Goal: Task Accomplishment & Management: Use online tool/utility

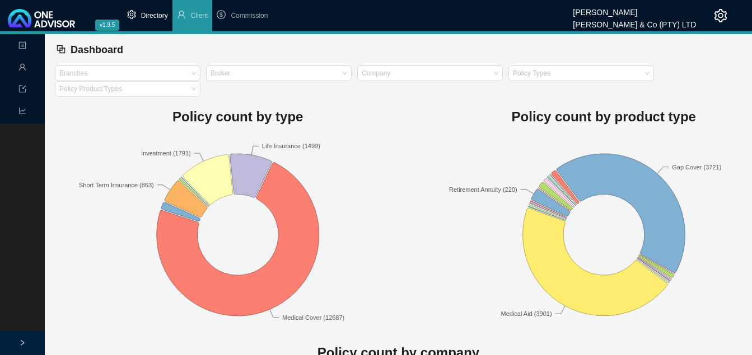
click at [148, 14] on span "Directory" at bounding box center [154, 16] width 27 height 8
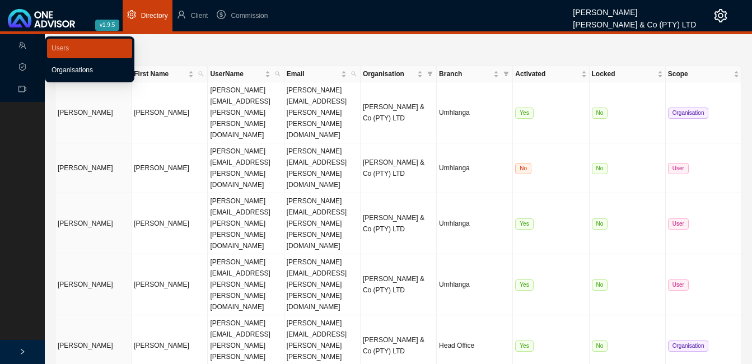
click at [73, 68] on link "Organisations" at bounding box center [72, 70] width 41 height 8
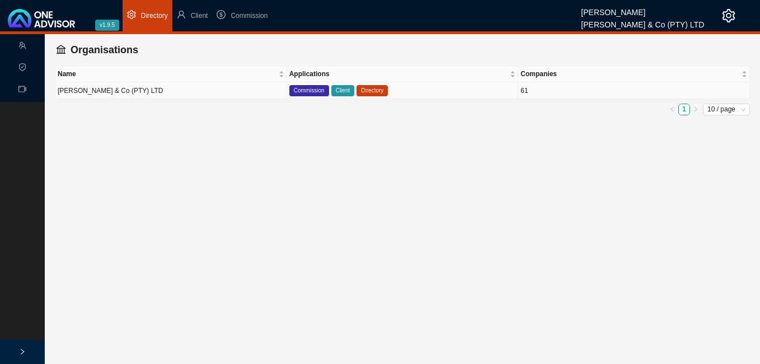
click at [146, 92] on td "[PERSON_NAME] & Co (PTY) LTD" at bounding box center [171, 90] width 232 height 17
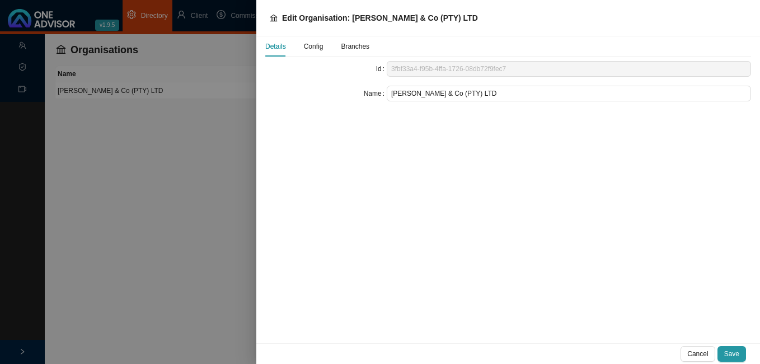
click at [319, 46] on span "Config" at bounding box center [314, 46] width 20 height 7
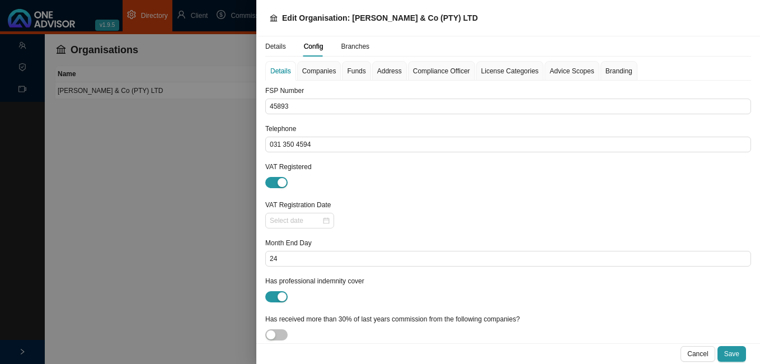
click at [320, 73] on span "Companies" at bounding box center [319, 71] width 34 height 7
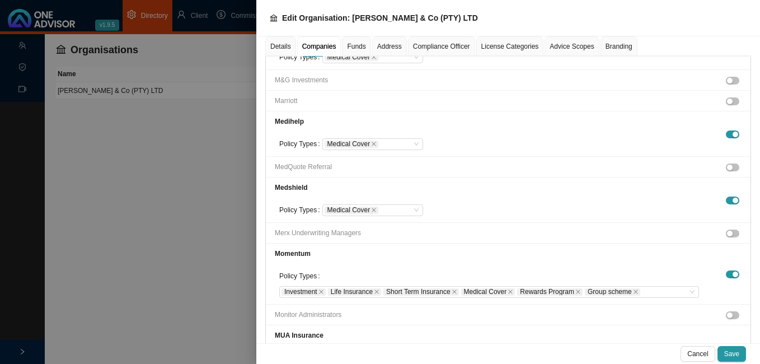
scroll to position [2319, 0]
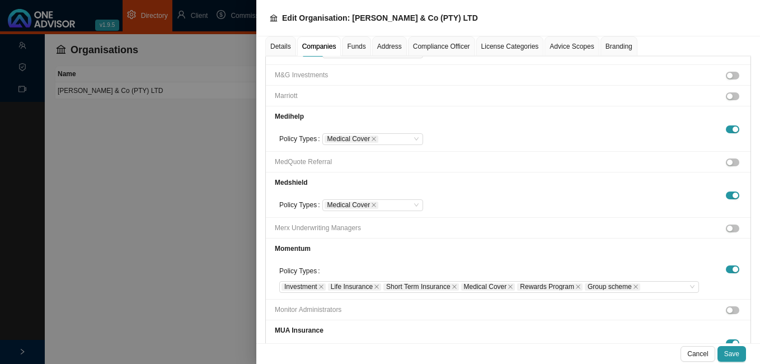
click at [374, 299] on li "Monitor Administrators" at bounding box center [508, 309] width 485 height 21
click at [728, 306] on span "button" at bounding box center [732, 310] width 13 height 8
click at [729, 350] on span "Save" at bounding box center [731, 353] width 15 height 11
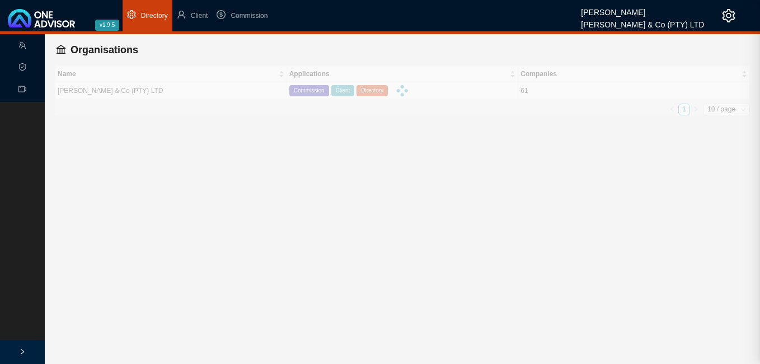
scroll to position [1407, 0]
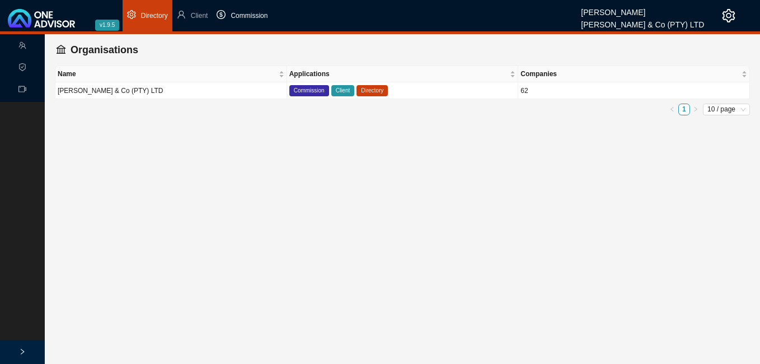
click at [254, 12] on span "Commission" at bounding box center [249, 16] width 37 height 8
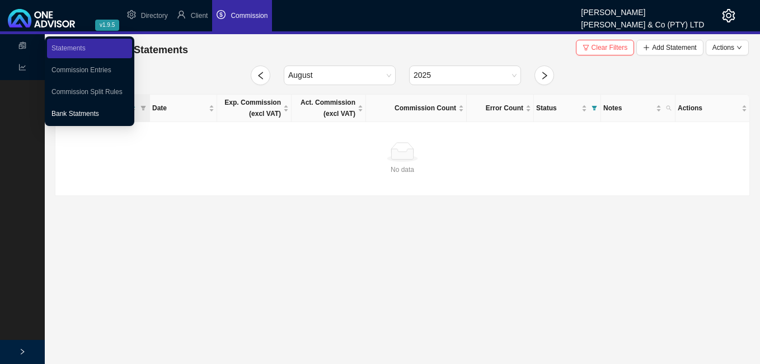
click at [79, 111] on link "Bank Statments" at bounding box center [76, 114] width 48 height 8
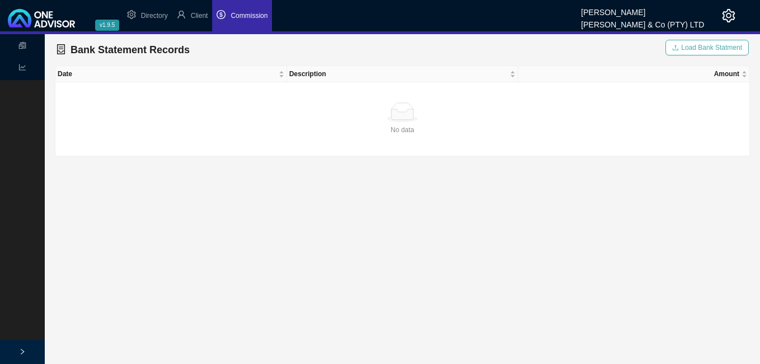
click at [702, 47] on span "Load Bank Statment" at bounding box center [711, 47] width 61 height 11
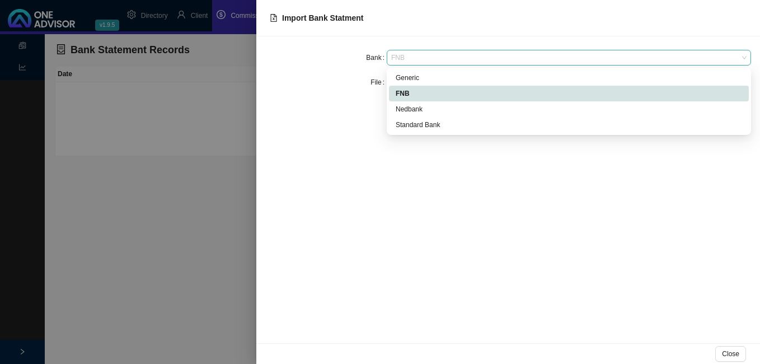
click at [427, 58] on span "FNB" at bounding box center [568, 57] width 355 height 15
click at [424, 75] on div "Generic" at bounding box center [569, 77] width 347 height 11
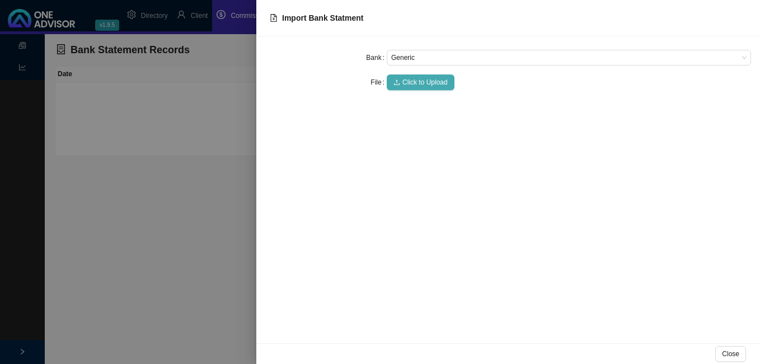
click at [420, 81] on span "Click to Upload" at bounding box center [424, 82] width 45 height 11
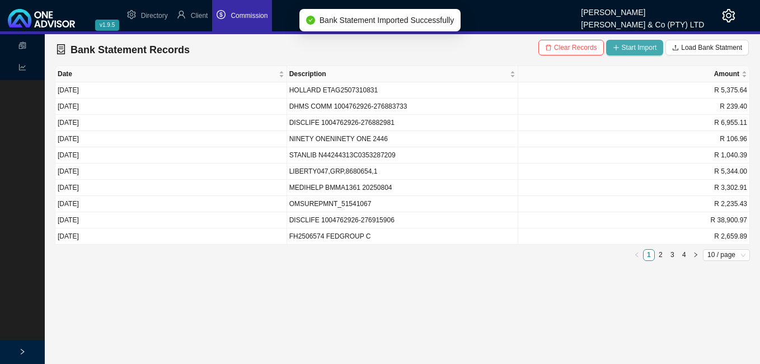
click at [629, 46] on span "Start Import" at bounding box center [639, 47] width 35 height 11
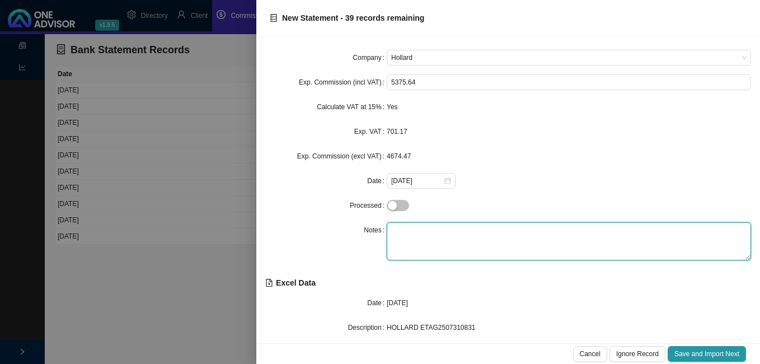
click at [410, 236] on textarea at bounding box center [569, 241] width 364 height 38
type textarea "Insure"
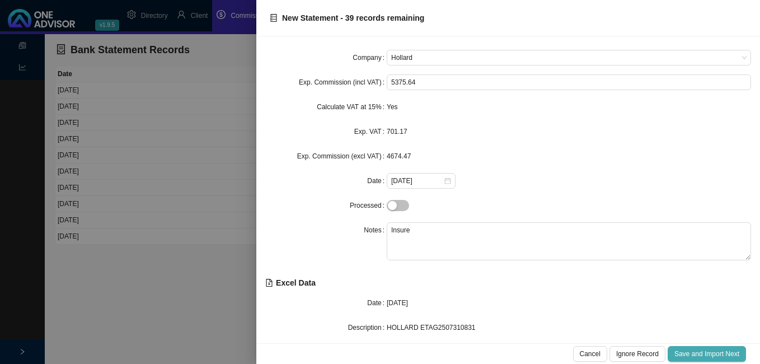
click at [710, 353] on span "Save and Import Next" at bounding box center [707, 353] width 65 height 11
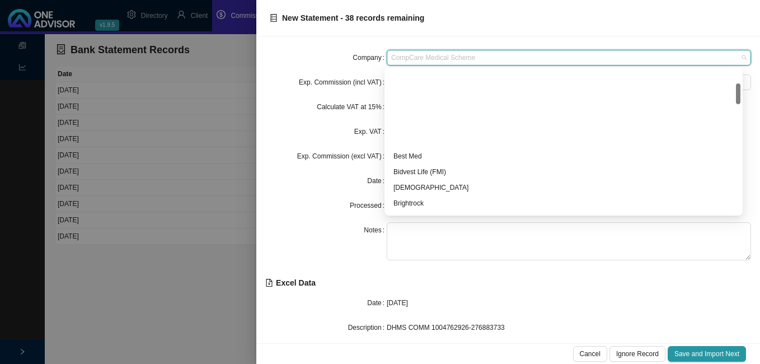
scroll to position [92, 0]
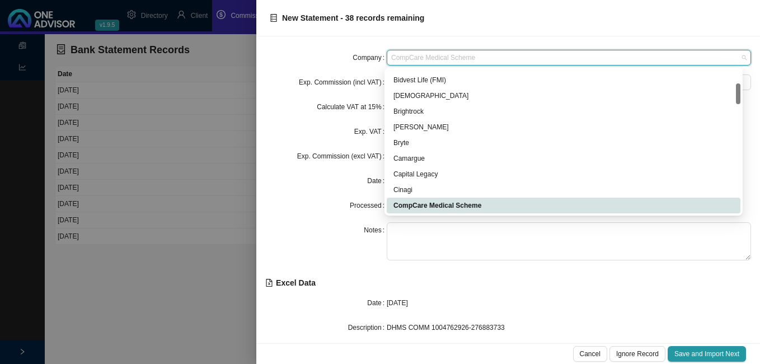
drag, startPoint x: 465, startPoint y: 58, endPoint x: 377, endPoint y: 57, distance: 87.9
click at [377, 57] on div "Company CompCare Medical Scheme" at bounding box center [508, 58] width 486 height 16
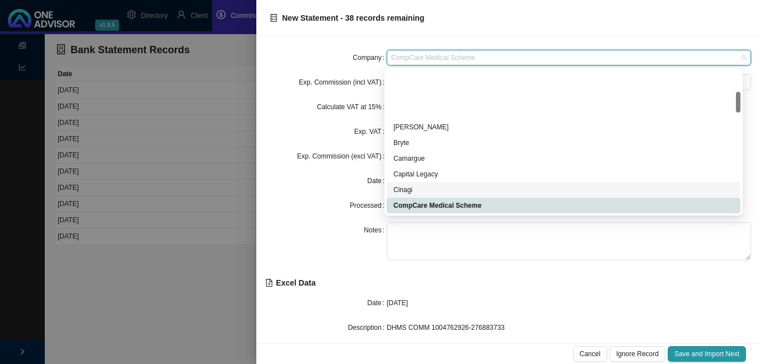
scroll to position [204, 0]
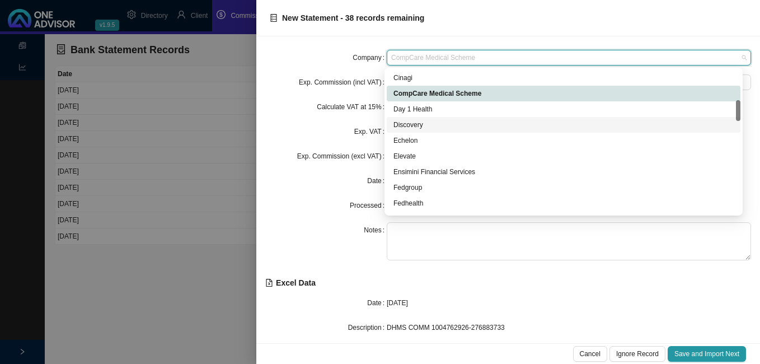
drag, startPoint x: 409, startPoint y: 123, endPoint x: 406, endPoint y: 132, distance: 9.0
click at [409, 124] on div "Discovery" at bounding box center [564, 124] width 340 height 11
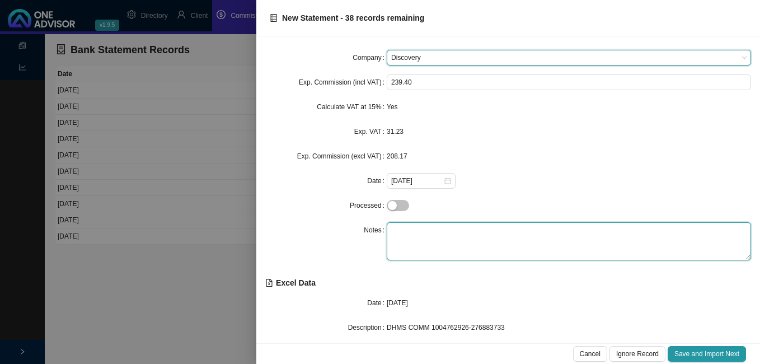
click at [416, 224] on textarea at bounding box center [569, 241] width 364 height 38
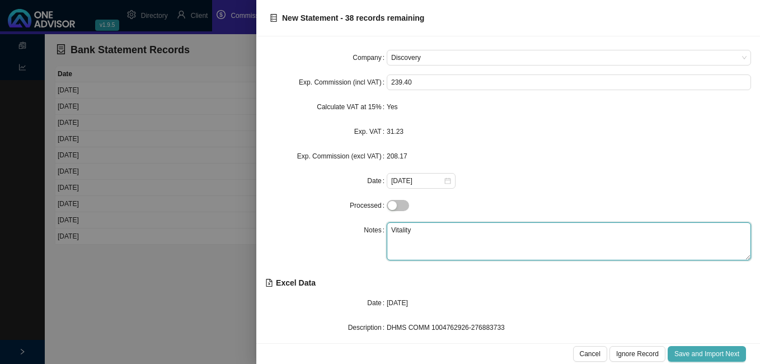
type textarea "Vitality"
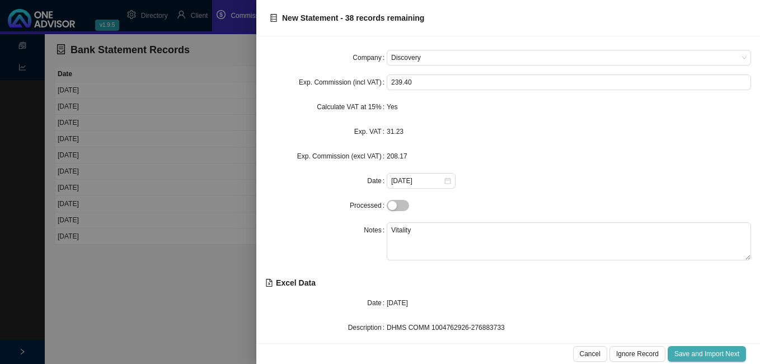
click at [687, 352] on span "Save and Import Next" at bounding box center [707, 353] width 65 height 11
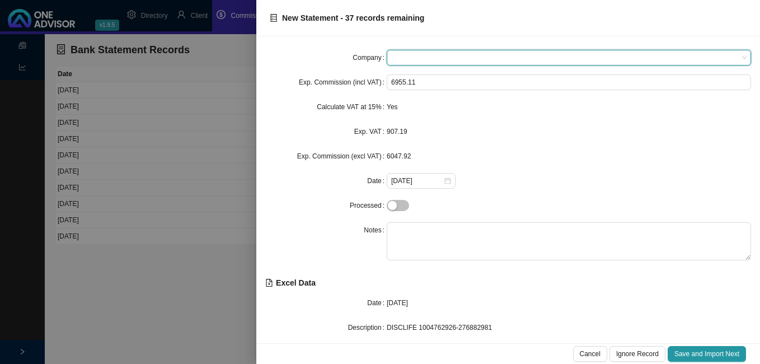
type input "d"
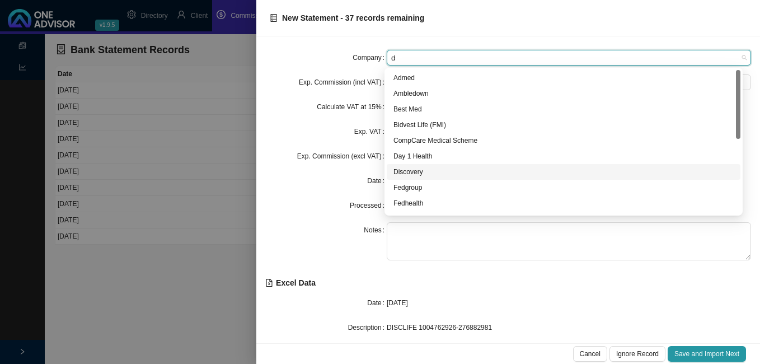
drag, startPoint x: 418, startPoint y: 167, endPoint x: 413, endPoint y: 182, distance: 15.9
click at [418, 171] on div "Discovery" at bounding box center [564, 171] width 340 height 11
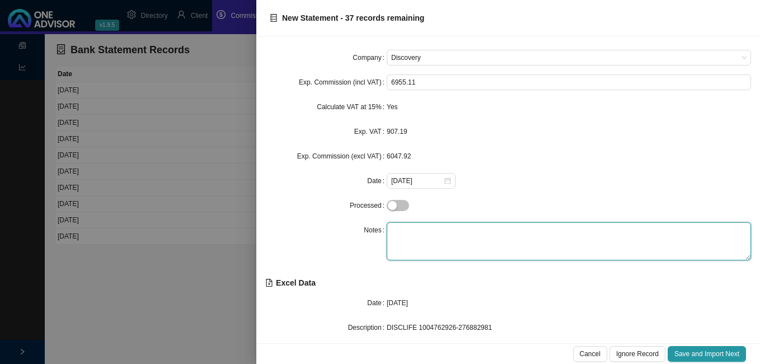
click at [417, 228] on textarea at bounding box center [569, 241] width 364 height 38
type textarea "Life"
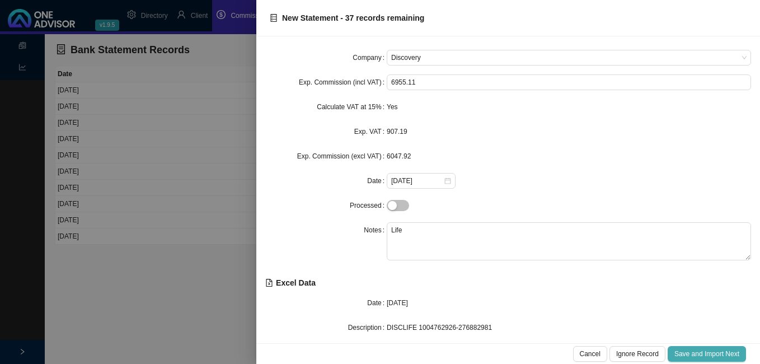
click at [683, 349] on span "Save and Import Next" at bounding box center [707, 353] width 65 height 11
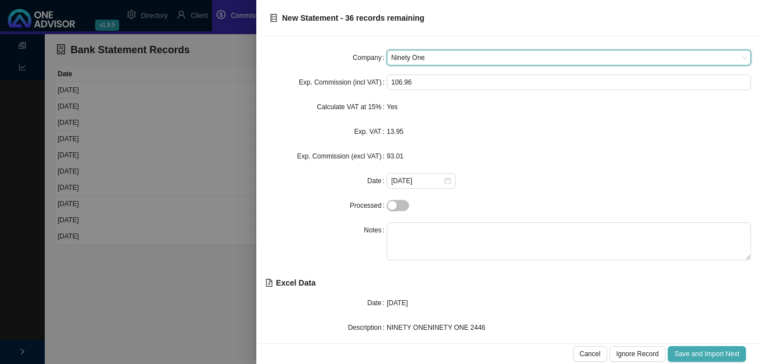
click at [680, 349] on span "Save and Import Next" at bounding box center [707, 353] width 65 height 11
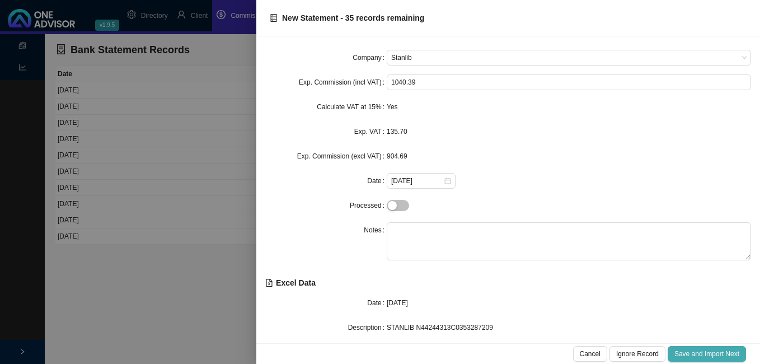
click at [680, 349] on span "Save and Import Next" at bounding box center [707, 353] width 65 height 11
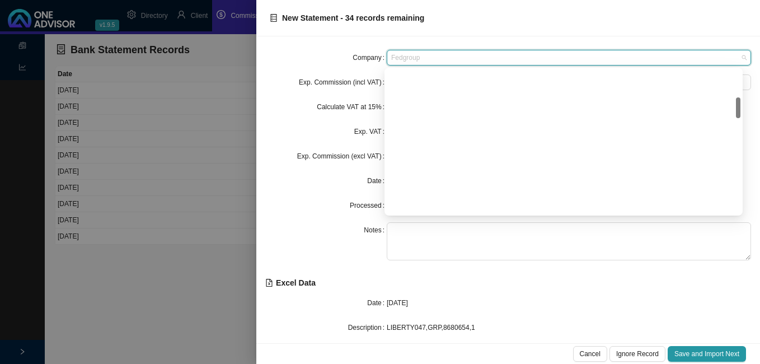
drag, startPoint x: 428, startPoint y: 55, endPoint x: 356, endPoint y: 55, distance: 71.7
click at [356, 55] on div "Company Fedgroup" at bounding box center [508, 58] width 486 height 16
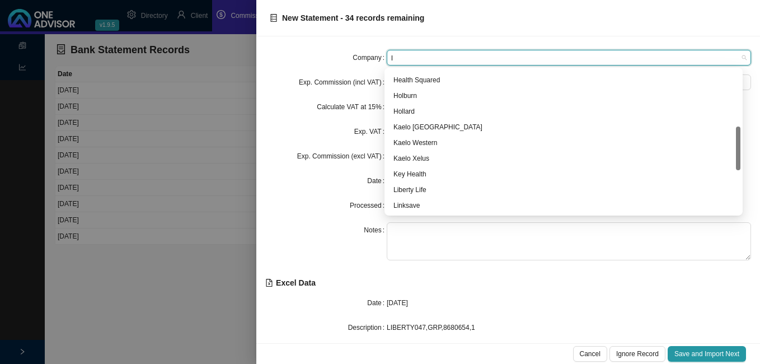
type input "li"
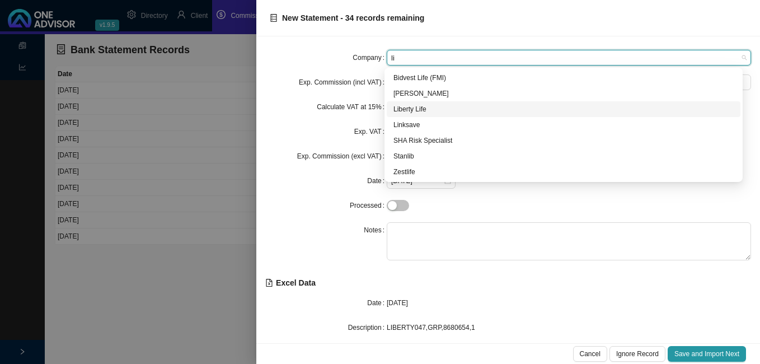
click at [413, 107] on div "Liberty Life" at bounding box center [564, 109] width 340 height 11
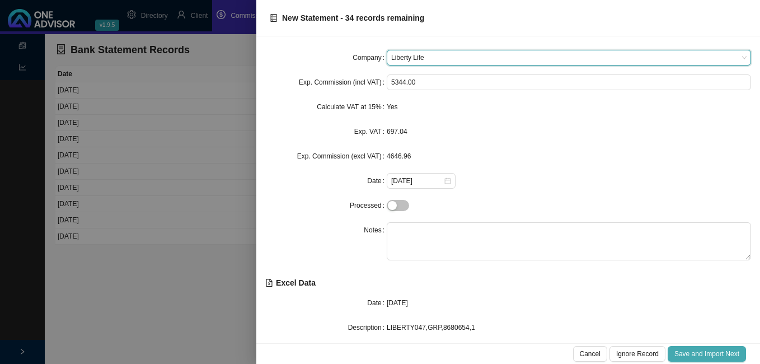
click at [723, 355] on span "Save and Import Next" at bounding box center [707, 353] width 65 height 11
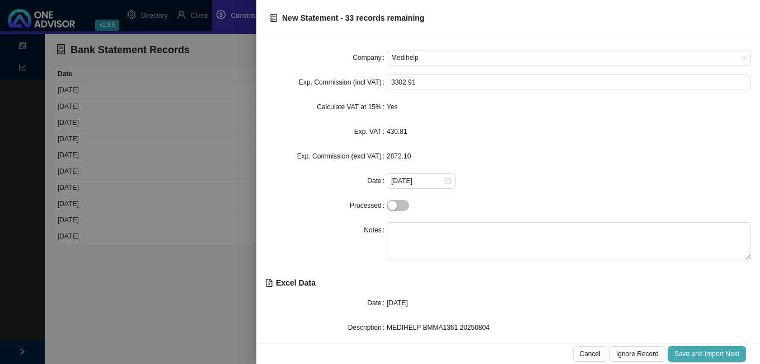
click at [704, 351] on span "Save and Import Next" at bounding box center [707, 353] width 65 height 11
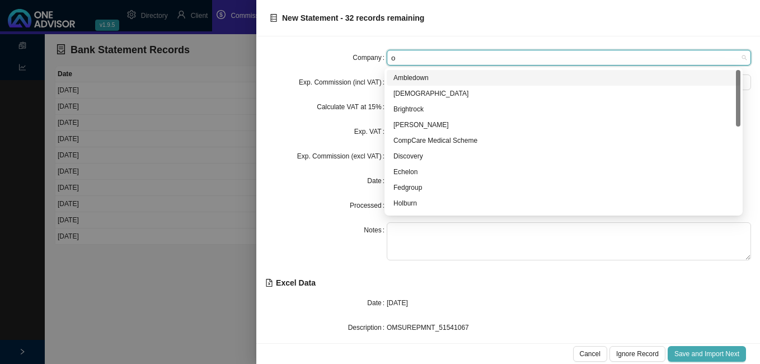
type input "ol"
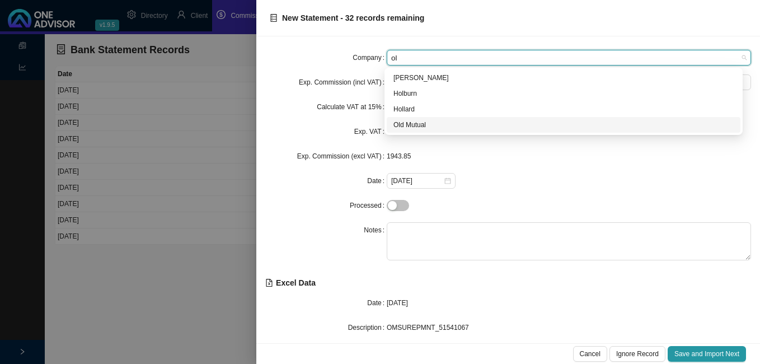
drag, startPoint x: 443, startPoint y: 124, endPoint x: 442, endPoint y: 135, distance: 10.7
click at [443, 125] on div "Old Mutual" at bounding box center [564, 124] width 340 height 11
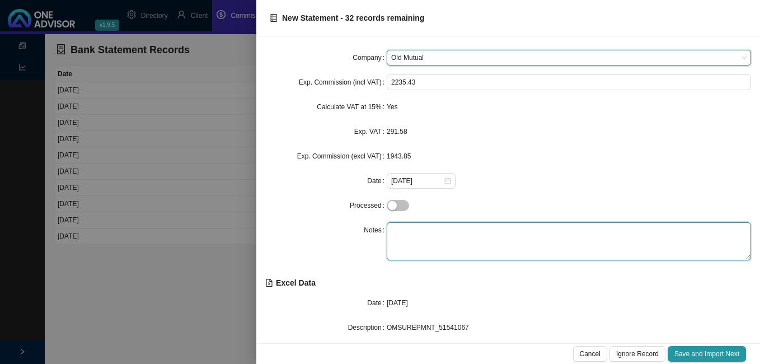
click at [424, 232] on textarea at bounding box center [569, 241] width 364 height 38
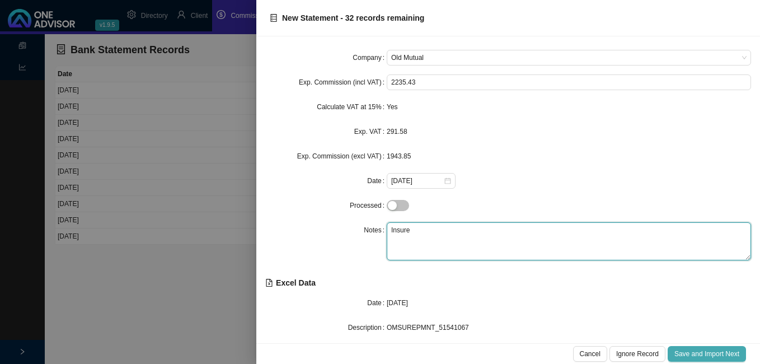
type textarea "Insure"
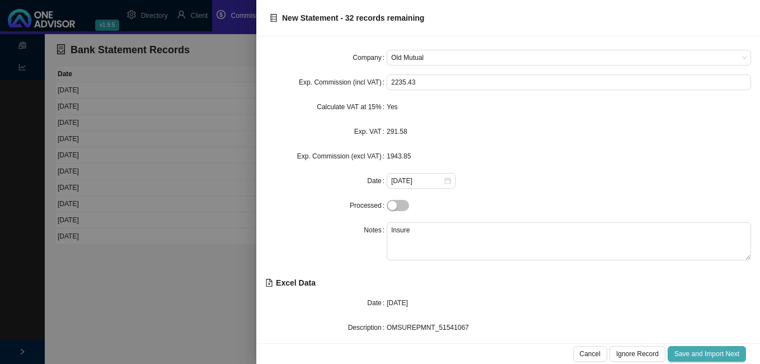
click at [687, 347] on button "Save and Import Next" at bounding box center [707, 354] width 78 height 16
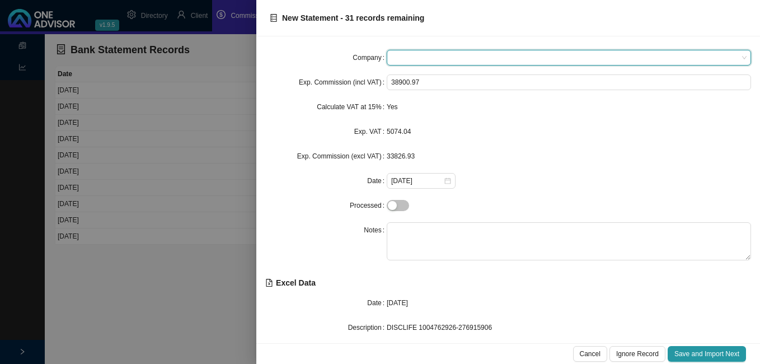
type input "d"
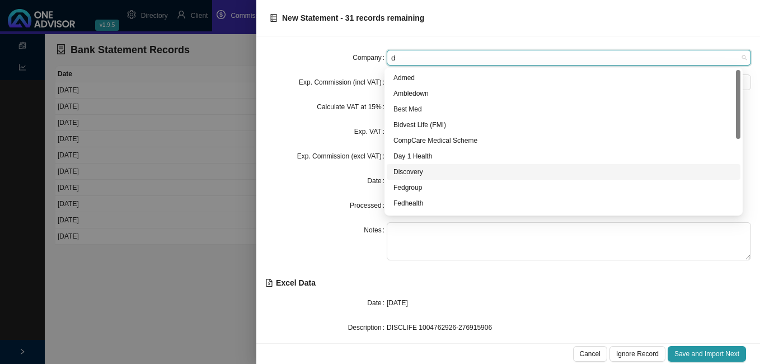
click at [420, 168] on div "Discovery" at bounding box center [564, 171] width 340 height 11
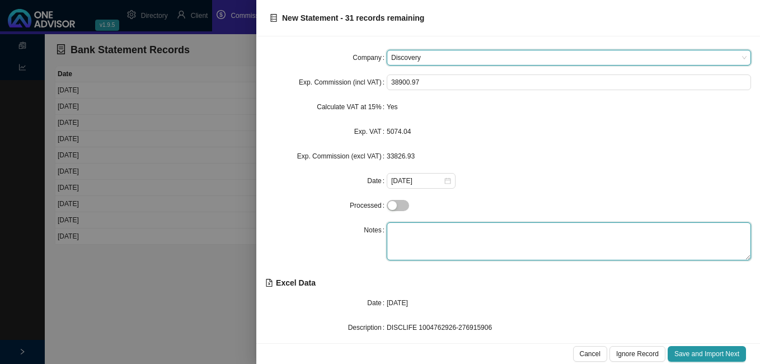
click at [394, 227] on textarea at bounding box center [569, 241] width 364 height 38
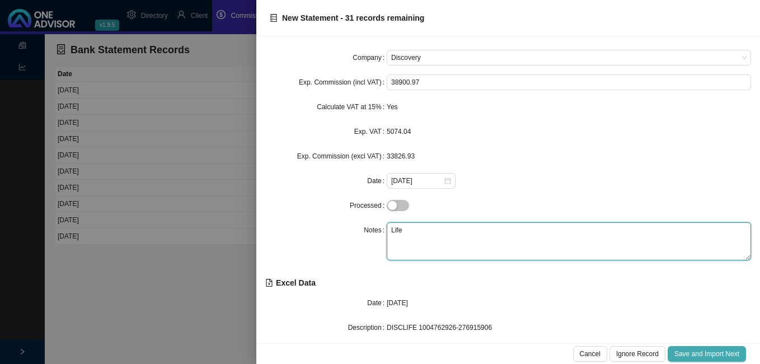
type textarea "Life"
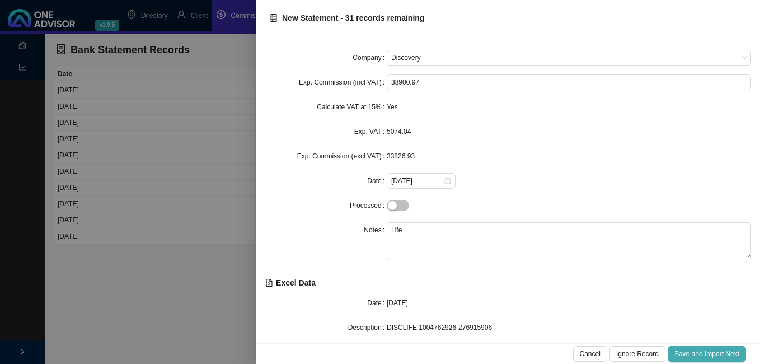
click at [686, 350] on span "Save and Import Next" at bounding box center [707, 353] width 65 height 11
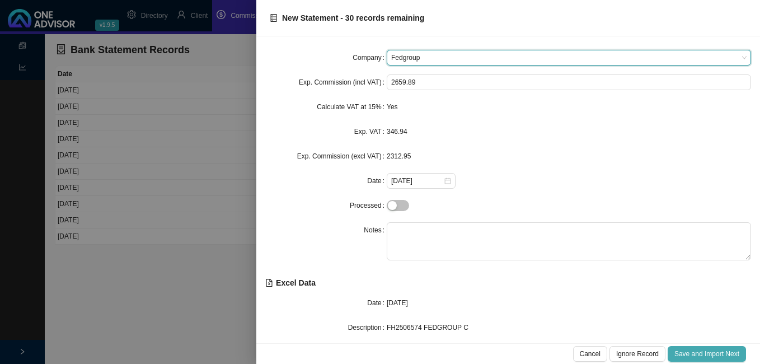
click at [684, 354] on span "Save and Import Next" at bounding box center [707, 353] width 65 height 11
type input "ol"
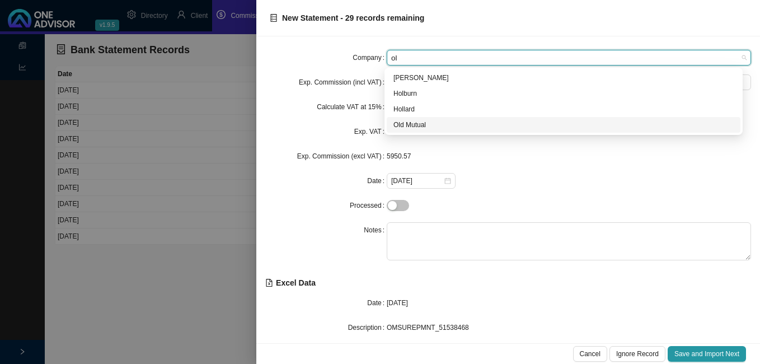
click at [427, 127] on div "Old Mutual" at bounding box center [564, 124] width 340 height 11
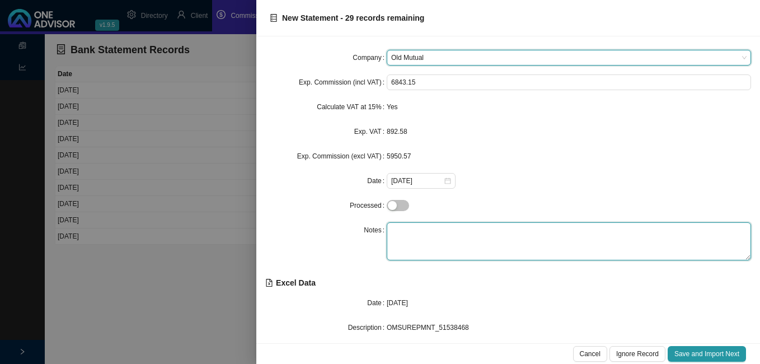
click at [404, 229] on textarea at bounding box center [569, 241] width 364 height 38
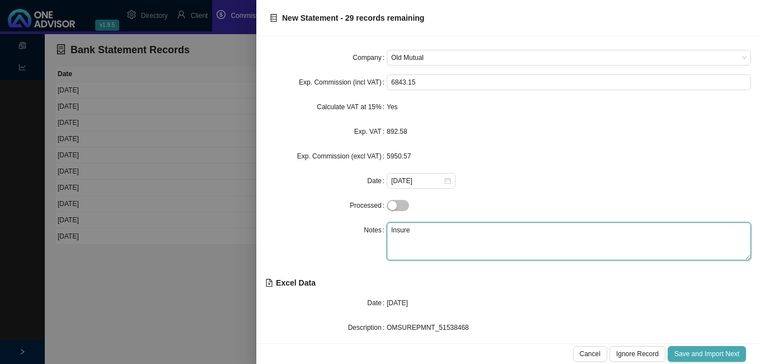
type textarea "Insure"
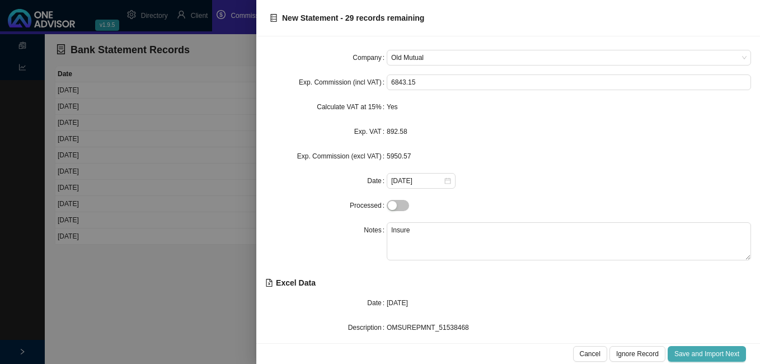
click at [706, 353] on span "Save and Import Next" at bounding box center [707, 353] width 65 height 11
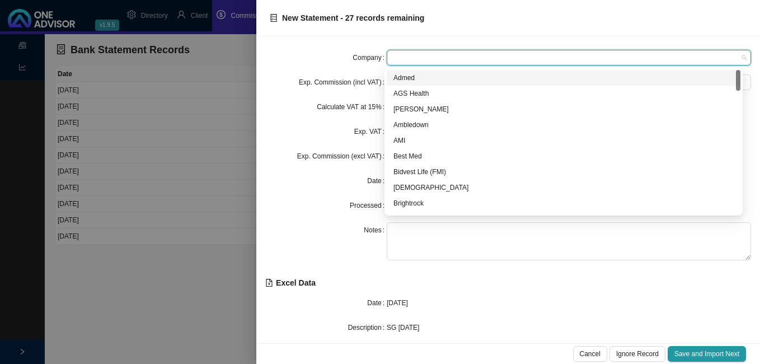
click at [411, 57] on span at bounding box center [568, 57] width 355 height 15
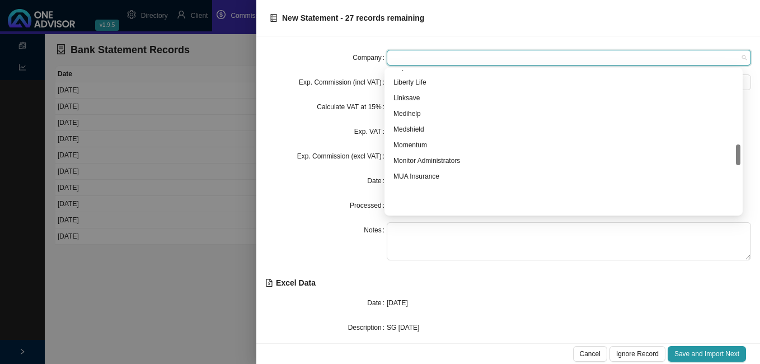
scroll to position [392, 0]
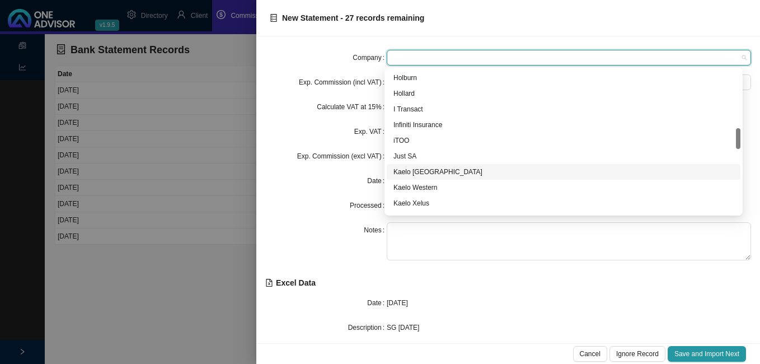
click at [449, 172] on div "Kaelo [GEOGRAPHIC_DATA]" at bounding box center [564, 171] width 340 height 11
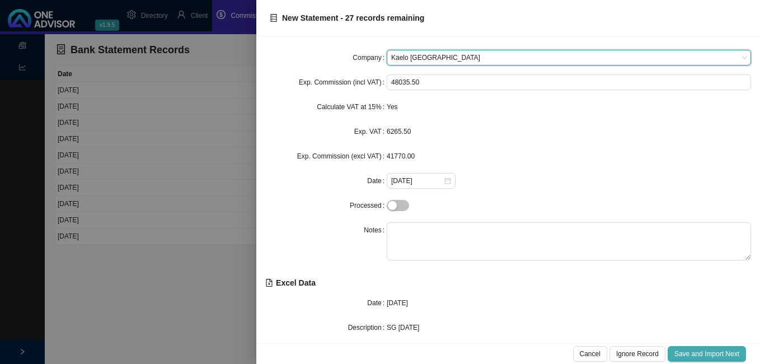
click at [702, 358] on span "Save and Import Next" at bounding box center [707, 353] width 65 height 11
type input "d"
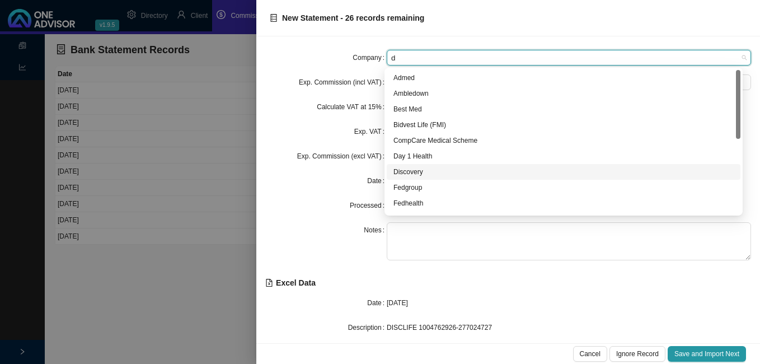
drag, startPoint x: 400, startPoint y: 169, endPoint x: 400, endPoint y: 198, distance: 28.5
click at [400, 170] on div "Discovery" at bounding box center [564, 171] width 340 height 11
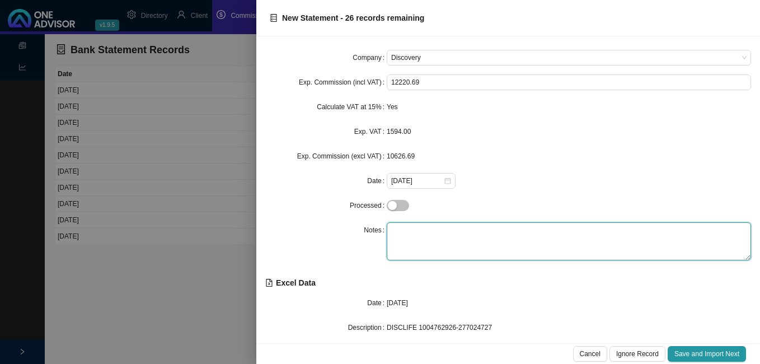
click at [402, 228] on textarea at bounding box center [569, 241] width 364 height 38
type textarea "Life"
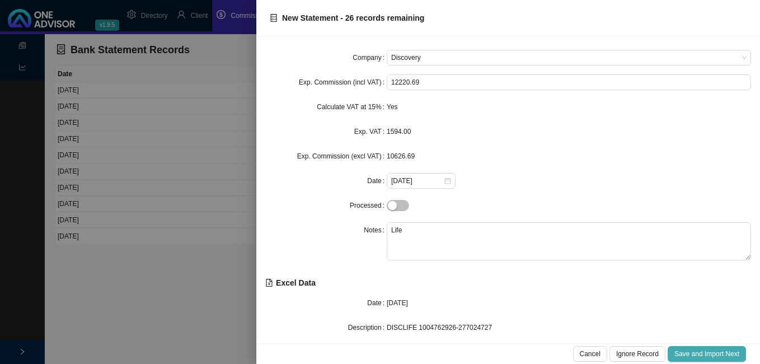
click at [701, 352] on span "Save and Import Next" at bounding box center [707, 353] width 65 height 11
click at [696, 353] on span "Save and Import Next" at bounding box center [707, 353] width 65 height 11
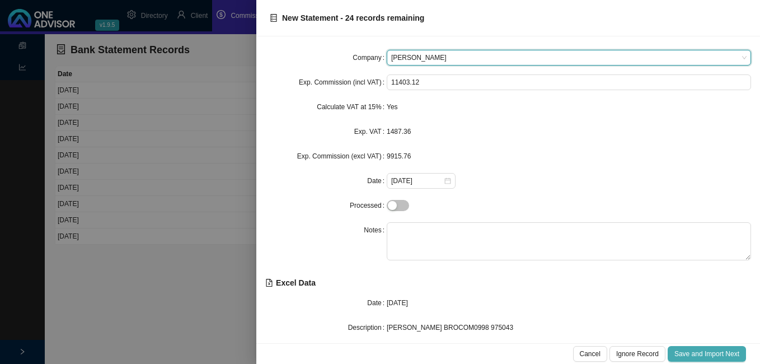
click at [696, 353] on span "Save and Import Next" at bounding box center [707, 353] width 65 height 11
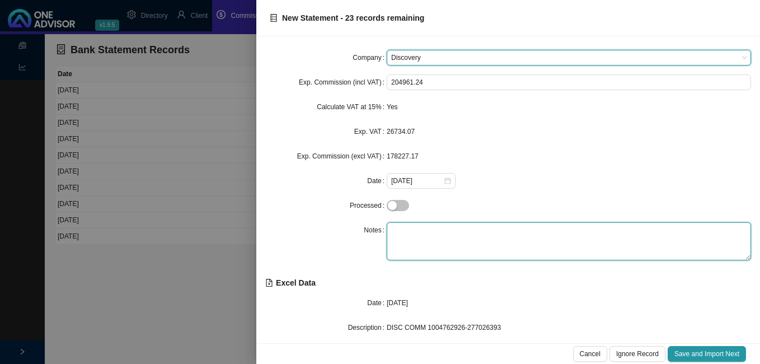
click at [426, 225] on textarea at bounding box center [569, 241] width 364 height 38
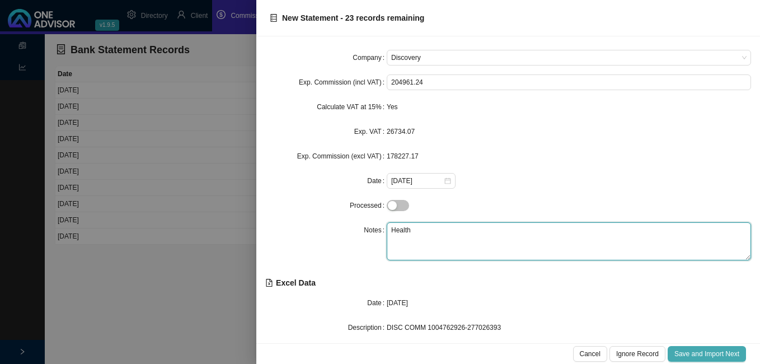
type textarea "Health"
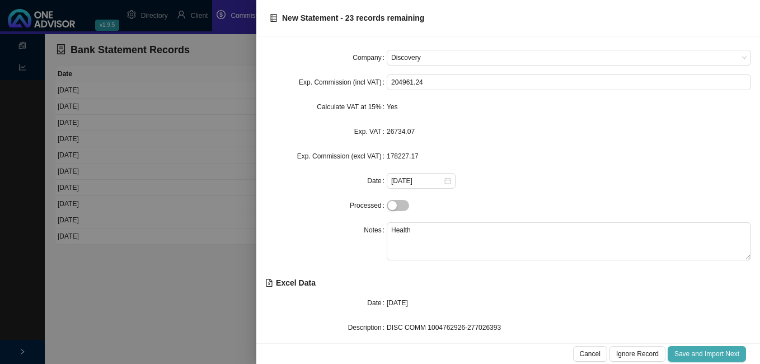
click at [682, 349] on span "Save and Import Next" at bounding box center [707, 353] width 65 height 11
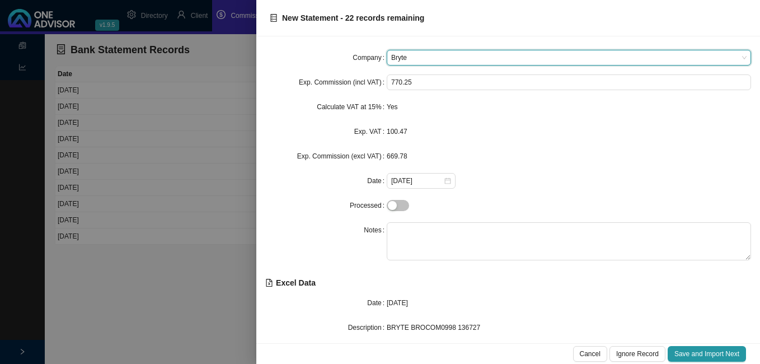
click at [434, 59] on span "Bryte" at bounding box center [568, 57] width 355 height 15
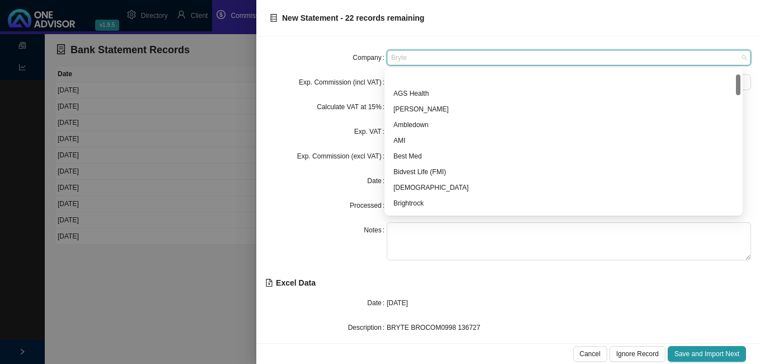
scroll to position [29, 0]
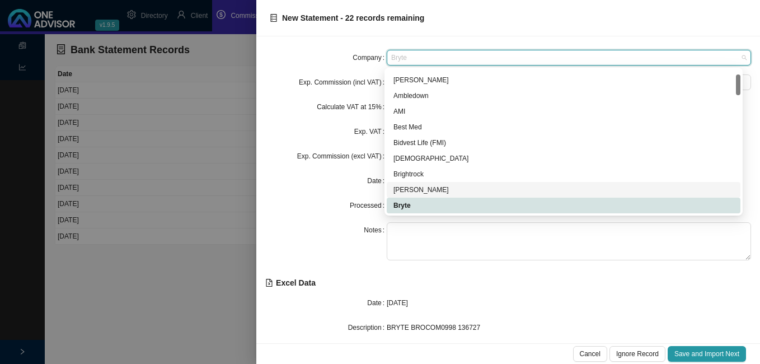
click at [418, 189] on div "[PERSON_NAME]" at bounding box center [564, 189] width 340 height 11
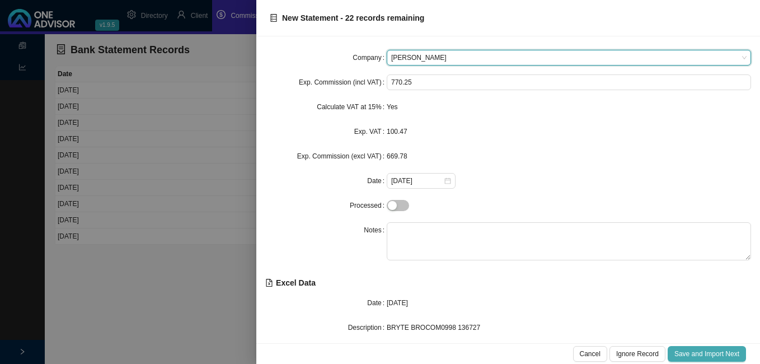
click at [713, 353] on span "Save and Import Next" at bounding box center [707, 353] width 65 height 11
click at [712, 352] on span "Save and Import Next" at bounding box center [707, 353] width 65 height 11
type input "tr"
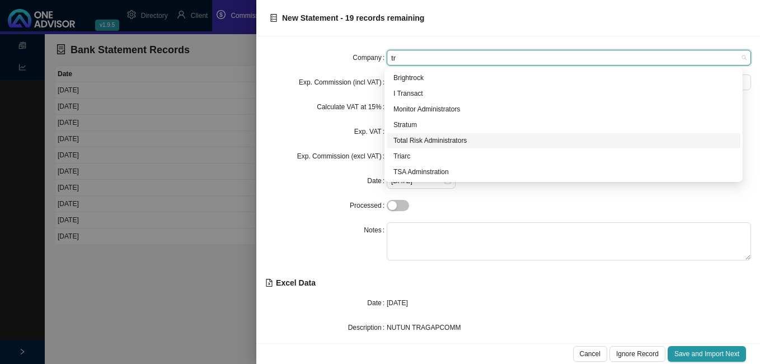
click at [418, 141] on div "Total Risk Administrators" at bounding box center [564, 140] width 340 height 11
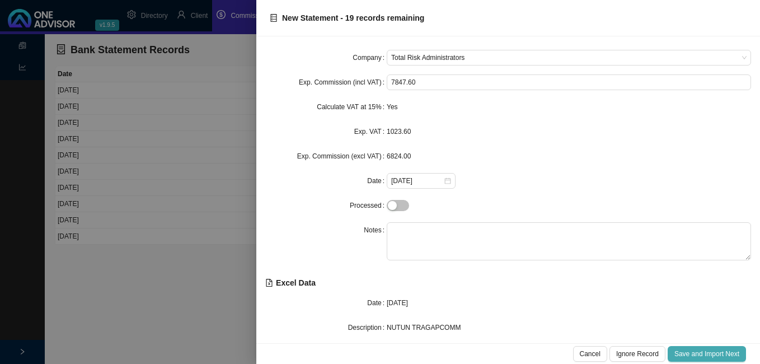
click at [698, 352] on span "Save and Import Next" at bounding box center [707, 353] width 65 height 11
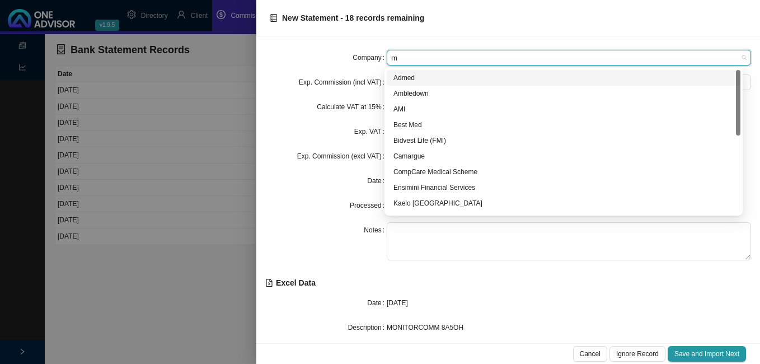
type input "mo"
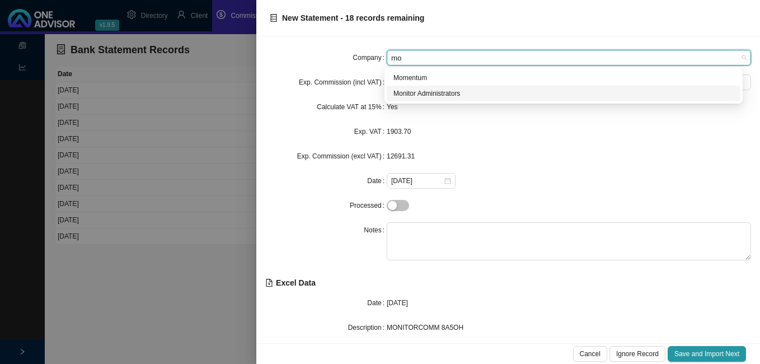
click at [490, 94] on div "Monitor Administrators" at bounding box center [564, 93] width 340 height 11
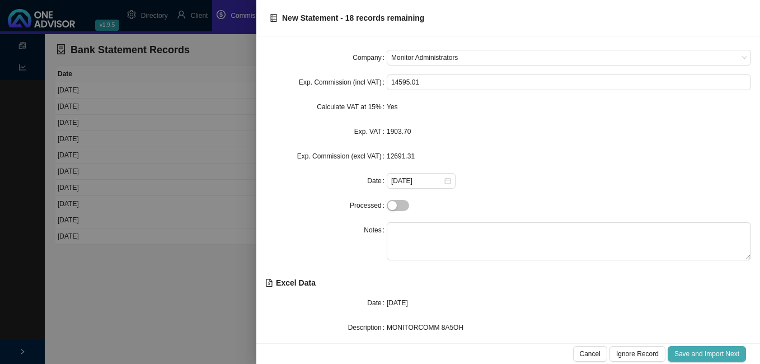
click at [698, 353] on span "Save and Import Next" at bounding box center [707, 353] width 65 height 11
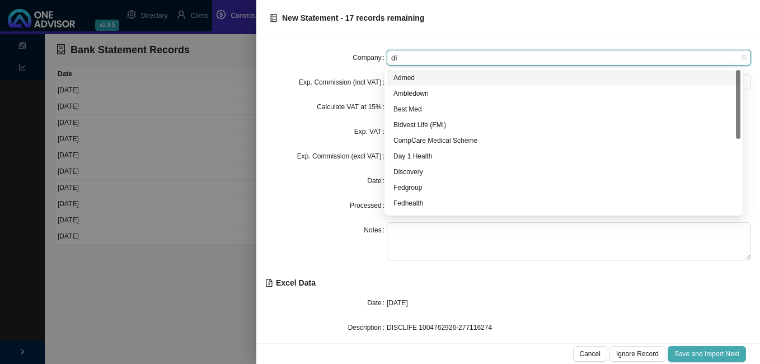
type input "dis"
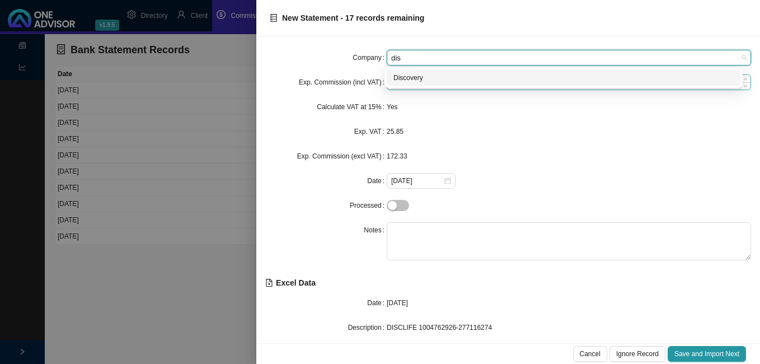
click at [431, 76] on div "Discovery" at bounding box center [564, 77] width 340 height 11
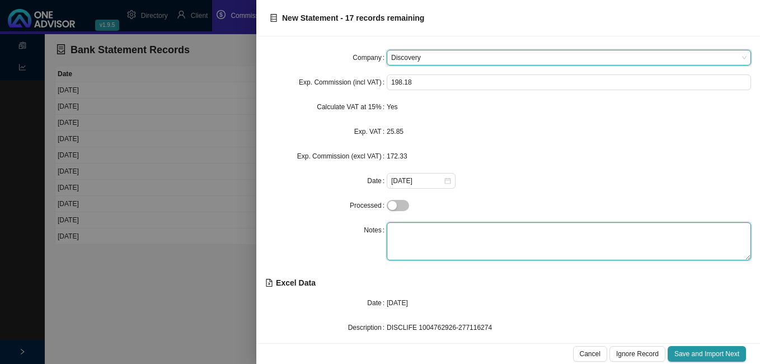
click at [418, 232] on textarea at bounding box center [569, 241] width 364 height 38
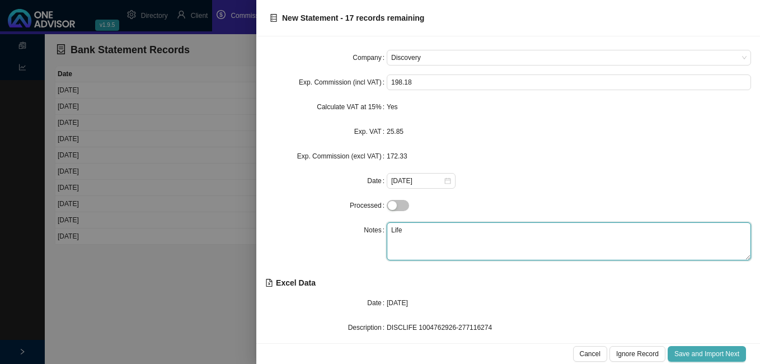
type textarea "Life"
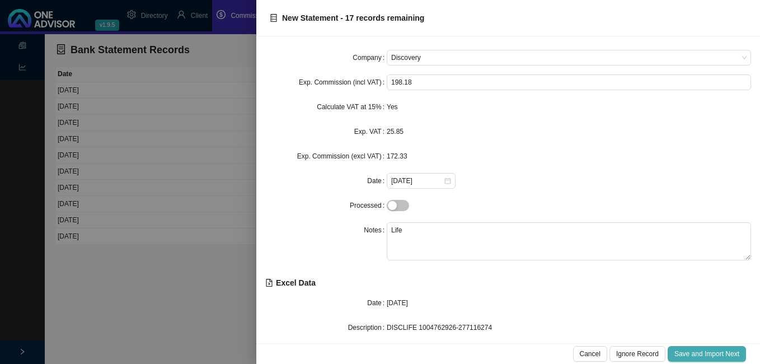
click at [681, 354] on span "Save and Import Next" at bounding box center [707, 353] width 65 height 11
click at [675, 354] on span "Save and Import Next" at bounding box center [707, 353] width 65 height 11
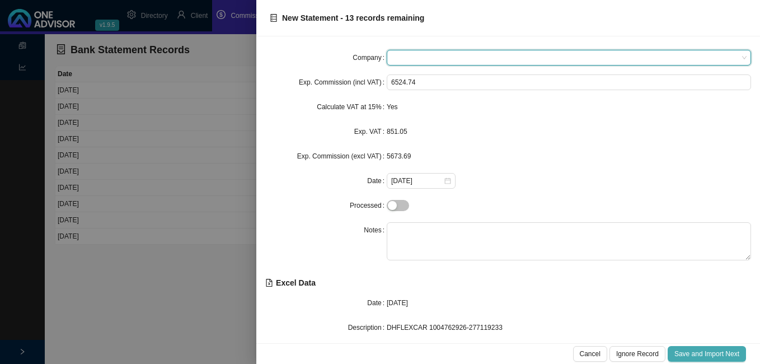
type input "d"
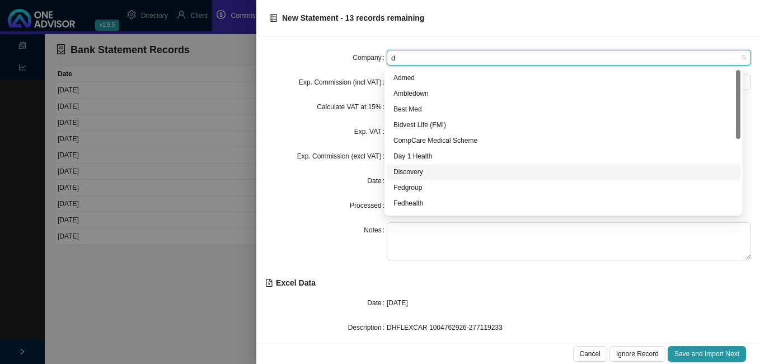
drag, startPoint x: 413, startPoint y: 170, endPoint x: 405, endPoint y: 191, distance: 22.1
click at [413, 171] on div "Discovery" at bounding box center [564, 171] width 340 height 11
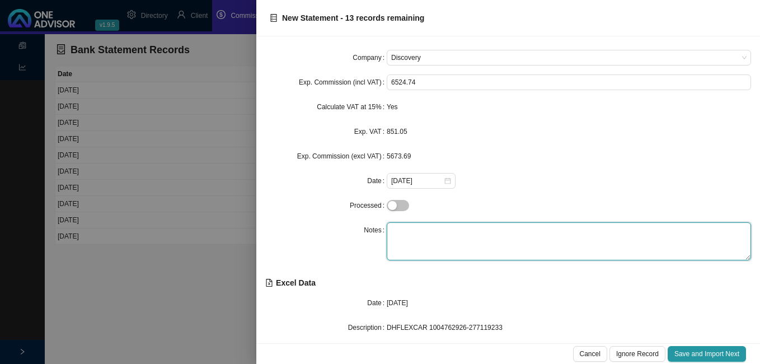
click at [402, 227] on textarea at bounding box center [569, 241] width 364 height 38
type textarea "G"
type textarea "Flexicare"
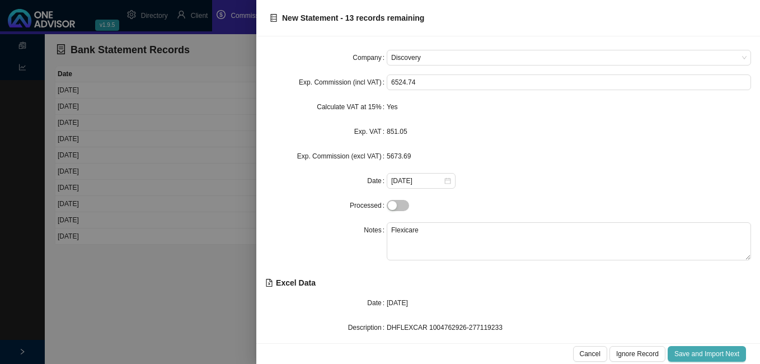
click at [695, 351] on span "Save and Import Next" at bounding box center [707, 353] width 65 height 11
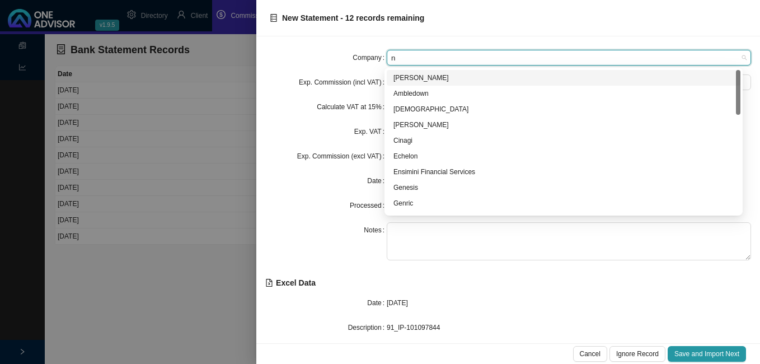
type input "ni"
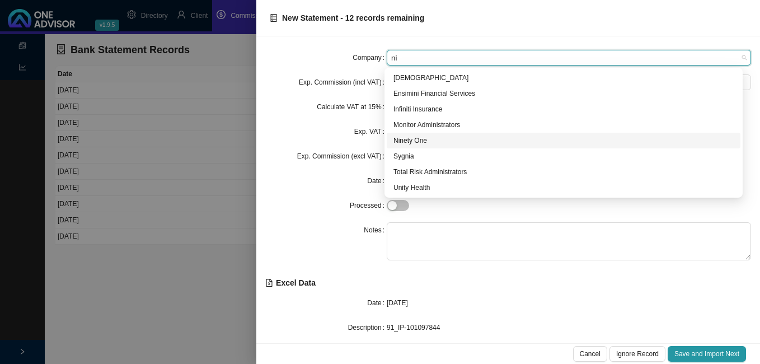
click at [405, 140] on div "Ninety One" at bounding box center [564, 140] width 340 height 11
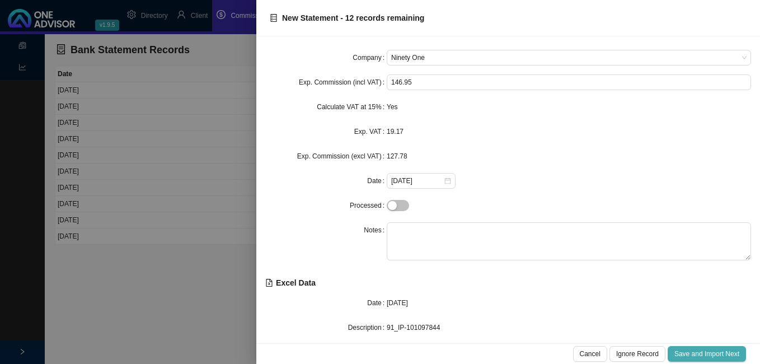
click at [724, 352] on span "Save and Import Next" at bounding box center [707, 353] width 65 height 11
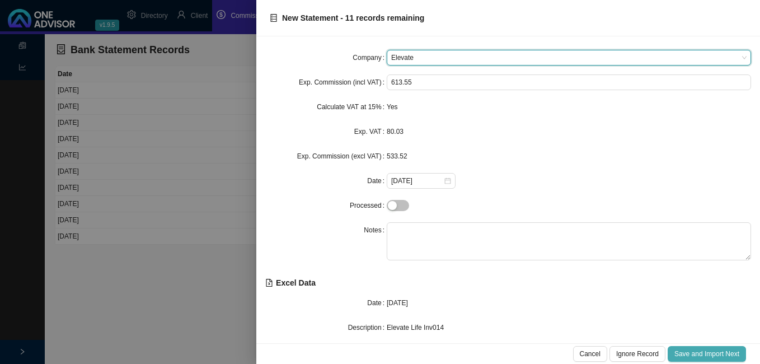
click at [717, 347] on button "Save and Import Next" at bounding box center [707, 354] width 78 height 16
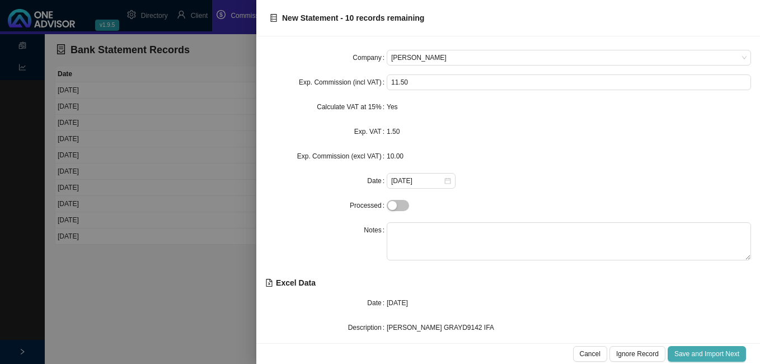
click at [712, 352] on span "Save and Import Next" at bounding box center [707, 353] width 65 height 11
click at [711, 352] on span "Save and Import Next" at bounding box center [707, 353] width 65 height 11
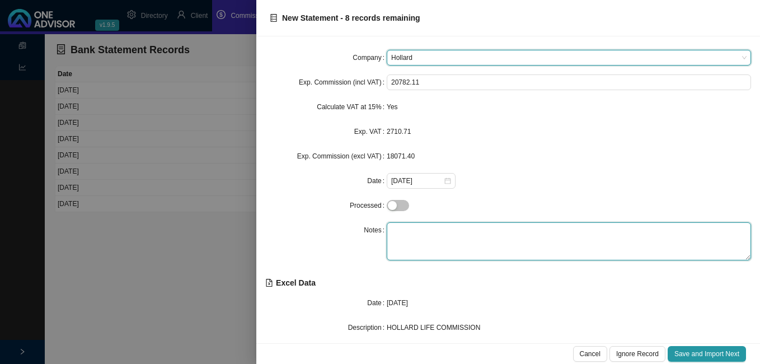
click at [432, 232] on textarea at bounding box center [569, 241] width 364 height 38
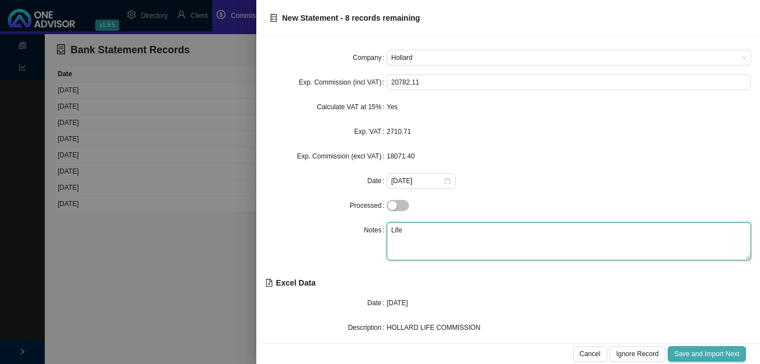
type textarea "Life"
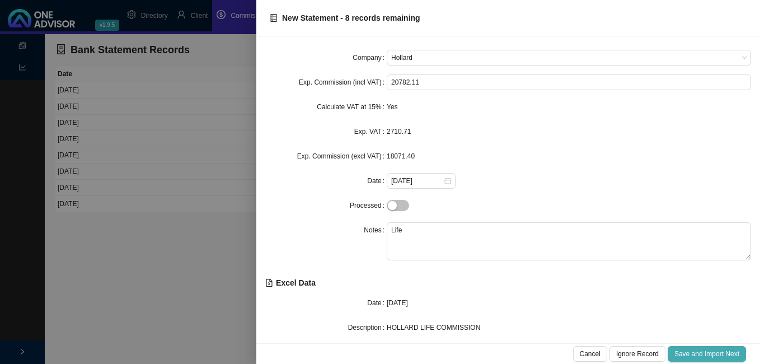
click at [689, 350] on span "Save and Import Next" at bounding box center [707, 353] width 65 height 11
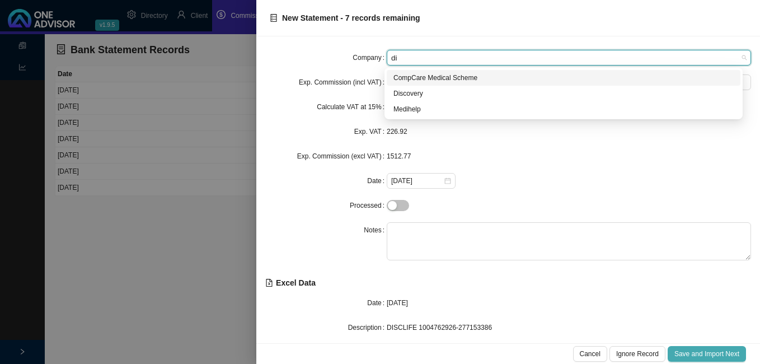
type input "dis"
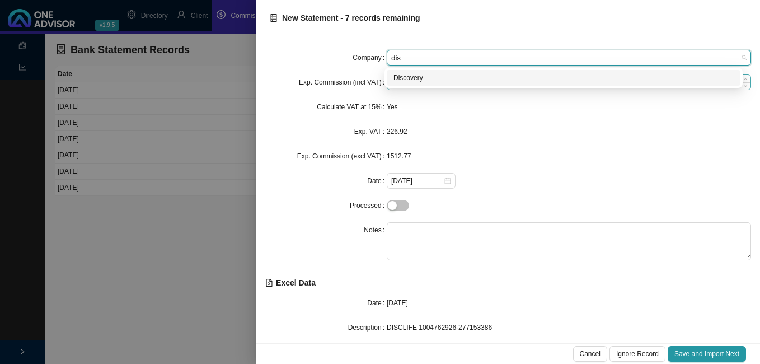
click at [415, 82] on div "Discovery" at bounding box center [564, 77] width 340 height 11
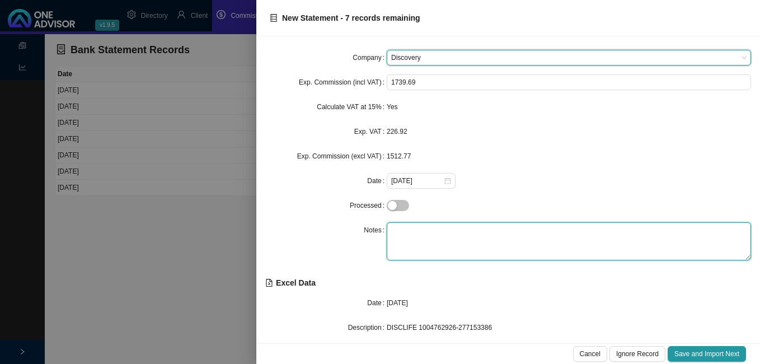
click at [415, 240] on textarea at bounding box center [569, 241] width 364 height 38
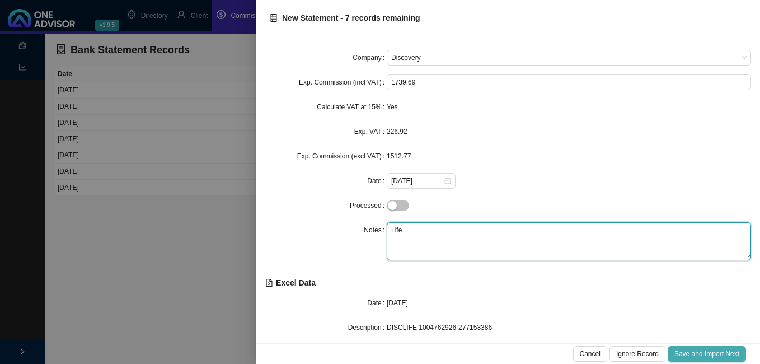
type textarea "Life"
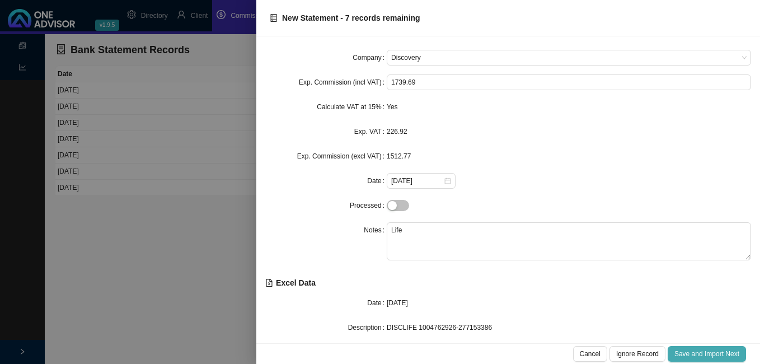
click at [700, 348] on span "Save and Import Next" at bounding box center [707, 353] width 65 height 11
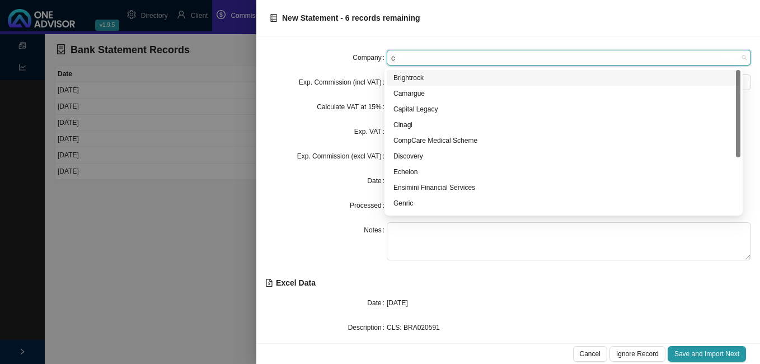
type input "ca"
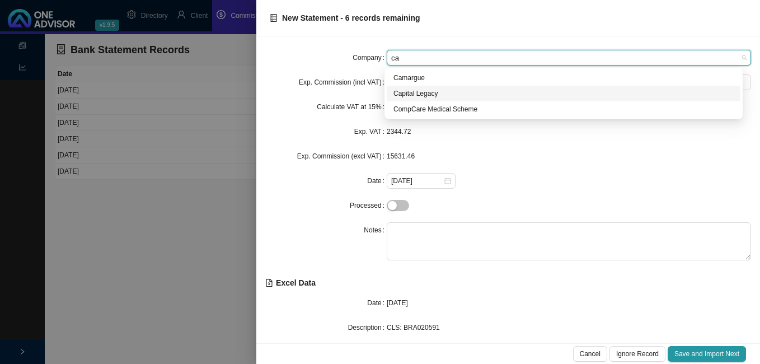
click at [409, 96] on div "Capital Legacy" at bounding box center [564, 93] width 340 height 11
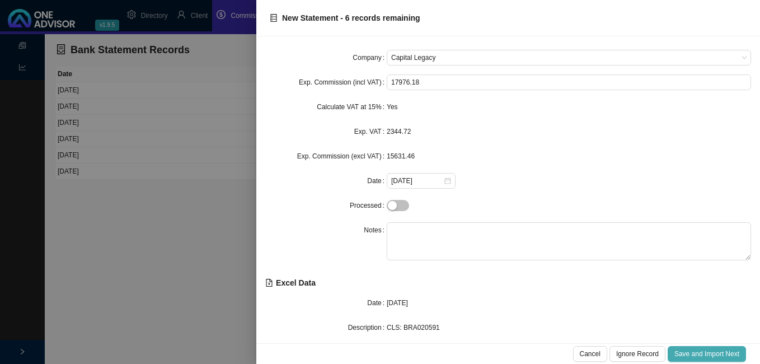
click at [687, 352] on span "Save and Import Next" at bounding box center [707, 353] width 65 height 11
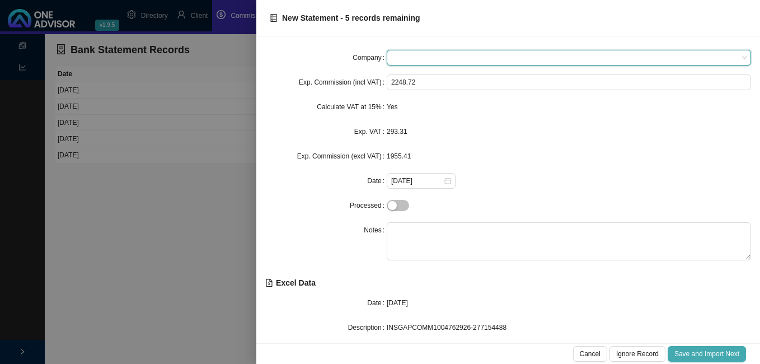
type input "d"
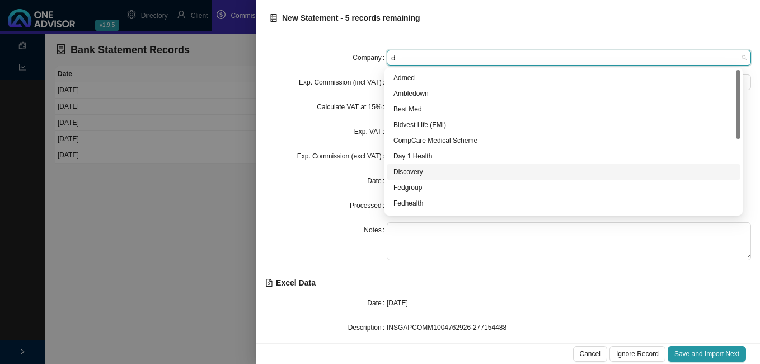
click at [427, 172] on div "Discovery" at bounding box center [564, 171] width 340 height 11
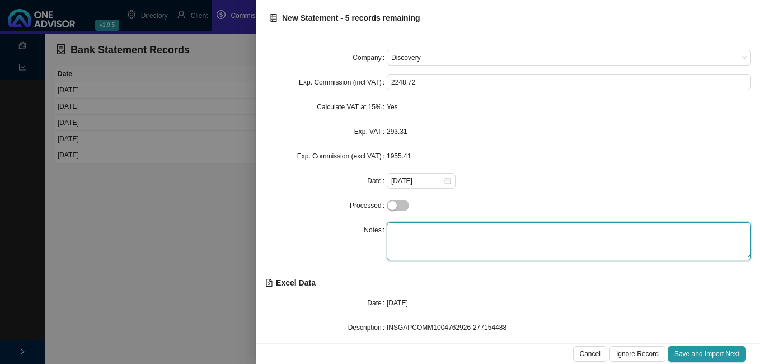
click at [417, 232] on textarea at bounding box center [569, 241] width 364 height 38
type textarea "Gap"
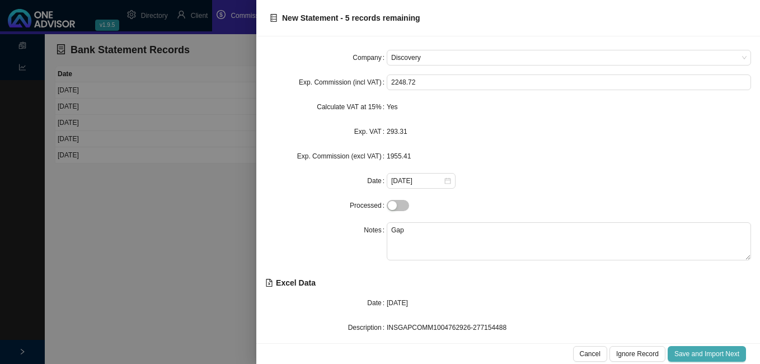
click at [694, 351] on span "Save and Import Next" at bounding box center [707, 353] width 65 height 11
click at [693, 350] on span "Save and Import Next" at bounding box center [707, 353] width 65 height 11
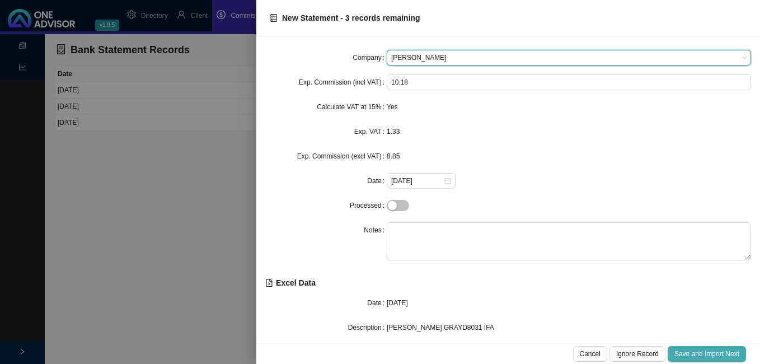
click at [693, 350] on span "Save and Import Next" at bounding box center [707, 353] width 65 height 11
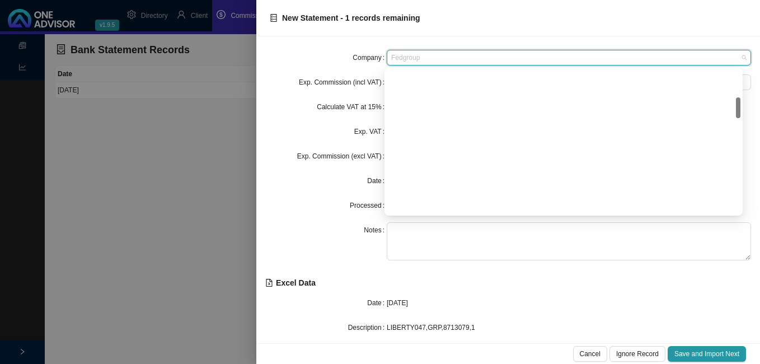
drag, startPoint x: 425, startPoint y: 57, endPoint x: 326, endPoint y: 59, distance: 99.7
click at [326, 59] on div "Company Fedgroup" at bounding box center [508, 58] width 486 height 16
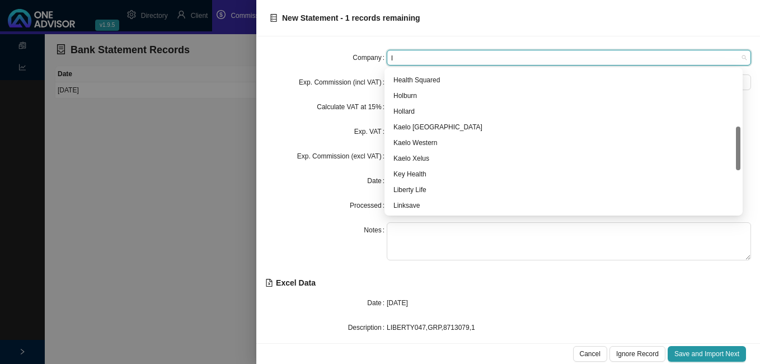
type input "li"
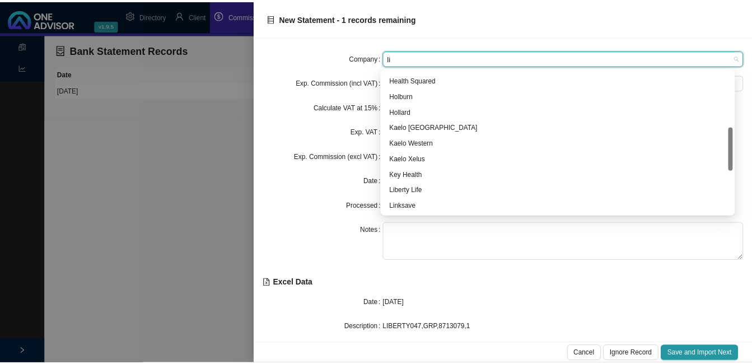
scroll to position [0, 0]
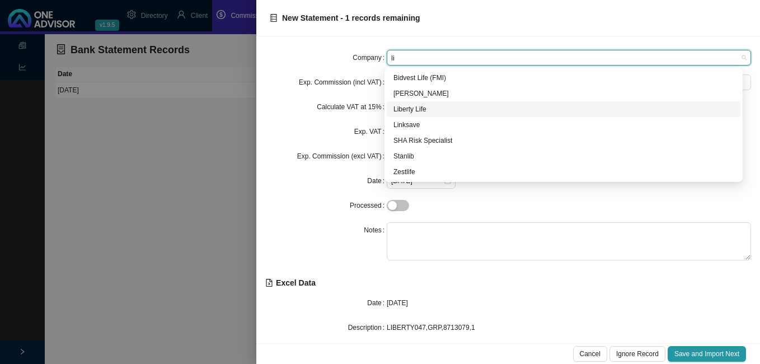
click at [416, 109] on div "Liberty Life" at bounding box center [564, 109] width 340 height 11
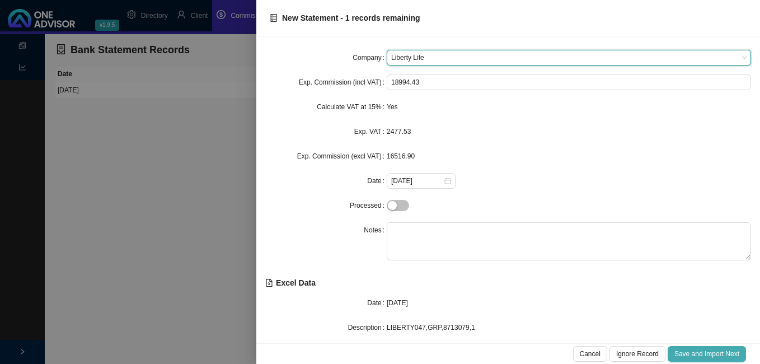
click at [702, 352] on span "Save and Import Next" at bounding box center [707, 353] width 65 height 11
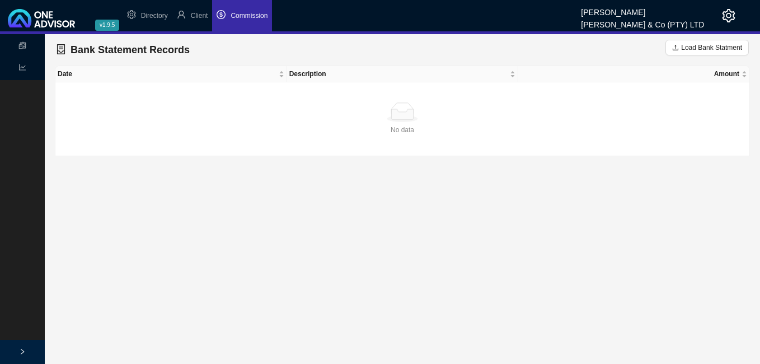
click at [236, 13] on span "Commission" at bounding box center [249, 16] width 37 height 8
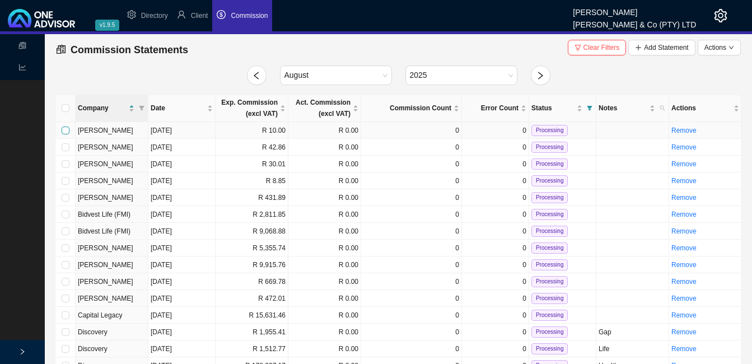
click at [66, 130] on input "checkbox" at bounding box center [66, 131] width 8 height 8
checkbox input "true"
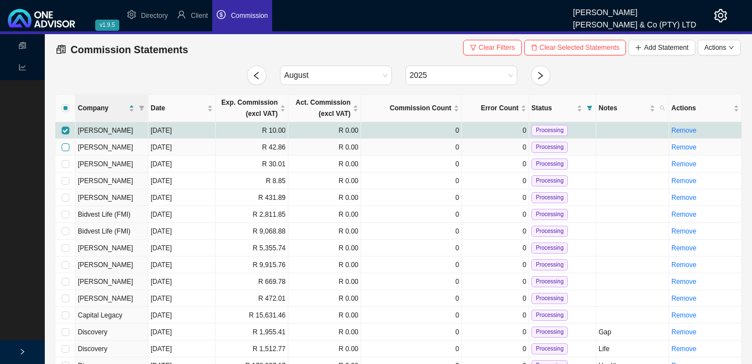
click at [67, 146] on input "checkbox" at bounding box center [66, 147] width 8 height 8
checkbox input "true"
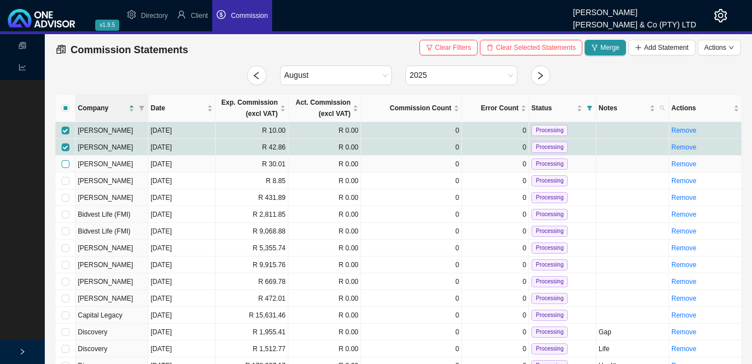
click at [67, 161] on input "checkbox" at bounding box center [66, 164] width 8 height 8
checkbox input "true"
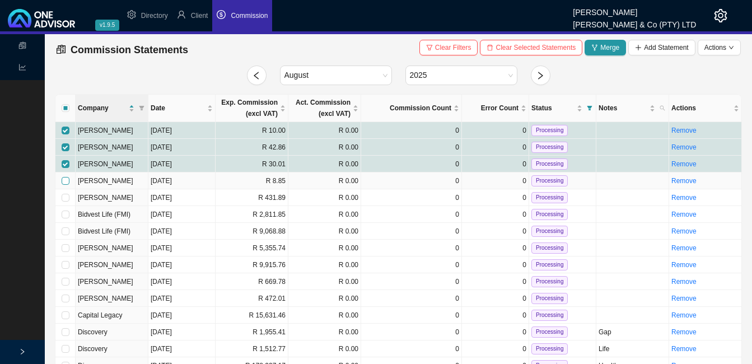
click at [67, 180] on input "checkbox" at bounding box center [66, 181] width 8 height 8
checkbox input "true"
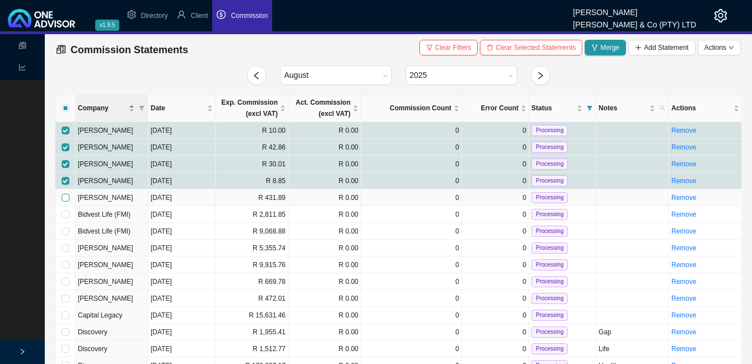
click at [65, 199] on input "checkbox" at bounding box center [66, 198] width 8 height 8
checkbox input "true"
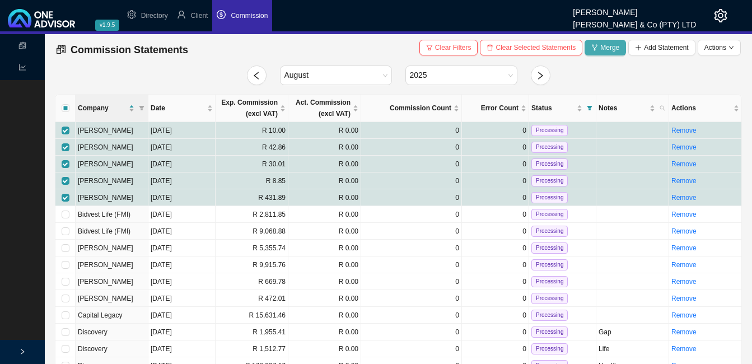
click at [598, 49] on icon "fork" at bounding box center [594, 47] width 7 height 7
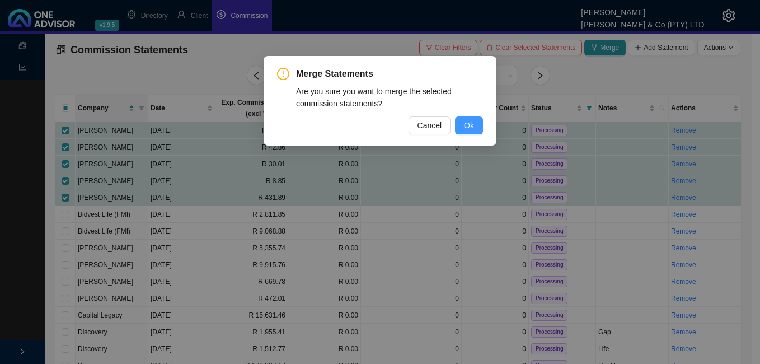
click at [471, 125] on span "Ok" at bounding box center [469, 125] width 10 height 12
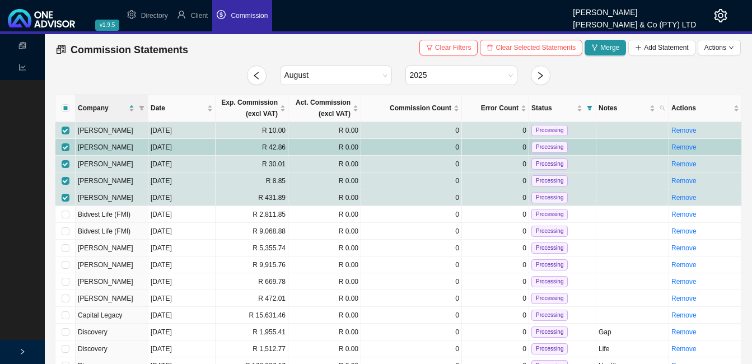
checkbox input "false"
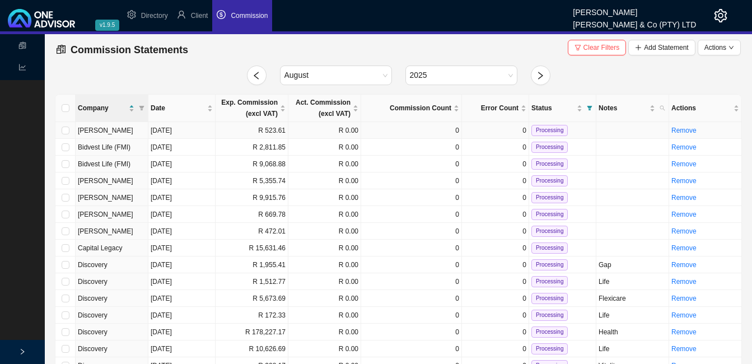
click at [274, 127] on td "R 523.61" at bounding box center [252, 130] width 73 height 17
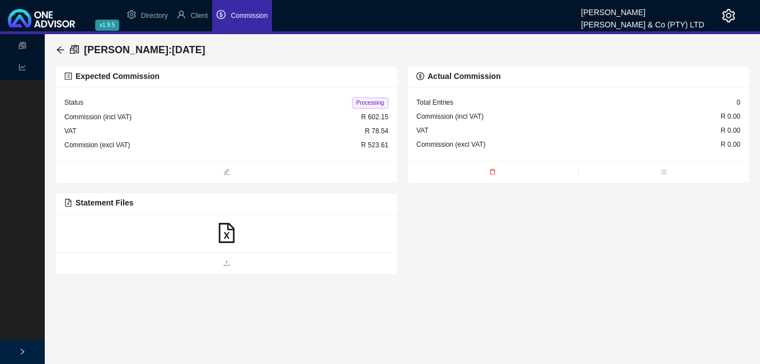
click at [230, 232] on icon "file-excel" at bounding box center [227, 233] width 20 height 20
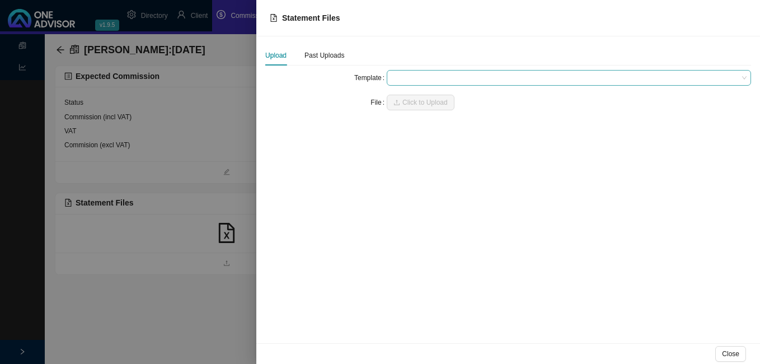
click at [422, 74] on span at bounding box center [568, 78] width 355 height 15
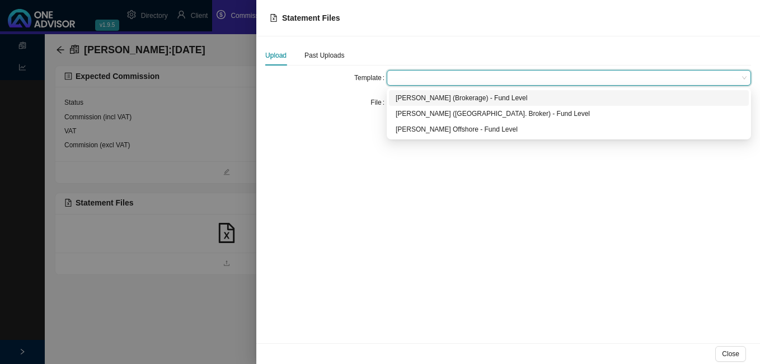
click at [411, 100] on div "[PERSON_NAME] (Brokerage) - Fund Level" at bounding box center [569, 97] width 347 height 11
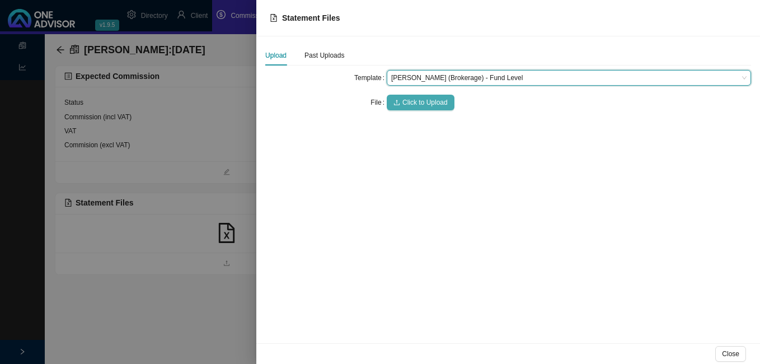
click at [411, 100] on span "Click to Upload" at bounding box center [424, 102] width 45 height 11
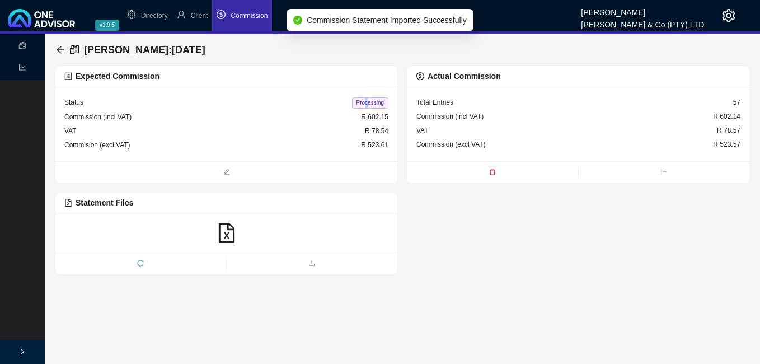
click at [366, 102] on span "Processing" at bounding box center [370, 102] width 36 height 11
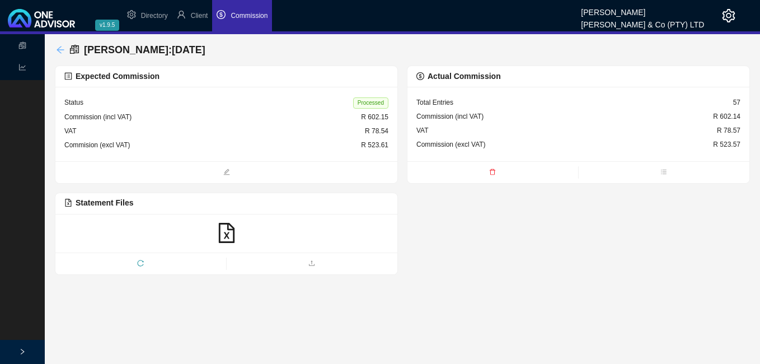
click at [57, 46] on icon "arrow-left" at bounding box center [60, 49] width 9 height 9
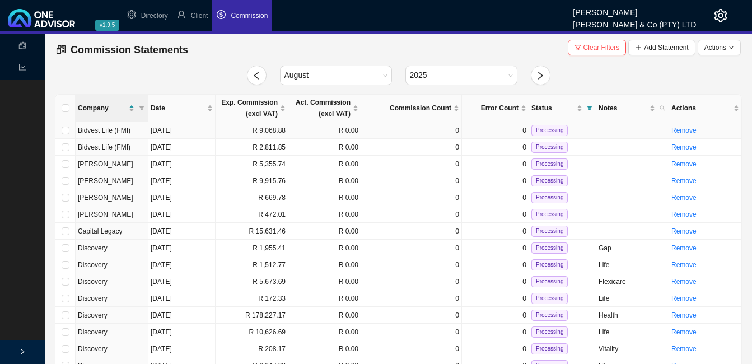
click at [270, 128] on td "R 9,068.88" at bounding box center [252, 130] width 73 height 17
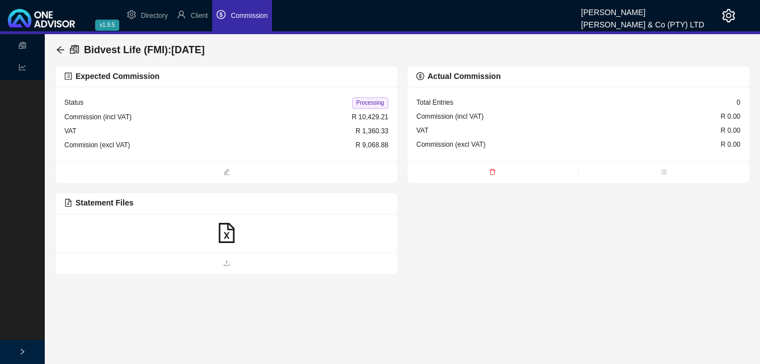
click at [228, 234] on icon "file-excel" at bounding box center [227, 233] width 20 height 20
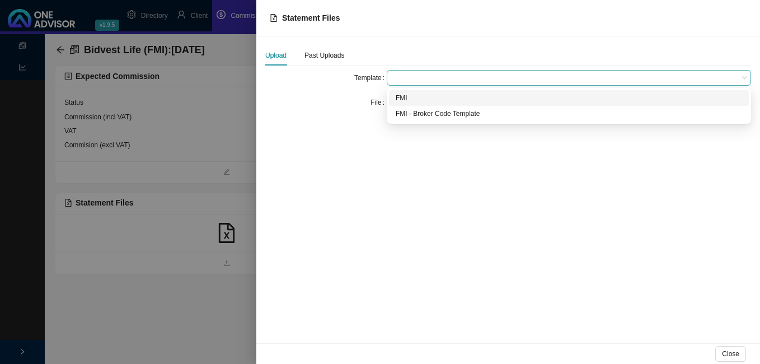
click at [406, 77] on span at bounding box center [568, 78] width 355 height 15
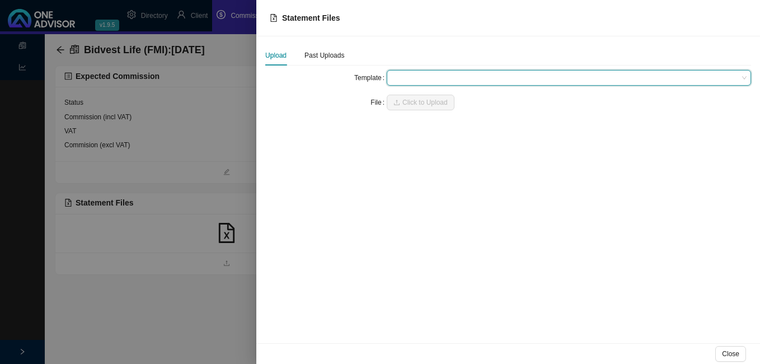
click at [410, 78] on span at bounding box center [568, 78] width 355 height 15
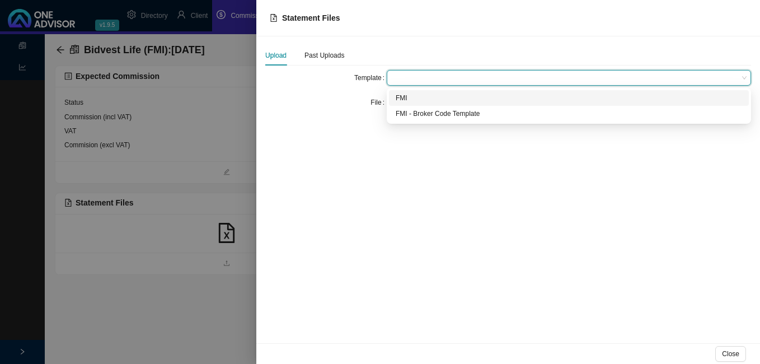
click at [411, 78] on span at bounding box center [568, 78] width 355 height 15
click at [404, 96] on div "FMI" at bounding box center [569, 97] width 347 height 11
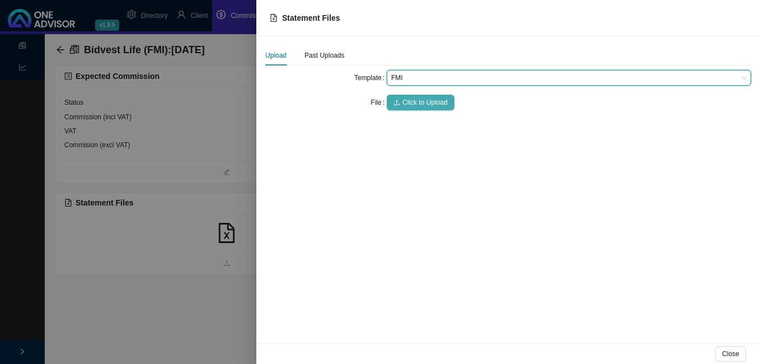
click at [406, 101] on span "Click to Upload" at bounding box center [424, 102] width 45 height 11
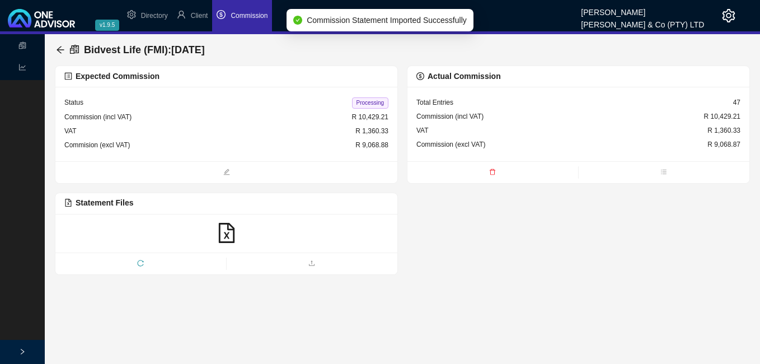
click at [361, 100] on span "Processing" at bounding box center [370, 102] width 36 height 11
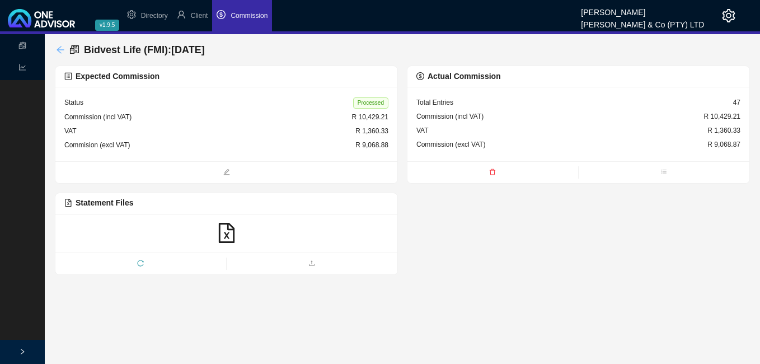
click at [60, 46] on icon "arrow-left" at bounding box center [60, 49] width 9 height 9
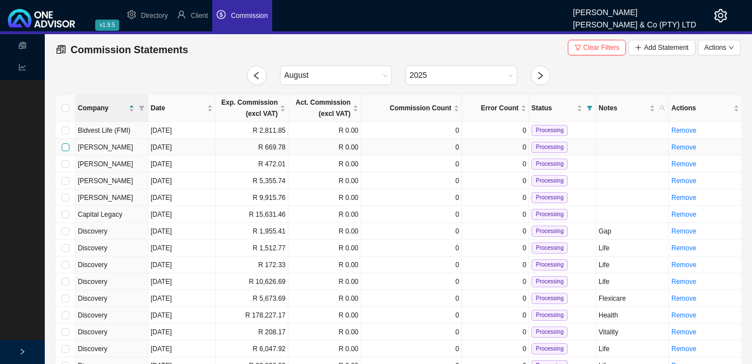
click at [62, 146] on input "checkbox" at bounding box center [66, 147] width 8 height 8
checkbox input "true"
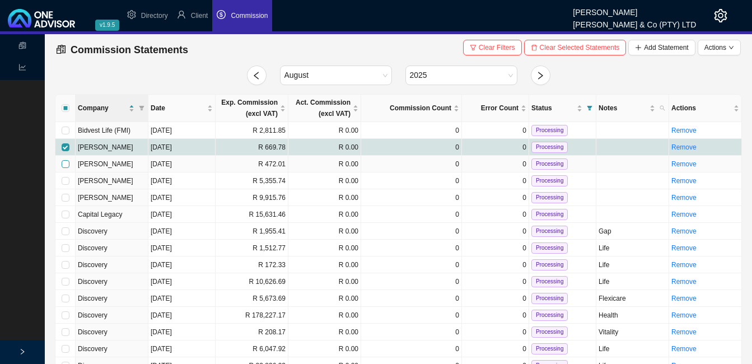
click at [65, 161] on input "checkbox" at bounding box center [66, 164] width 8 height 8
checkbox input "true"
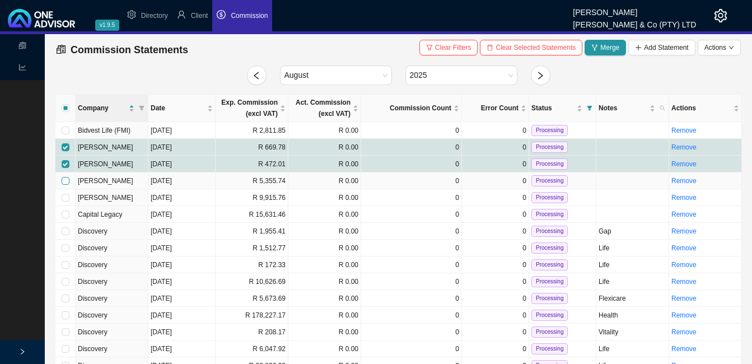
click at [65, 178] on input "checkbox" at bounding box center [66, 181] width 8 height 8
checkbox input "true"
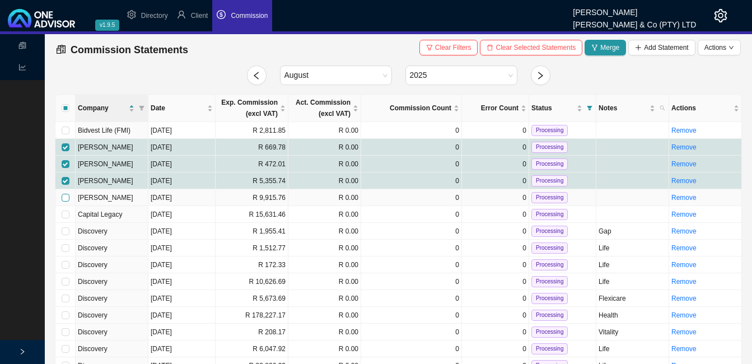
click at [64, 196] on input "checkbox" at bounding box center [66, 198] width 8 height 8
checkbox input "true"
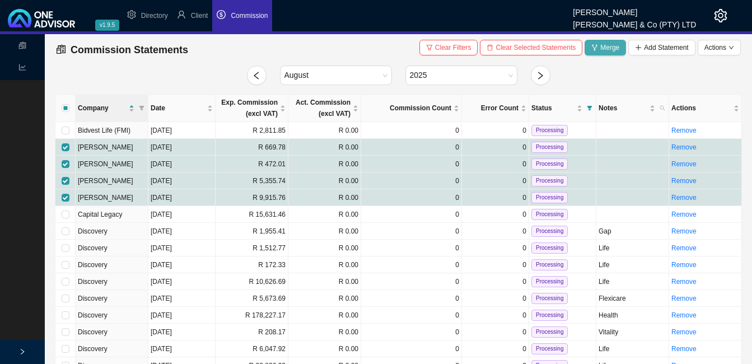
click at [607, 49] on span "Merge" at bounding box center [609, 47] width 19 height 11
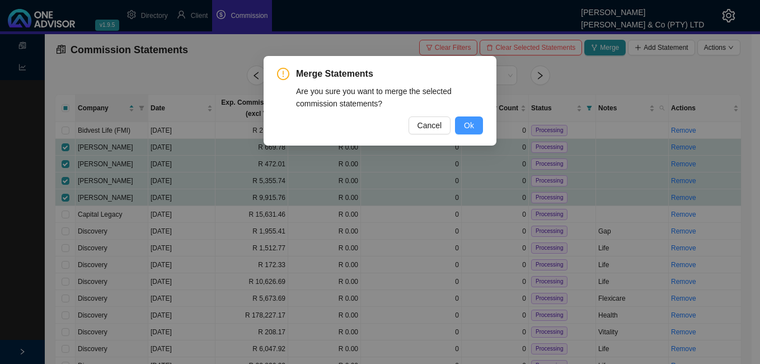
click at [470, 127] on span "Ok" at bounding box center [469, 125] width 10 height 12
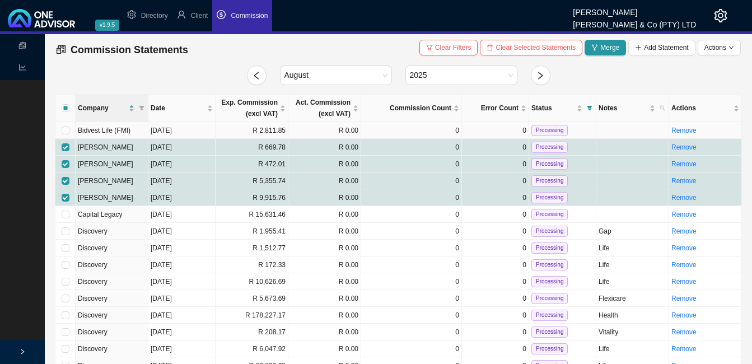
checkbox input "false"
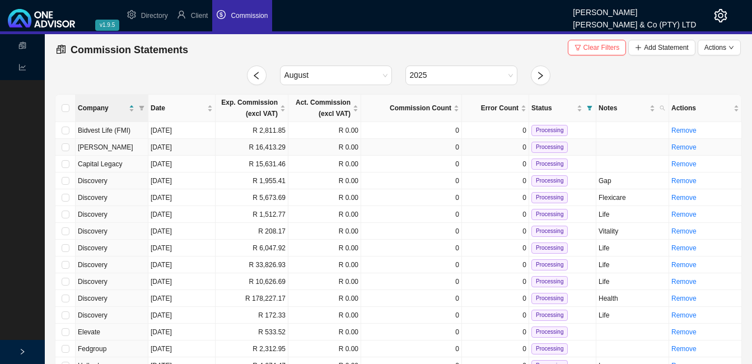
click at [265, 147] on td "R 16,413.29" at bounding box center [252, 147] width 73 height 17
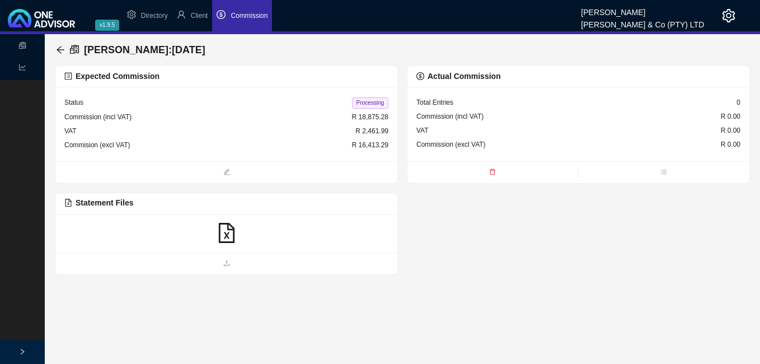
click at [231, 234] on icon "file-excel" at bounding box center [227, 233] width 20 height 20
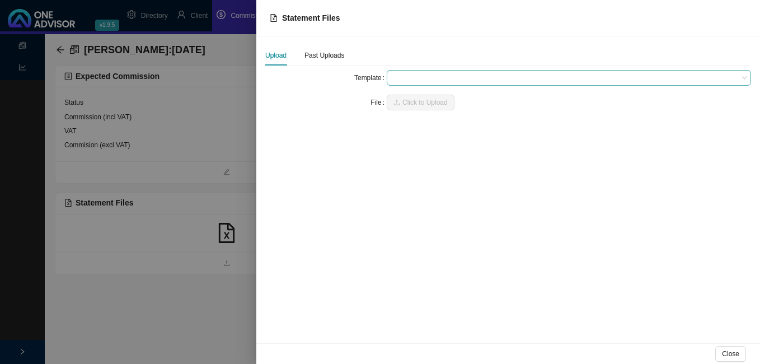
click at [416, 78] on span at bounding box center [568, 78] width 355 height 15
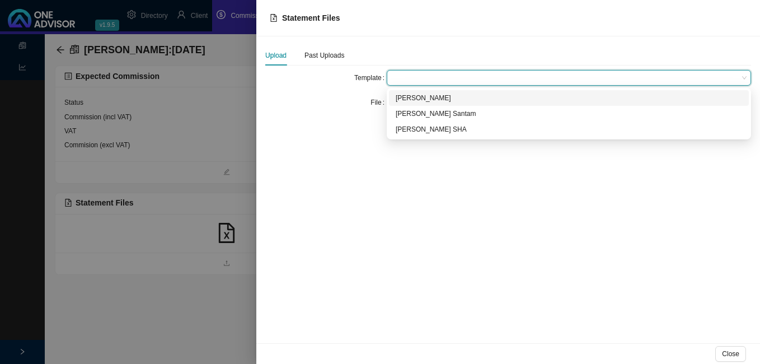
click at [406, 98] on div "[PERSON_NAME]" at bounding box center [569, 97] width 347 height 11
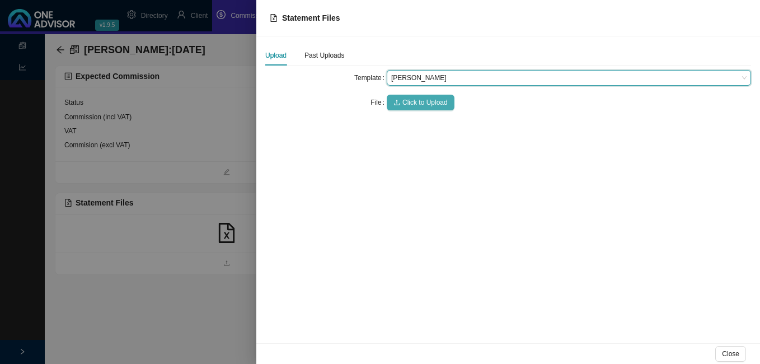
click at [406, 99] on span "Click to Upload" at bounding box center [424, 102] width 45 height 11
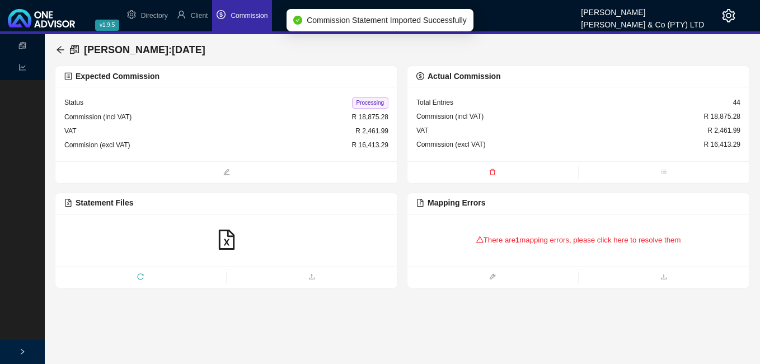
click at [490, 238] on div "There are 1 mapping errors, please click here to resolve them" at bounding box center [578, 240] width 324 height 35
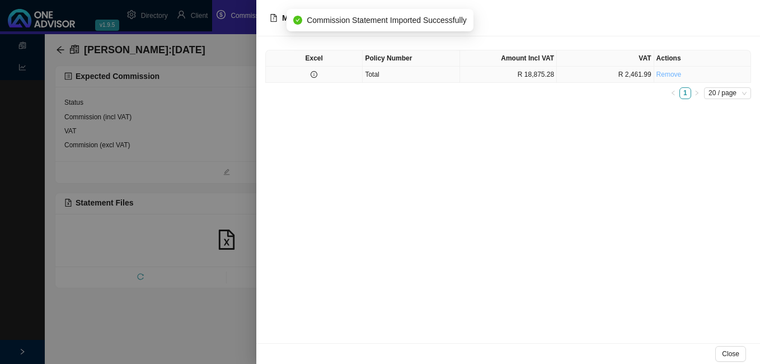
click at [668, 76] on link "Remove" at bounding box center [669, 75] width 25 height 8
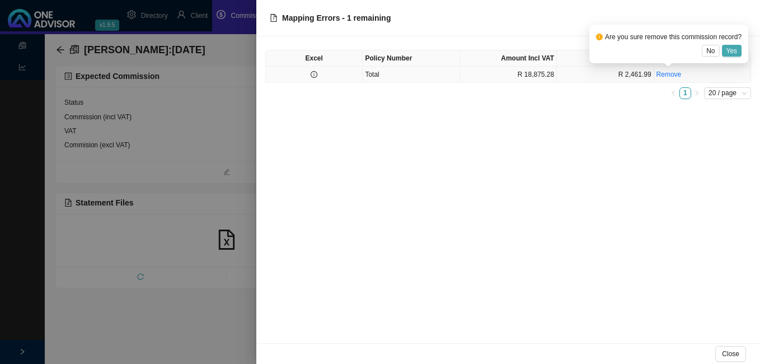
click at [733, 50] on span "Yes" at bounding box center [732, 50] width 11 height 11
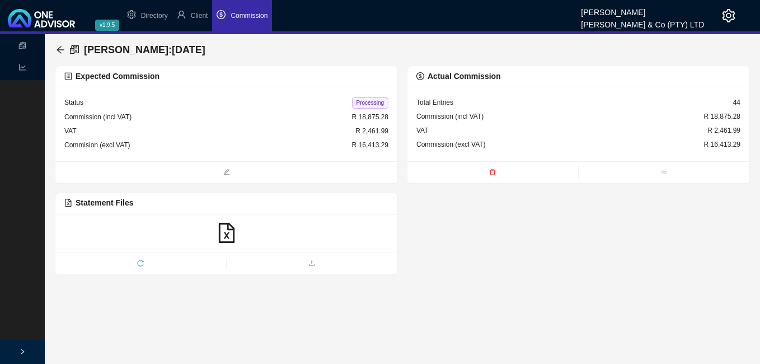
drag, startPoint x: 366, startPoint y: 102, endPoint x: 351, endPoint y: 102, distance: 15.1
click at [365, 102] on span "Processing" at bounding box center [370, 102] width 36 height 11
click at [59, 45] on icon "arrow-left" at bounding box center [60, 49] width 9 height 9
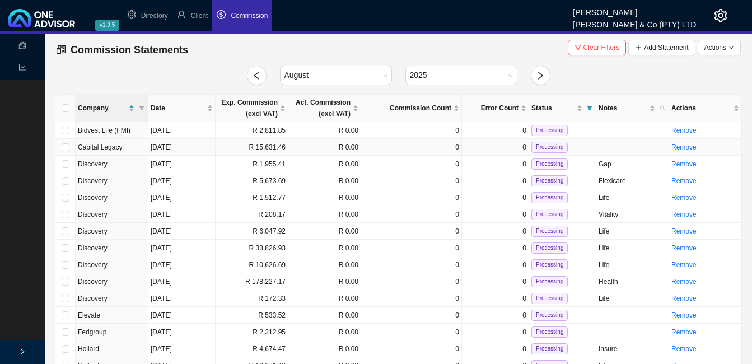
click at [251, 149] on td "R 15,631.46" at bounding box center [252, 147] width 73 height 17
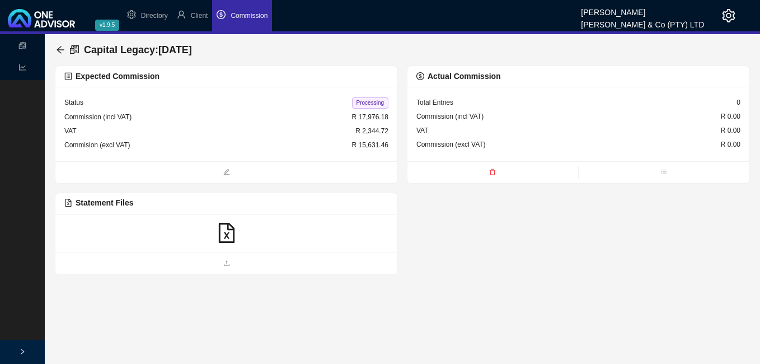
click at [224, 233] on icon "file-excel" at bounding box center [227, 233] width 20 height 20
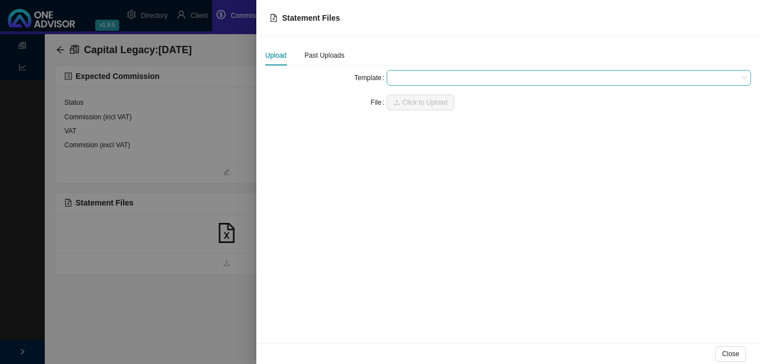
click at [407, 78] on span at bounding box center [568, 78] width 355 height 15
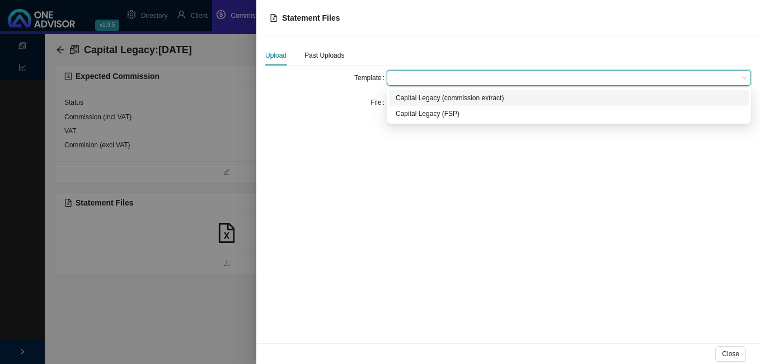
click at [405, 95] on div "Capital Legacy (commission extract)" at bounding box center [569, 97] width 347 height 11
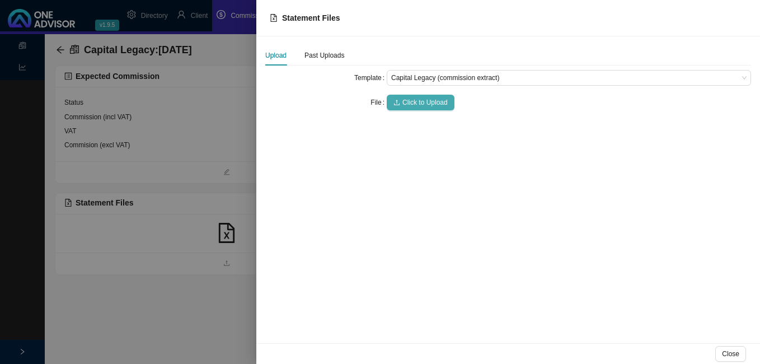
click at [406, 100] on span "Click to Upload" at bounding box center [424, 102] width 45 height 11
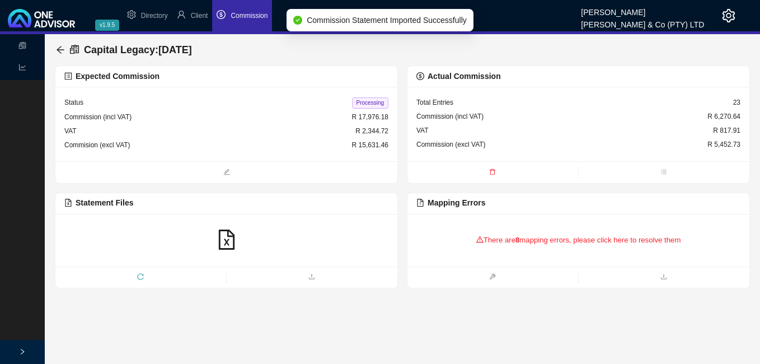
click at [525, 241] on div "There are 8 mapping errors, please click here to resolve them" at bounding box center [578, 240] width 324 height 35
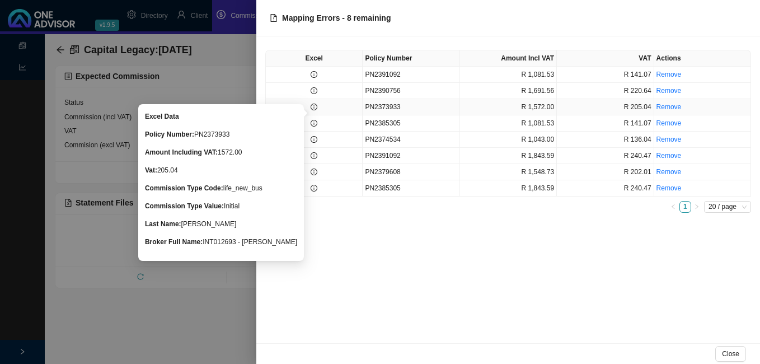
click at [313, 110] on icon "info-circle" at bounding box center [314, 107] width 7 height 7
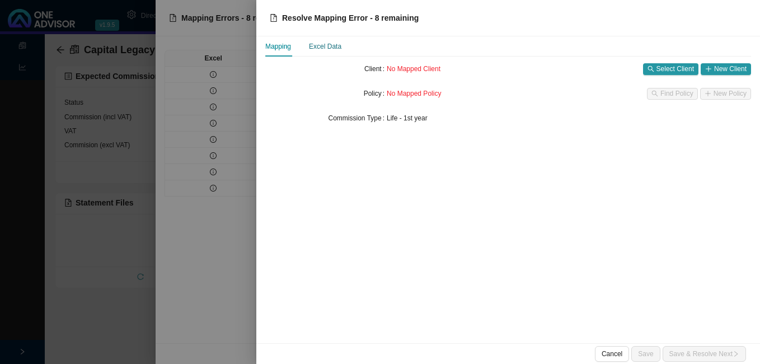
click at [333, 49] on div "Excel Data" at bounding box center [325, 46] width 32 height 11
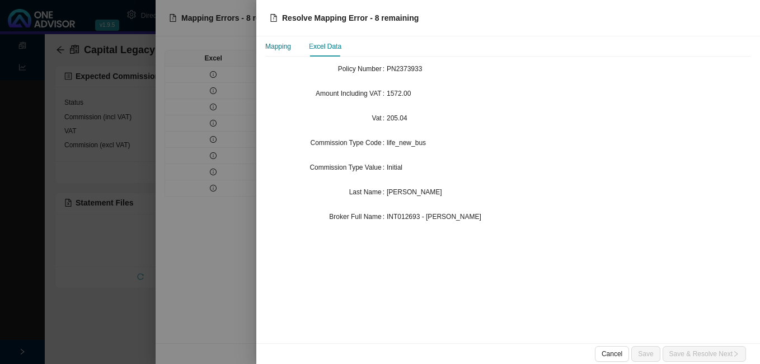
drag, startPoint x: 333, startPoint y: 49, endPoint x: 284, endPoint y: 50, distance: 48.2
click at [284, 50] on div "Mapping" at bounding box center [278, 46] width 26 height 11
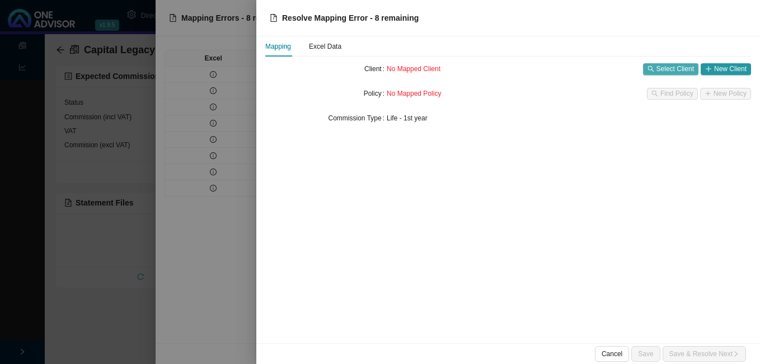
click at [678, 69] on span "Select Client" at bounding box center [676, 68] width 38 height 11
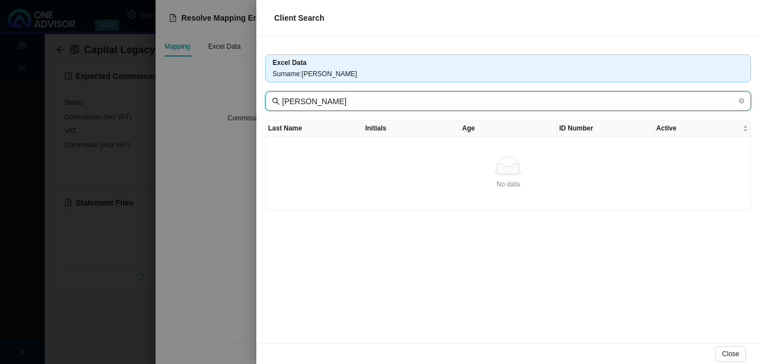
drag, startPoint x: 322, startPoint y: 101, endPoint x: 271, endPoint y: 100, distance: 51.0
click at [271, 100] on span "[PERSON_NAME]" at bounding box center [508, 101] width 486 height 20
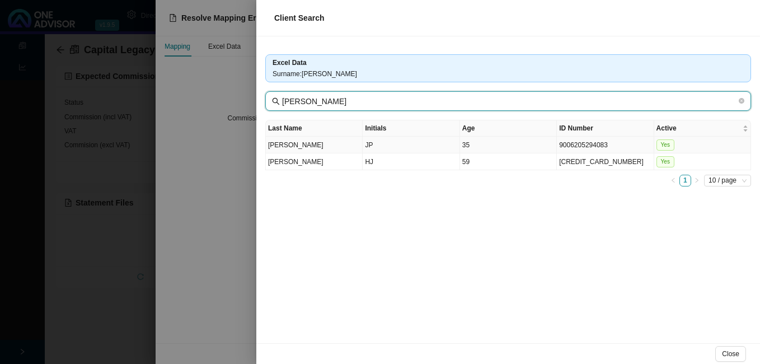
type input "[PERSON_NAME]"
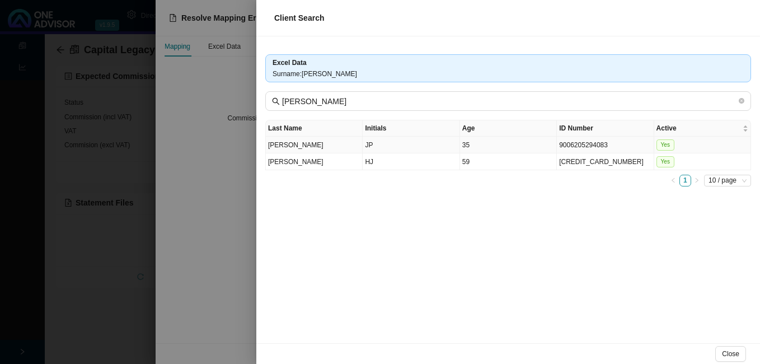
click at [384, 147] on td "JP" at bounding box center [411, 145] width 97 height 17
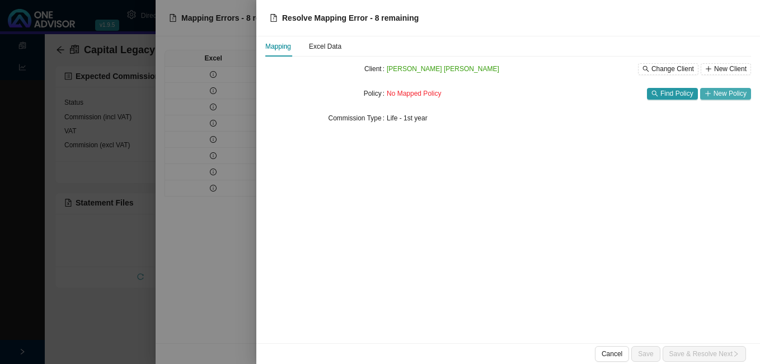
click at [729, 92] on span "New Policy" at bounding box center [730, 93] width 33 height 11
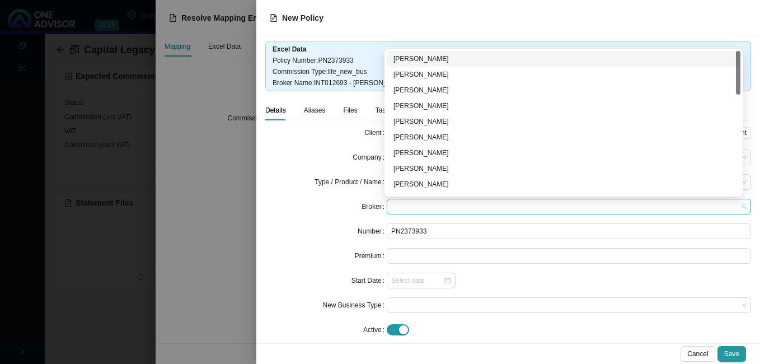
click at [441, 202] on span at bounding box center [568, 206] width 355 height 15
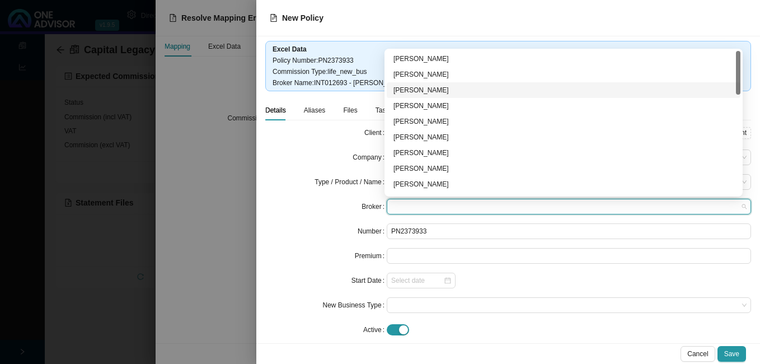
click at [442, 87] on div "[PERSON_NAME]" at bounding box center [564, 90] width 340 height 11
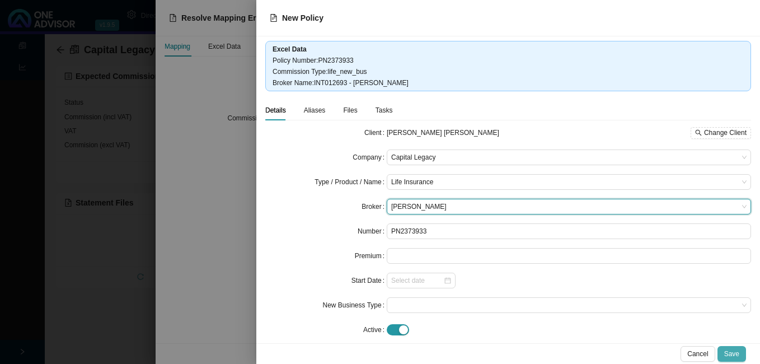
click at [729, 353] on span "Save" at bounding box center [731, 353] width 15 height 11
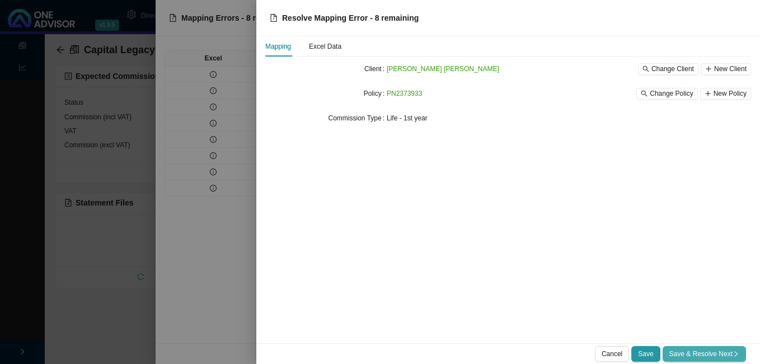
click at [686, 351] on span "Save & Resolve Next" at bounding box center [705, 353] width 70 height 11
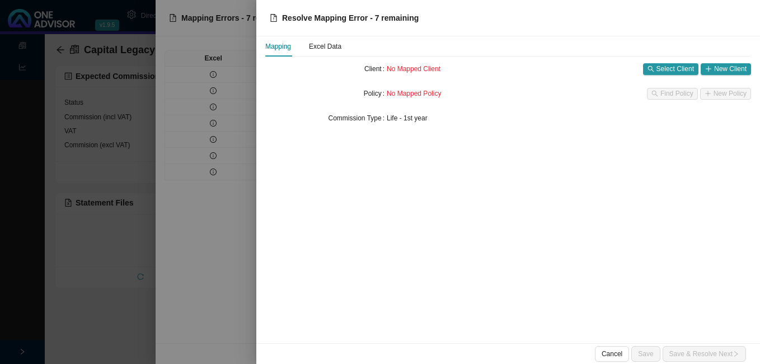
click at [244, 218] on div at bounding box center [380, 182] width 760 height 364
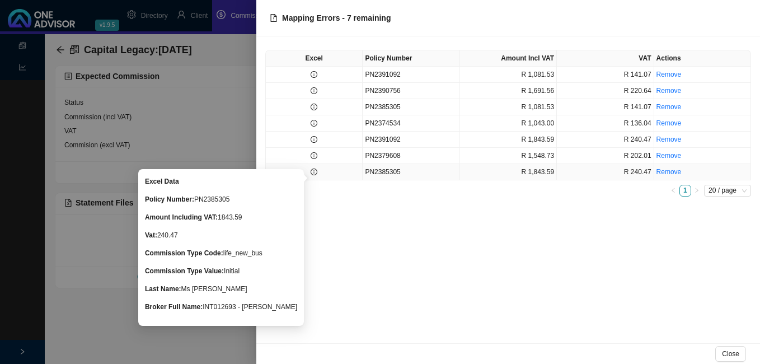
click at [313, 170] on icon "info-circle" at bounding box center [314, 171] width 7 height 7
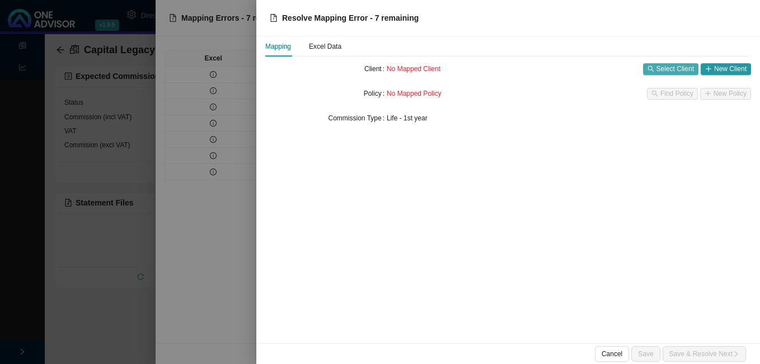
click at [662, 68] on span "Select Client" at bounding box center [676, 68] width 38 height 11
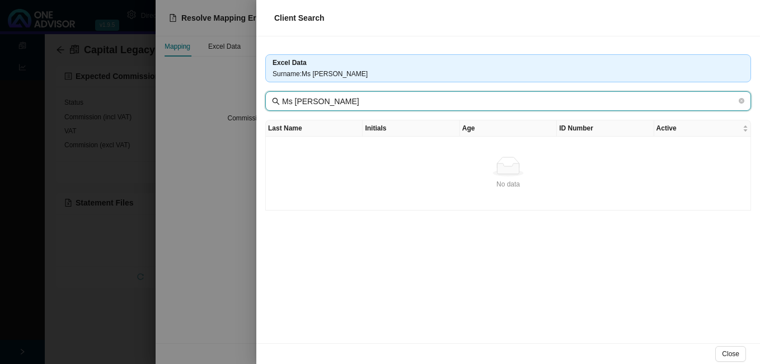
drag, startPoint x: 329, startPoint y: 98, endPoint x: 279, endPoint y: 97, distance: 49.3
click at [279, 97] on span "Ms [PERSON_NAME]" at bounding box center [508, 101] width 486 height 20
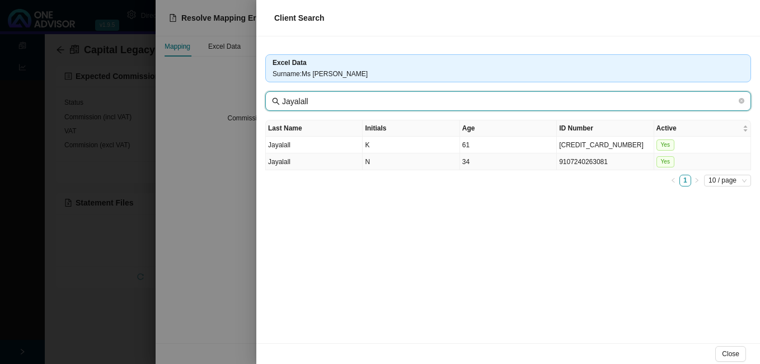
type input "Jayalall"
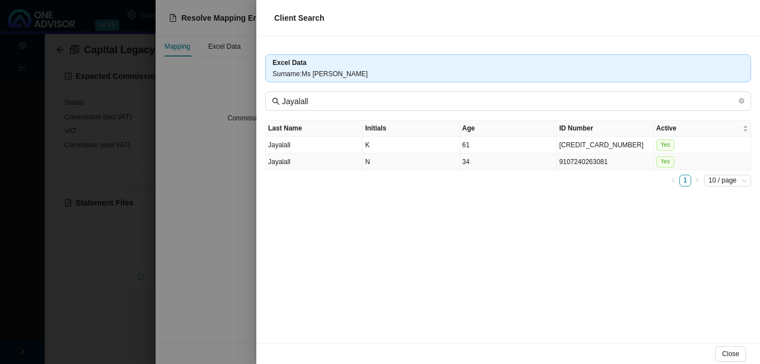
click at [417, 166] on td "N" at bounding box center [411, 161] width 97 height 17
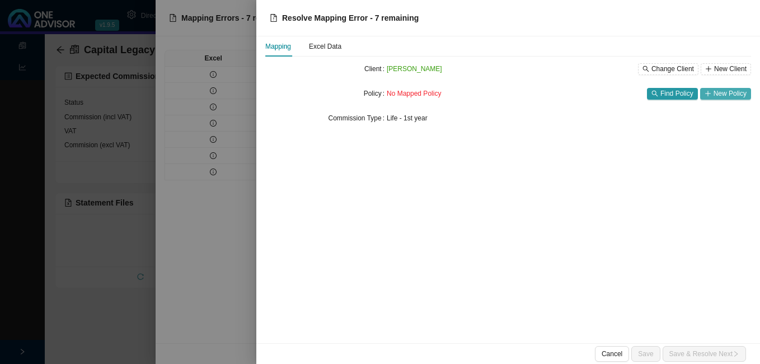
click at [718, 93] on span "New Policy" at bounding box center [730, 93] width 33 height 11
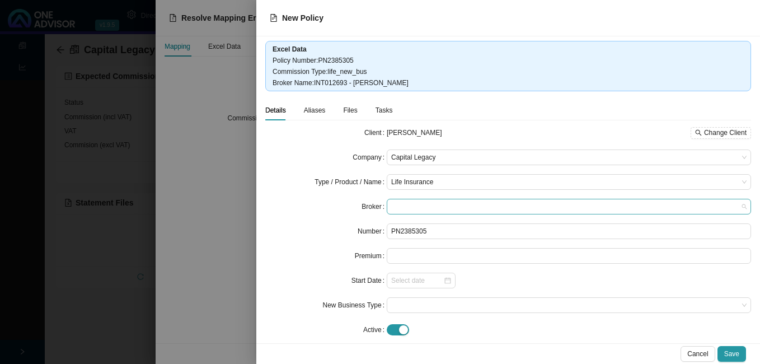
click at [404, 206] on span at bounding box center [568, 206] width 355 height 15
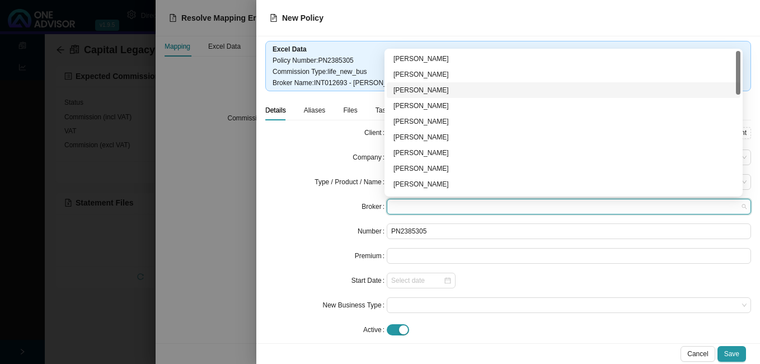
click at [458, 90] on div "[PERSON_NAME]" at bounding box center [564, 90] width 340 height 11
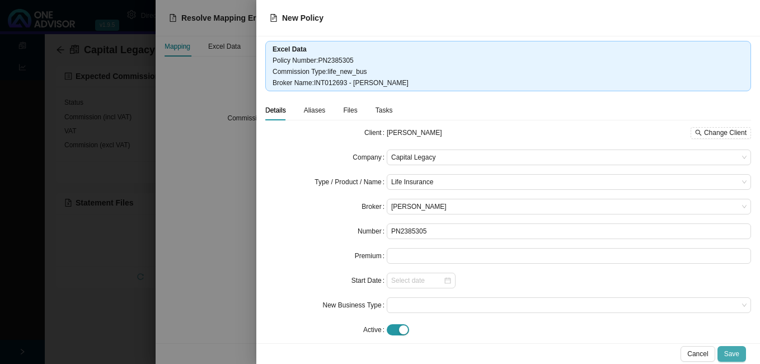
click at [731, 350] on span "Save" at bounding box center [731, 353] width 15 height 11
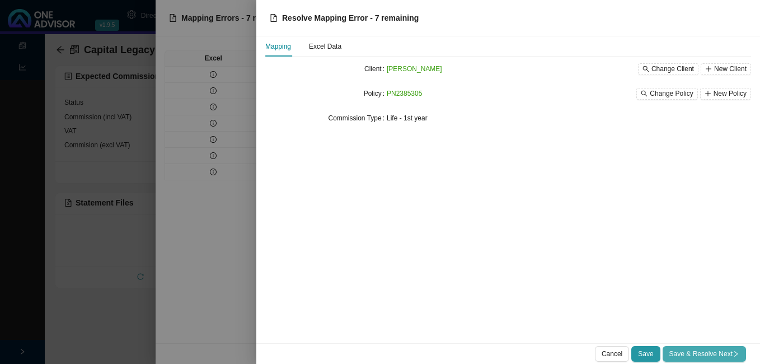
click at [701, 353] on span "Save & Resolve Next" at bounding box center [705, 353] width 70 height 11
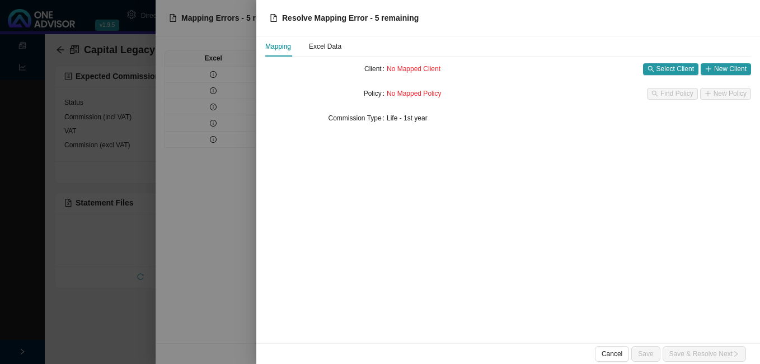
click at [213, 261] on div at bounding box center [380, 182] width 760 height 364
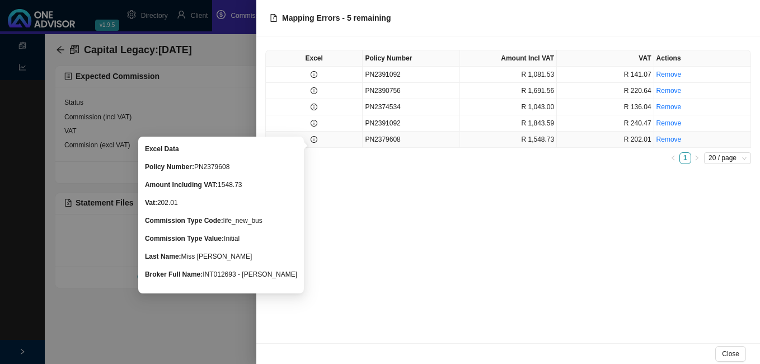
click at [315, 137] on icon "info-circle" at bounding box center [314, 139] width 7 height 7
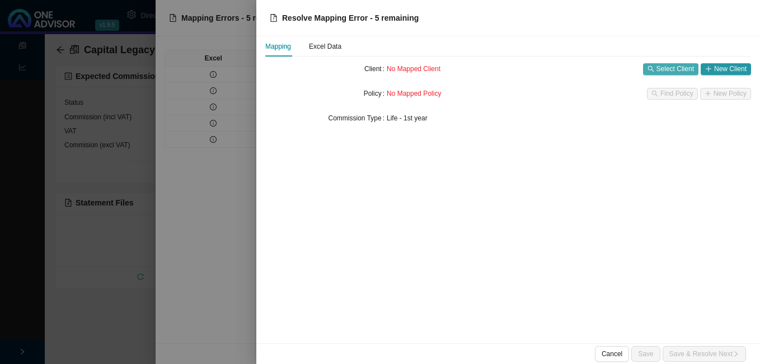
click at [682, 71] on span "Select Client" at bounding box center [676, 68] width 38 height 11
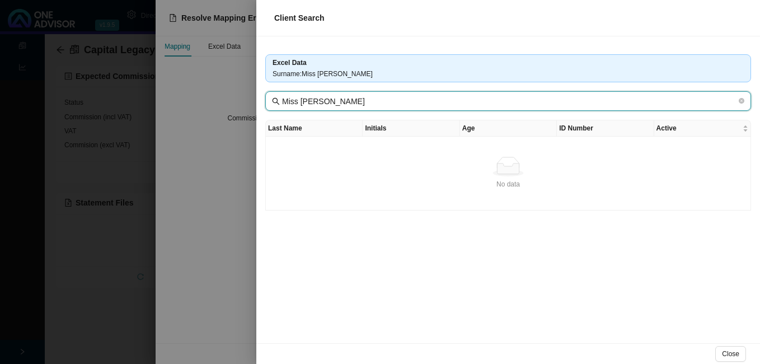
drag, startPoint x: 334, startPoint y: 100, endPoint x: 274, endPoint y: 93, distance: 59.7
click at [276, 94] on span "Miss [PERSON_NAME]" at bounding box center [508, 101] width 486 height 20
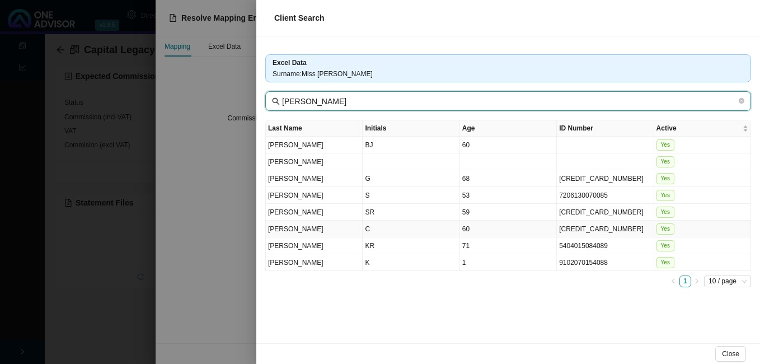
type input "[PERSON_NAME]"
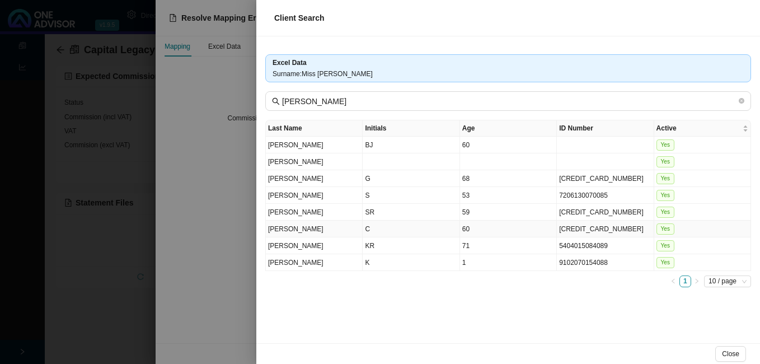
click at [405, 229] on td "C" at bounding box center [411, 229] width 97 height 17
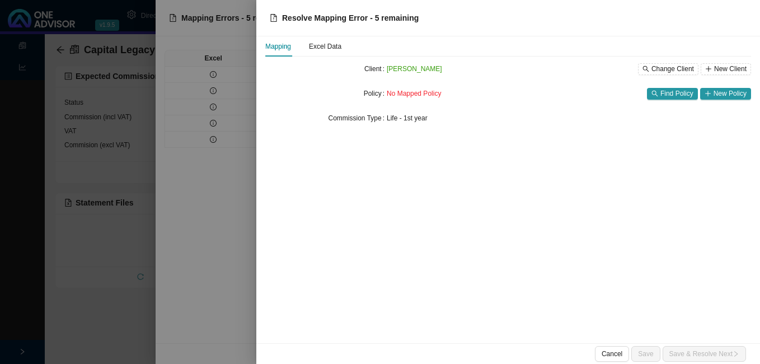
click at [228, 208] on div at bounding box center [380, 182] width 760 height 364
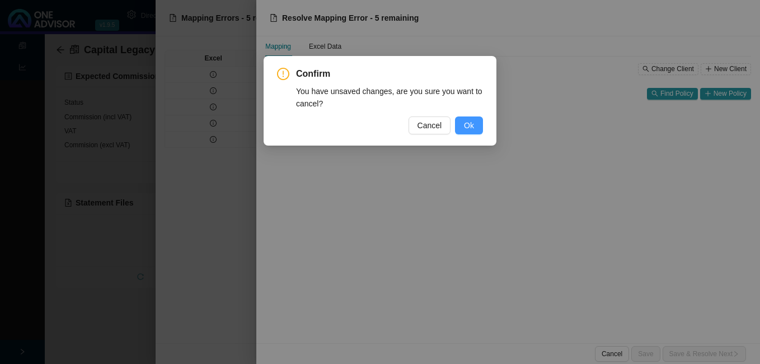
click at [464, 127] on span "Ok" at bounding box center [469, 125] width 10 height 12
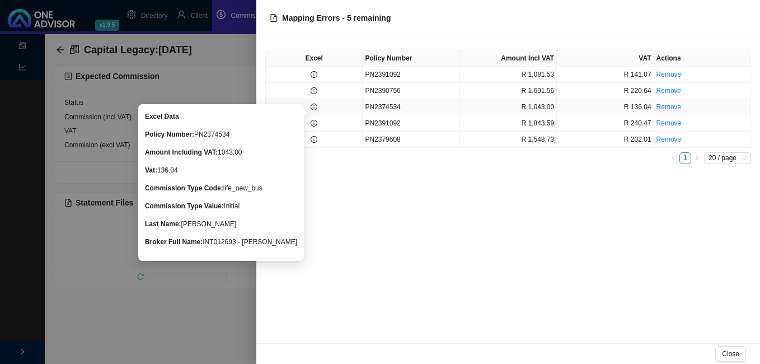
click at [311, 106] on icon "info-circle" at bounding box center [314, 107] width 7 height 7
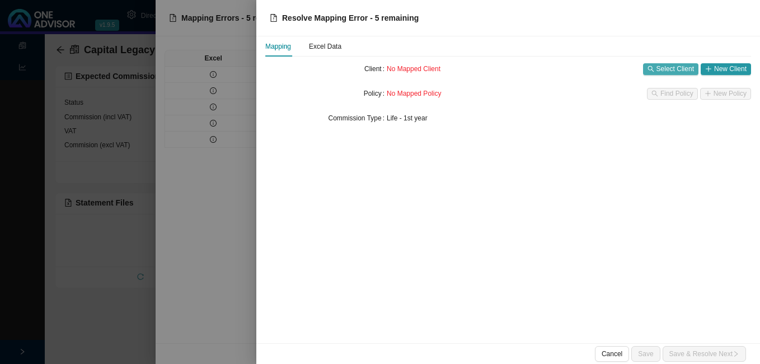
click at [679, 69] on span "Select Client" at bounding box center [676, 68] width 38 height 11
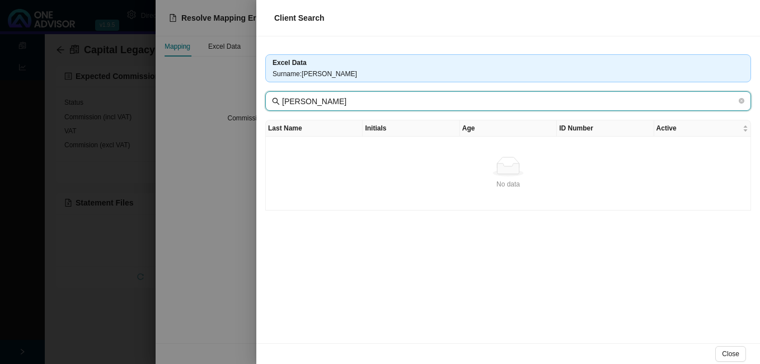
drag, startPoint x: 337, startPoint y: 101, endPoint x: 272, endPoint y: 92, distance: 66.2
click at [272, 92] on span "[PERSON_NAME]" at bounding box center [508, 101] width 486 height 20
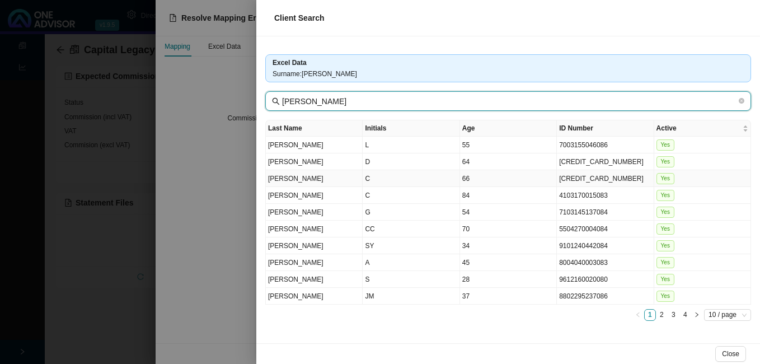
type input "[PERSON_NAME]"
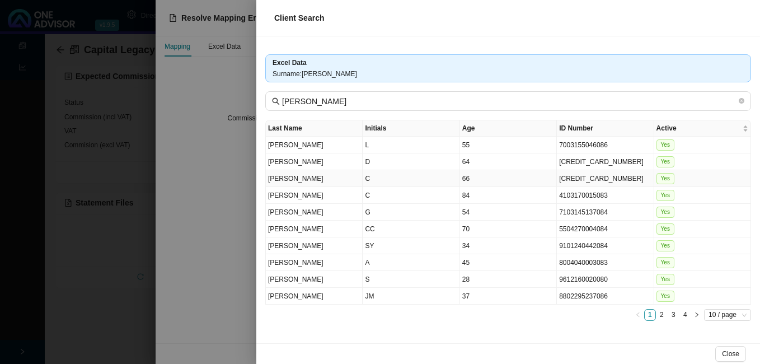
click at [381, 181] on td "C" at bounding box center [411, 178] width 97 height 17
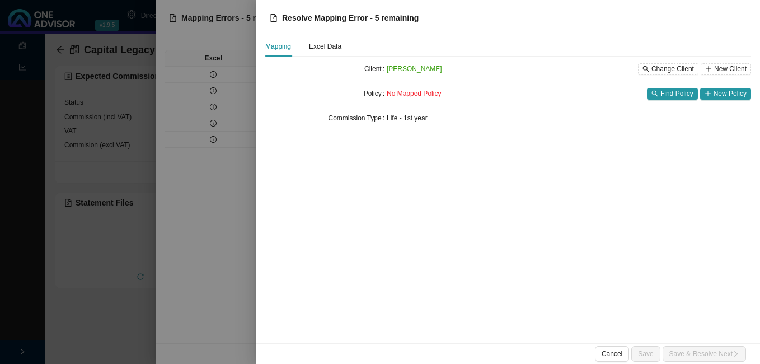
click at [237, 167] on div at bounding box center [380, 182] width 760 height 364
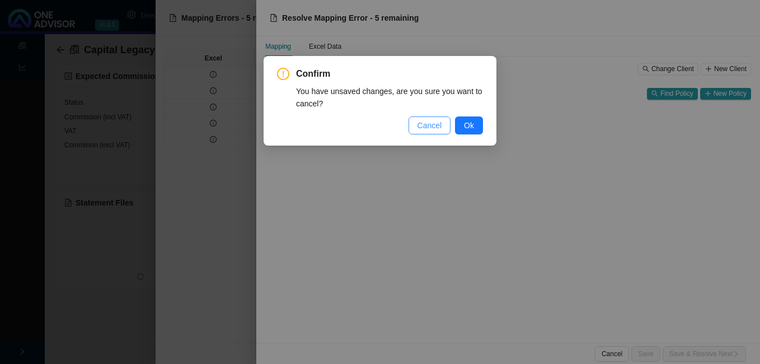
click at [436, 128] on span "Cancel" at bounding box center [430, 125] width 25 height 12
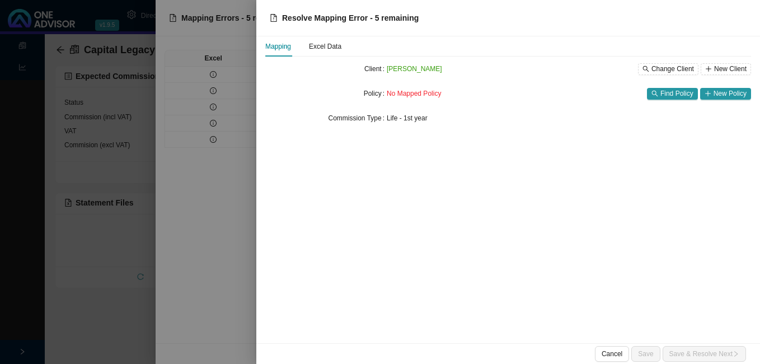
click at [221, 209] on div at bounding box center [380, 182] width 760 height 364
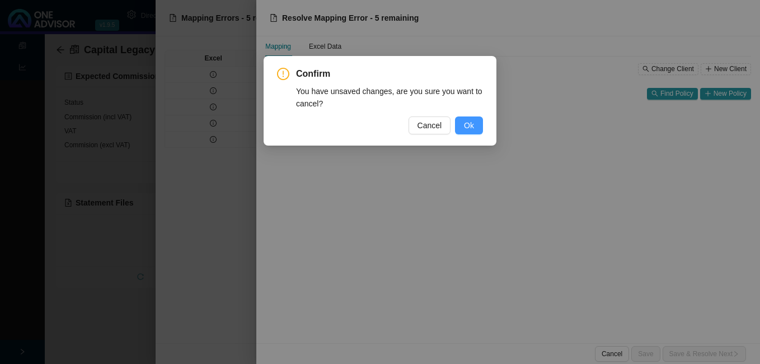
click at [467, 124] on span "Ok" at bounding box center [469, 125] width 10 height 12
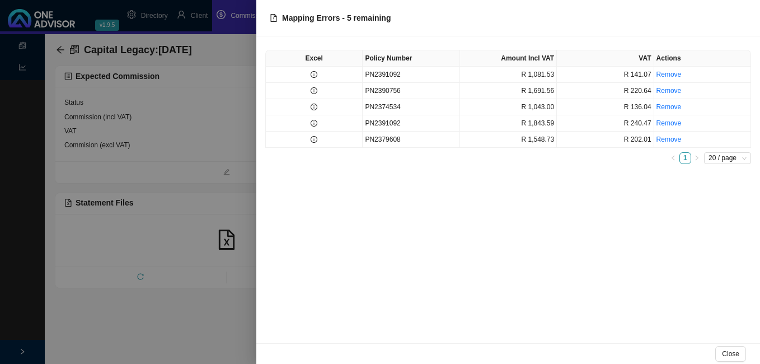
click at [200, 16] on div at bounding box center [380, 182] width 760 height 364
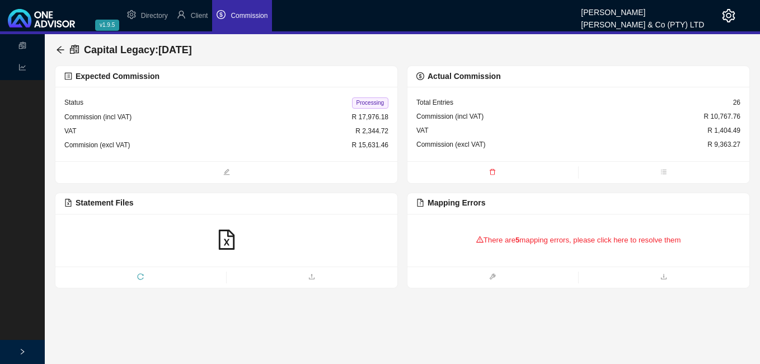
click at [200, 16] on span "Client" at bounding box center [199, 16] width 17 height 8
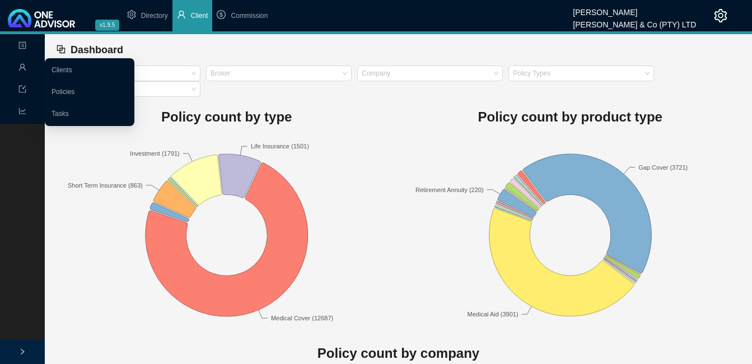
click at [57, 66] on link "Clients" at bounding box center [62, 70] width 21 height 8
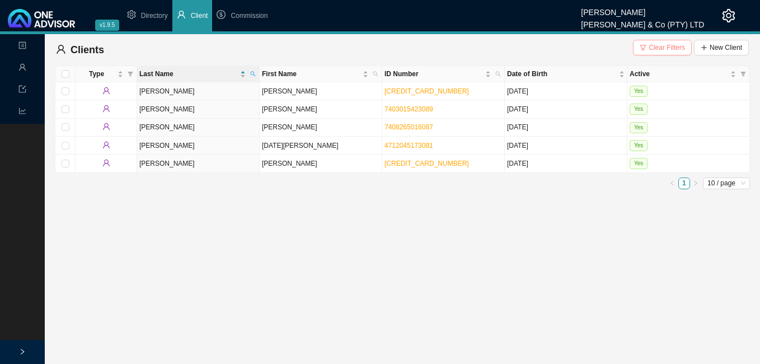
click at [655, 45] on span "Clear Filters" at bounding box center [667, 47] width 36 height 11
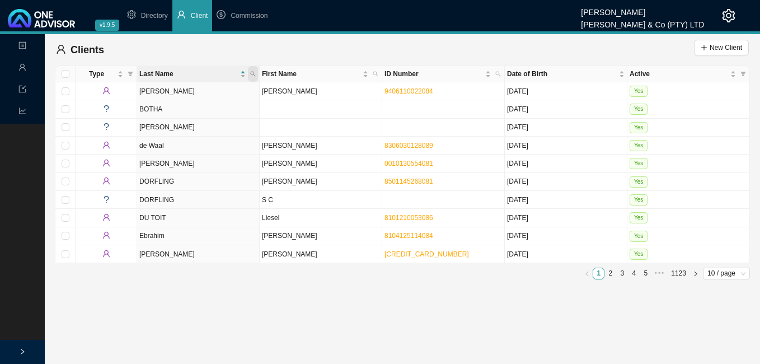
drag, startPoint x: 254, startPoint y: 72, endPoint x: 245, endPoint y: 74, distance: 8.7
click at [253, 72] on icon "search" at bounding box center [253, 74] width 6 height 6
click at [223, 93] on input "text" at bounding box center [200, 96] width 105 height 16
type input "pillay"
click at [176, 115] on span "Search" at bounding box center [177, 114] width 21 height 11
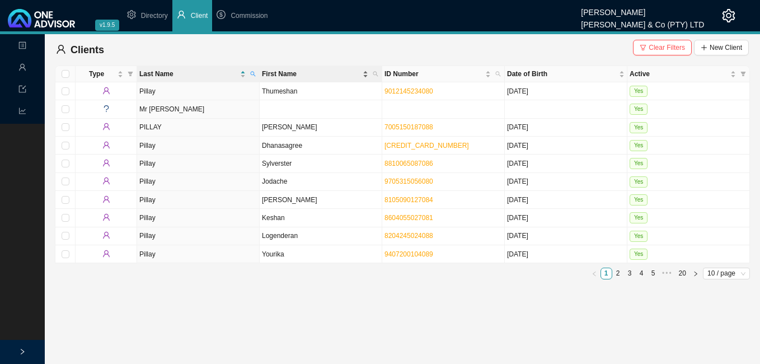
click at [361, 74] on div "First Name" at bounding box center [315, 73] width 106 height 11
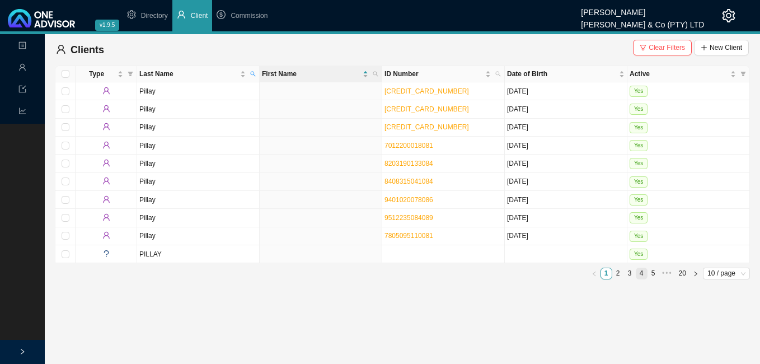
click at [643, 273] on link "4" at bounding box center [641, 273] width 11 height 11
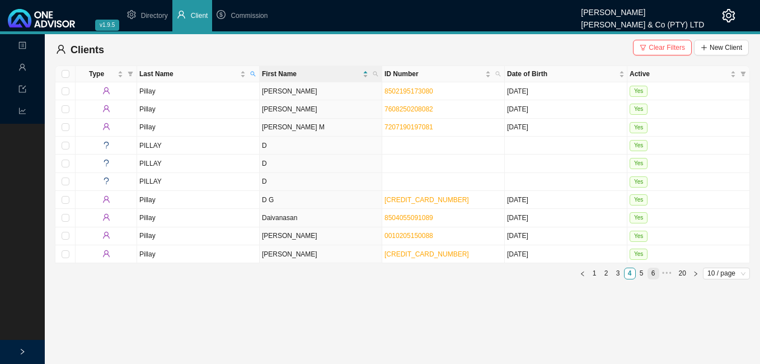
click at [651, 273] on link "6" at bounding box center [653, 273] width 11 height 11
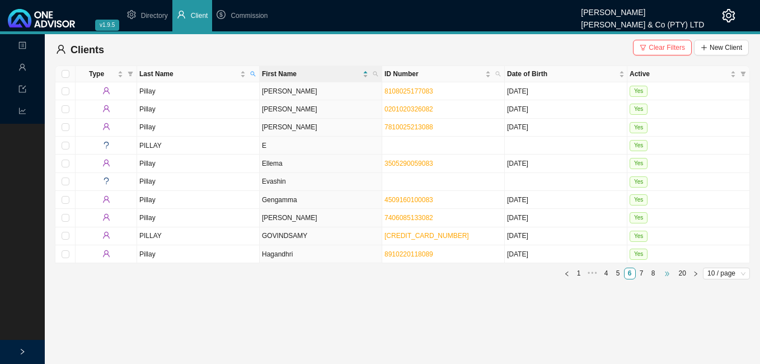
click at [668, 275] on span "•••" at bounding box center [667, 274] width 16 height 12
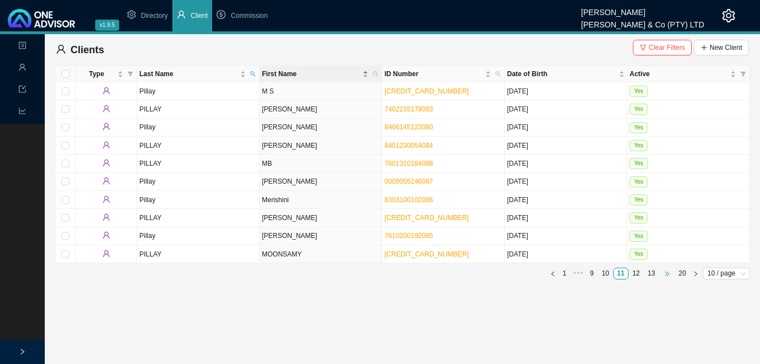
click at [672, 273] on span "•••" at bounding box center [667, 274] width 16 height 12
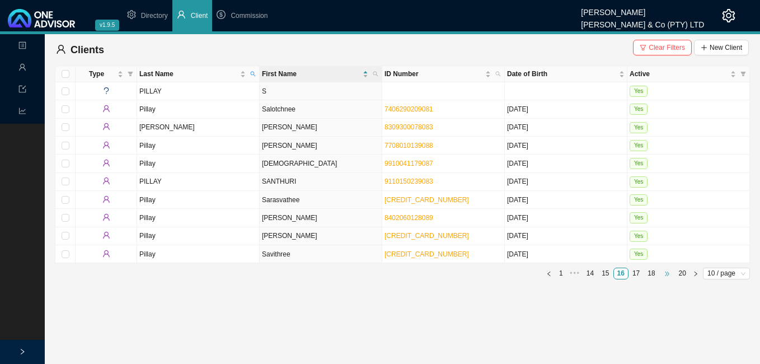
click at [671, 274] on span "•••" at bounding box center [667, 274] width 16 height 12
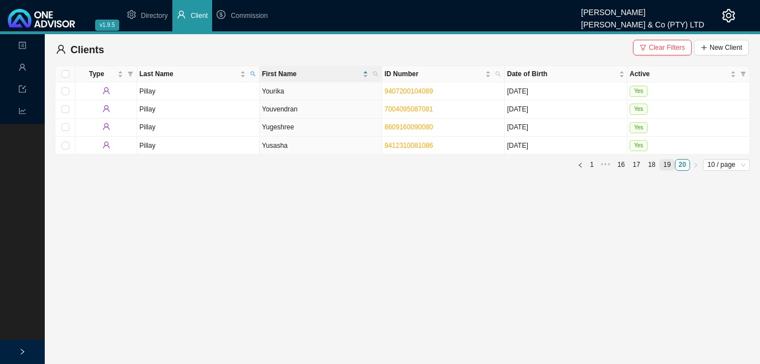
click at [669, 162] on link "19" at bounding box center [667, 165] width 14 height 11
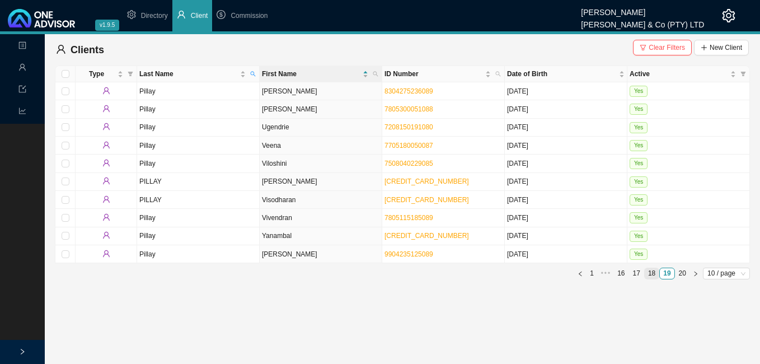
click at [653, 273] on link "18" at bounding box center [652, 273] width 14 height 11
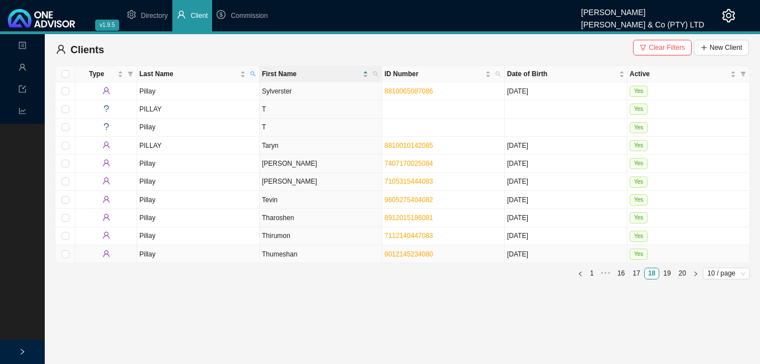
click at [283, 250] on td "Thumeshan" at bounding box center [321, 254] width 123 height 18
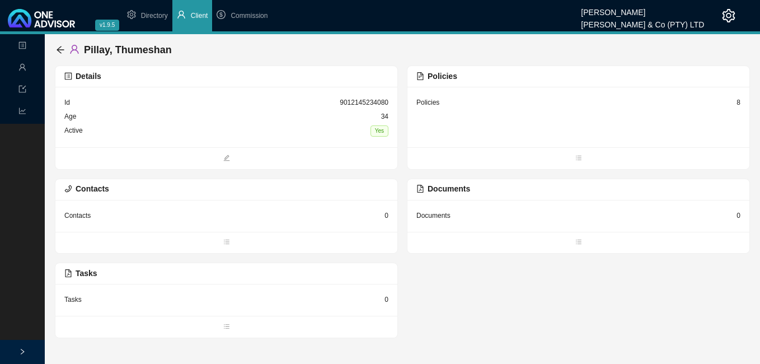
click at [740, 105] on div "8" at bounding box center [739, 102] width 4 height 11
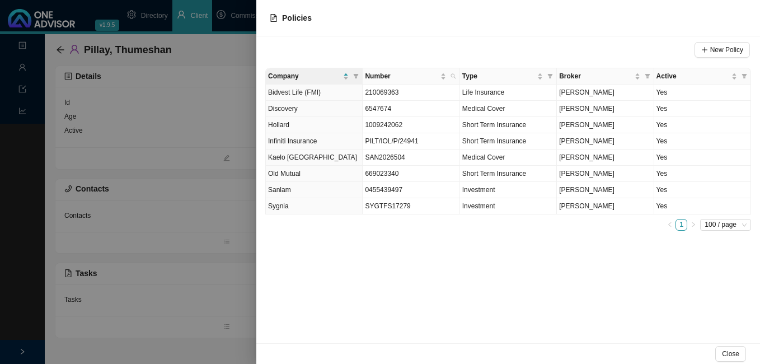
click at [216, 166] on div at bounding box center [380, 182] width 760 height 364
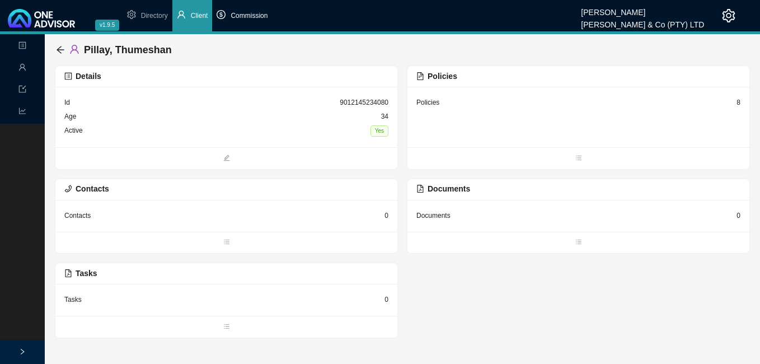
click at [249, 15] on span "Commission" at bounding box center [249, 16] width 37 height 8
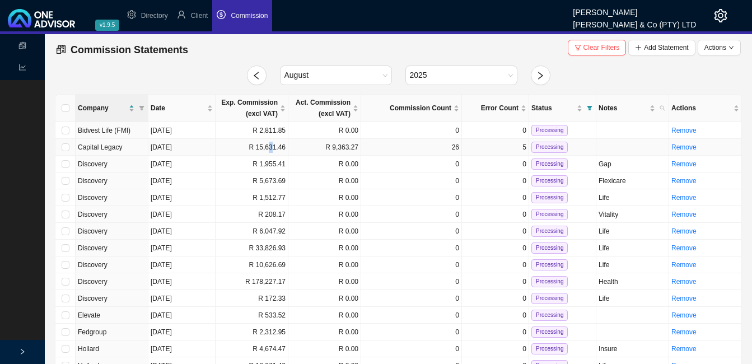
click at [272, 149] on td "R 15,631.46" at bounding box center [252, 147] width 73 height 17
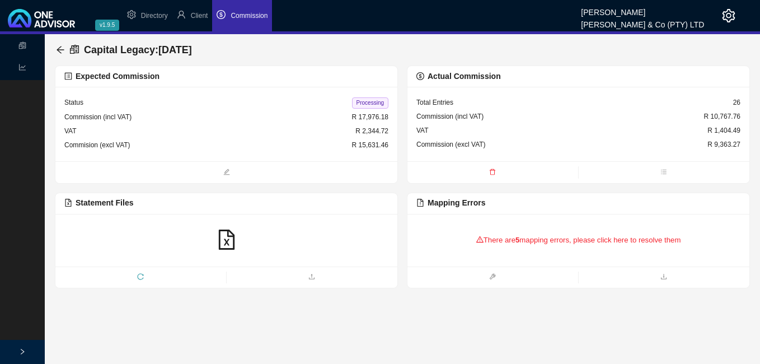
click at [528, 245] on div "There are 5 mapping errors, please click here to resolve them" at bounding box center [578, 240] width 324 height 35
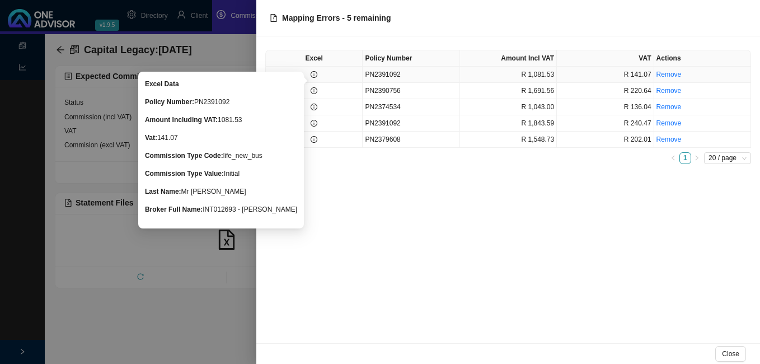
click at [316, 77] on icon "info-circle" at bounding box center [314, 74] width 7 height 7
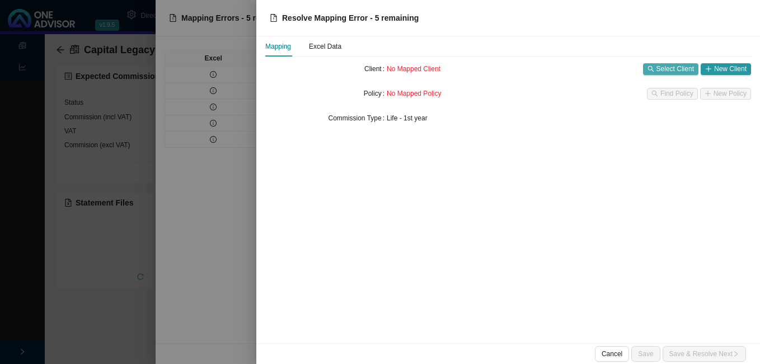
click at [656, 69] on button "Select Client" at bounding box center [670, 69] width 55 height 12
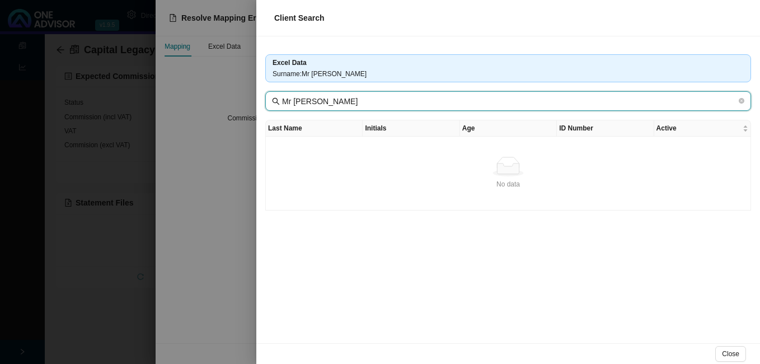
drag, startPoint x: 336, startPoint y: 100, endPoint x: 194, endPoint y: 83, distance: 143.2
click at [196, 92] on div "Client Search Excel Data Surname : Mr [PERSON_NAME] Mr [PERSON_NAME] Last Name …" at bounding box center [380, 182] width 760 height 364
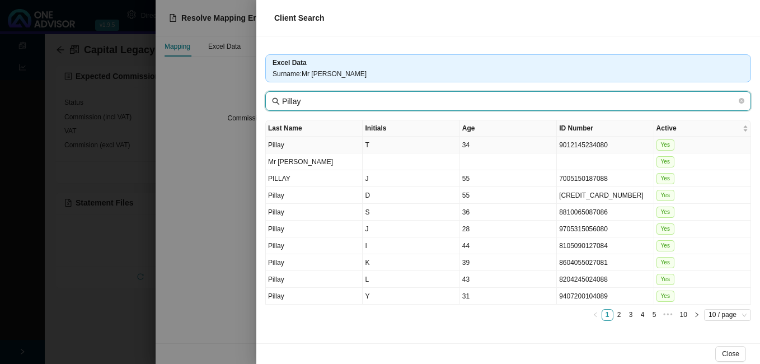
type input "Pillay"
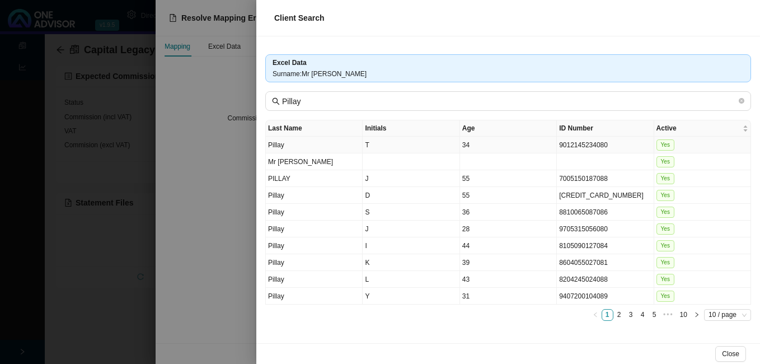
click at [506, 142] on td "34" at bounding box center [508, 145] width 97 height 17
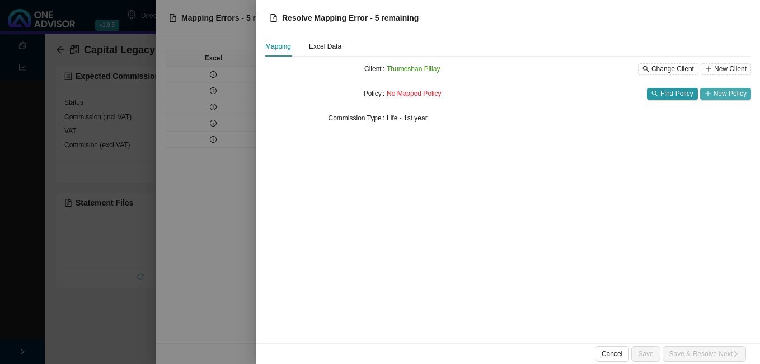
click at [720, 94] on span "New Policy" at bounding box center [730, 93] width 33 height 11
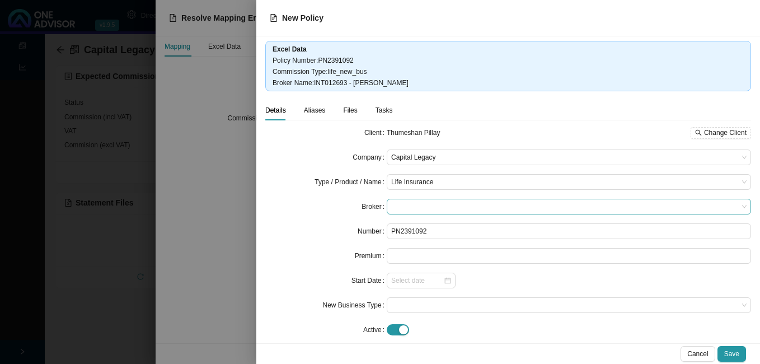
click at [439, 202] on span at bounding box center [568, 206] width 355 height 15
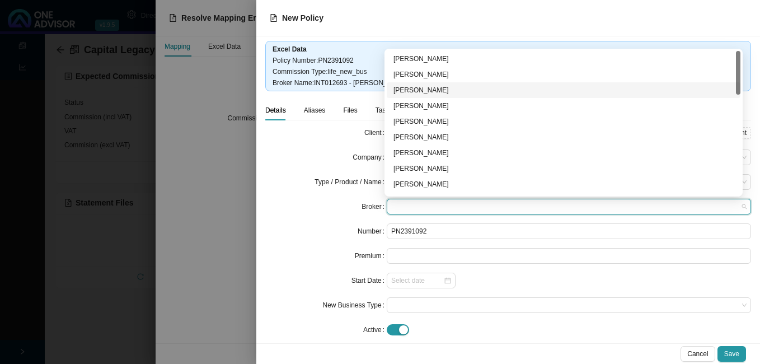
click at [446, 86] on div "[PERSON_NAME]" at bounding box center [564, 90] width 340 height 11
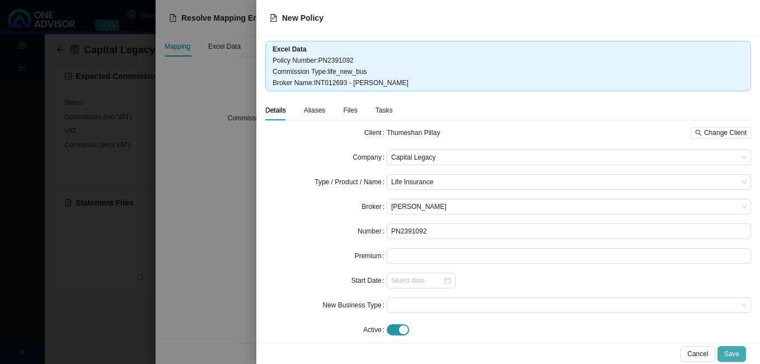
click at [729, 353] on span "Save" at bounding box center [731, 353] width 15 height 11
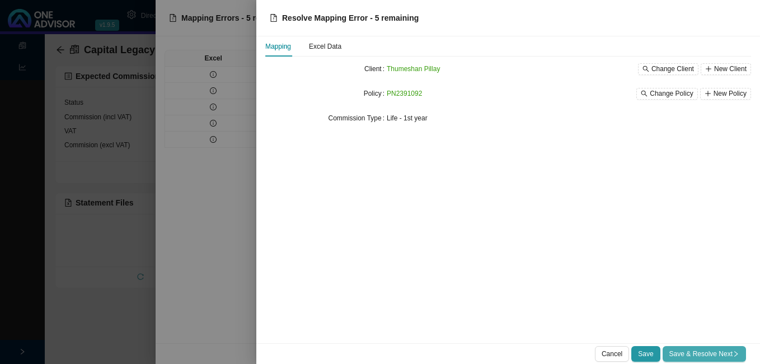
click at [728, 352] on span "Save & Resolve Next" at bounding box center [705, 353] width 70 height 11
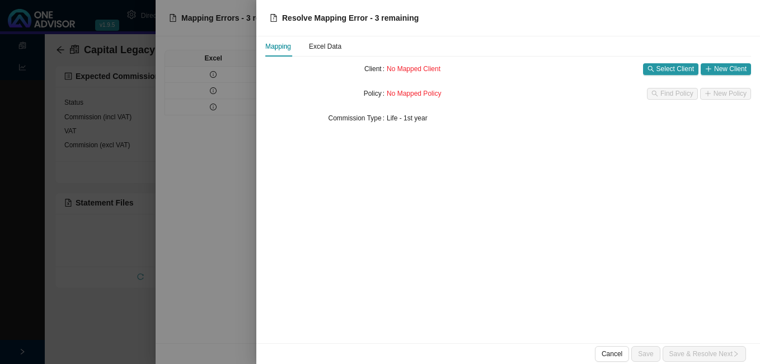
click at [244, 234] on div at bounding box center [380, 182] width 760 height 364
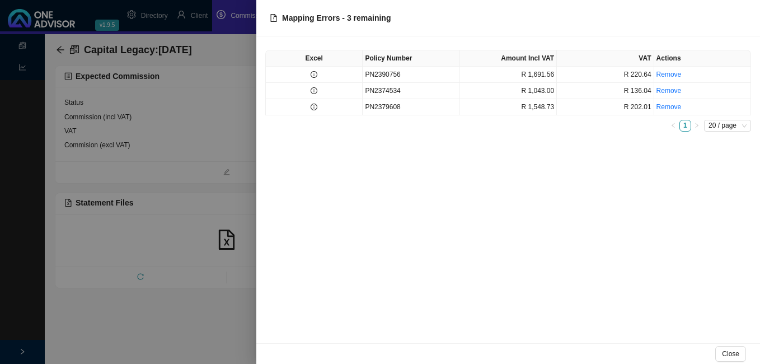
drag, startPoint x: 227, startPoint y: 74, endPoint x: 223, endPoint y: 69, distance: 6.1
click at [226, 73] on div at bounding box center [380, 182] width 760 height 364
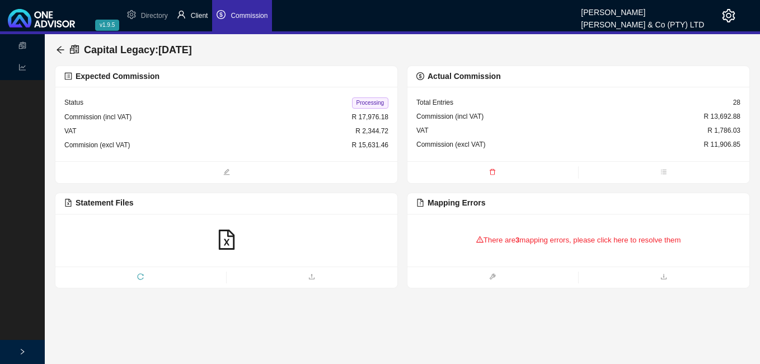
click at [193, 15] on span "Client" at bounding box center [199, 16] width 17 height 8
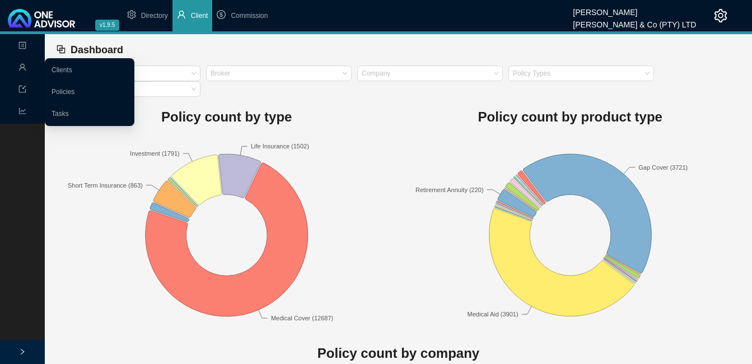
click at [24, 62] on span "user" at bounding box center [22, 69] width 8 height 20
click at [72, 66] on link "Clients" at bounding box center [62, 70] width 21 height 8
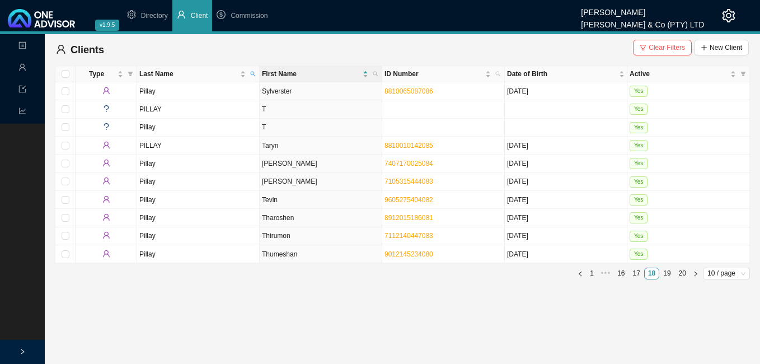
click at [669, 46] on span "Clear Filters" at bounding box center [667, 47] width 36 height 11
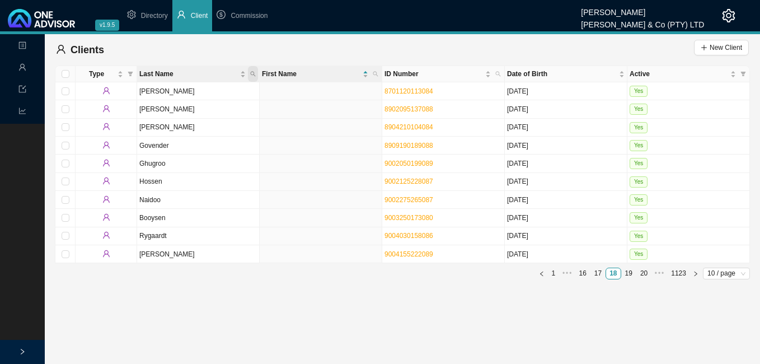
click at [251, 72] on icon "search" at bounding box center [253, 74] width 6 height 6
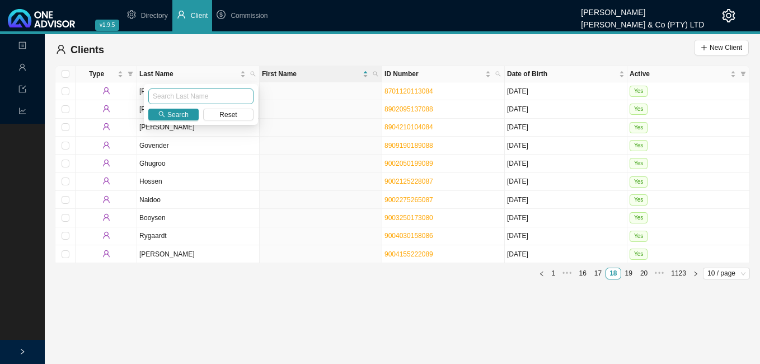
click at [241, 92] on input "text" at bounding box center [200, 96] width 105 height 16
type input "[PERSON_NAME]"
click at [177, 114] on span "Search" at bounding box center [177, 114] width 21 height 11
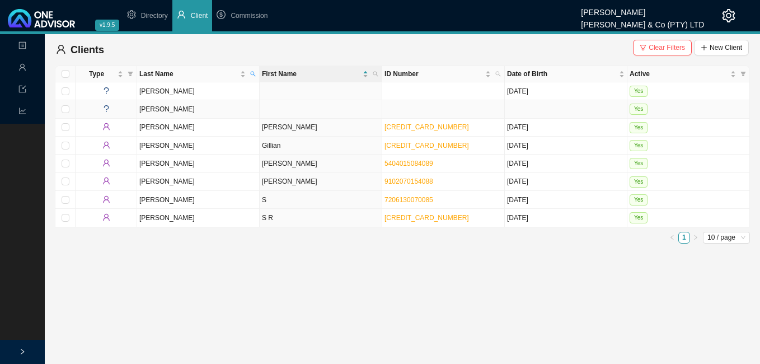
click at [322, 111] on td at bounding box center [321, 109] width 123 height 18
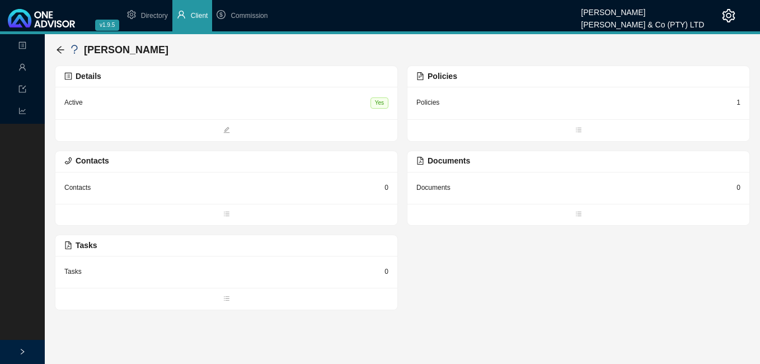
click at [738, 101] on div "1" at bounding box center [739, 102] width 4 height 11
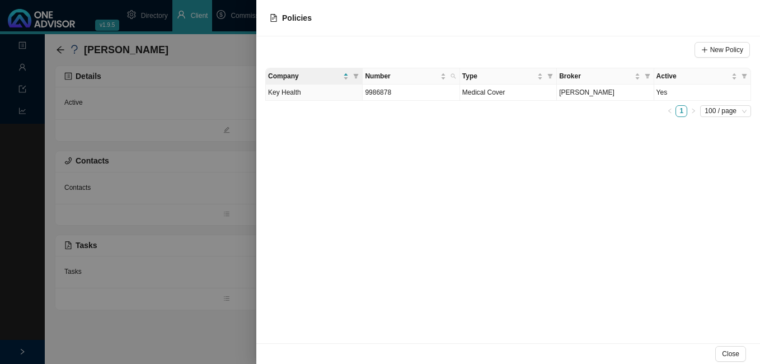
drag, startPoint x: 225, startPoint y: 153, endPoint x: 214, endPoint y: 144, distance: 14.3
click at [224, 153] on div at bounding box center [380, 182] width 760 height 364
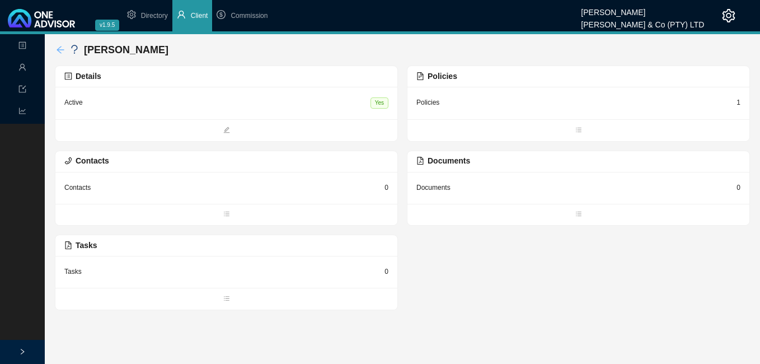
click at [62, 49] on icon "arrow-left" at bounding box center [60, 49] width 9 height 9
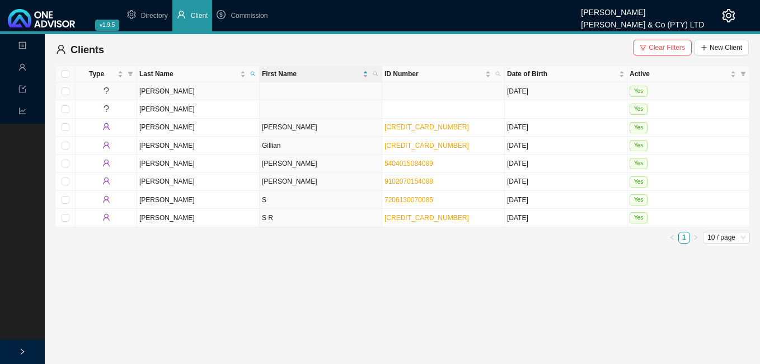
click at [294, 93] on td at bounding box center [321, 91] width 123 height 18
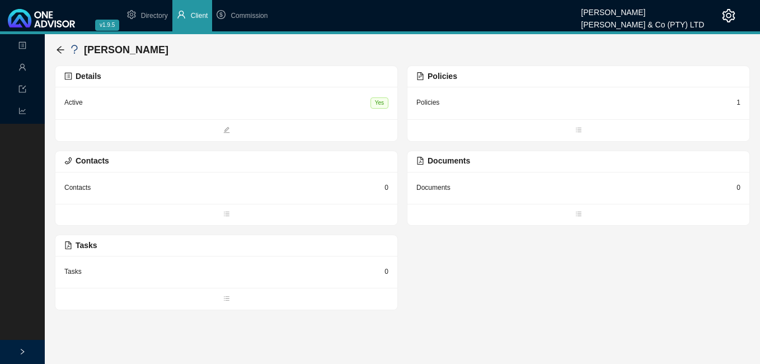
click at [741, 101] on div "Policies 1" at bounding box center [579, 103] width 342 height 32
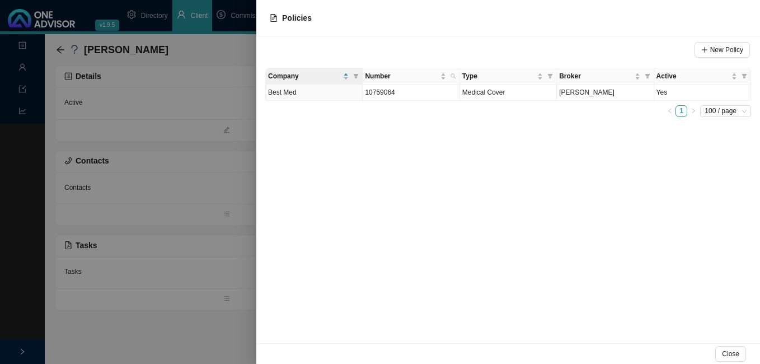
click at [223, 213] on div at bounding box center [380, 182] width 760 height 364
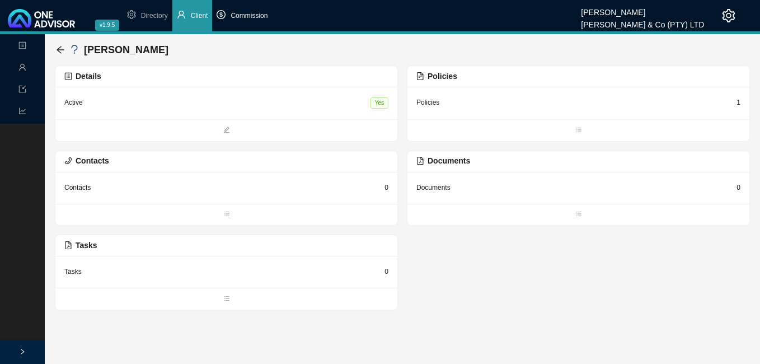
click at [258, 15] on span "Commission" at bounding box center [249, 16] width 37 height 8
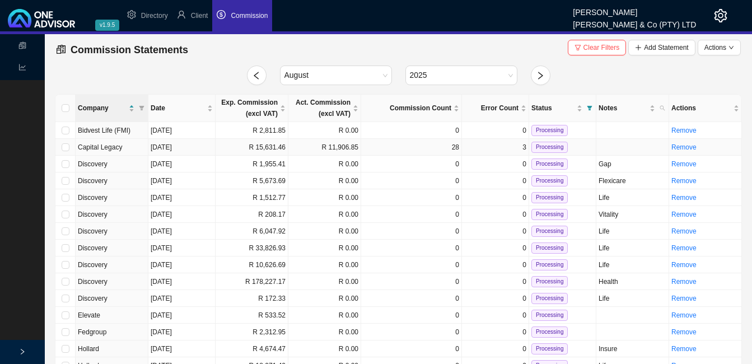
click at [223, 146] on td "R 15,631.46" at bounding box center [252, 147] width 73 height 17
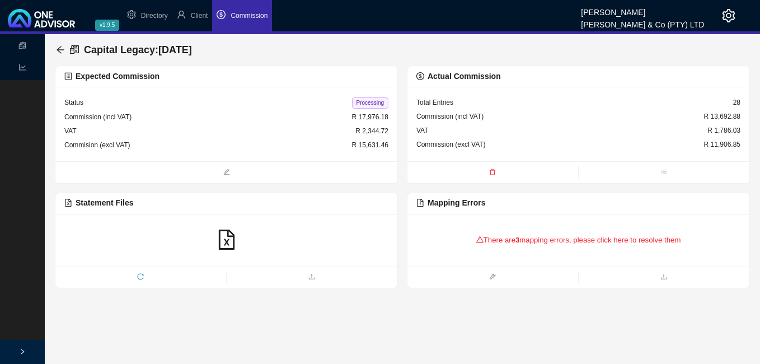
click at [519, 242] on b "3" at bounding box center [518, 240] width 4 height 8
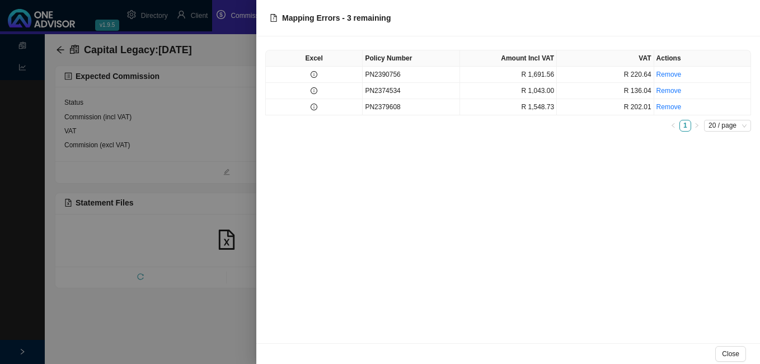
click at [199, 13] on div at bounding box center [380, 182] width 760 height 364
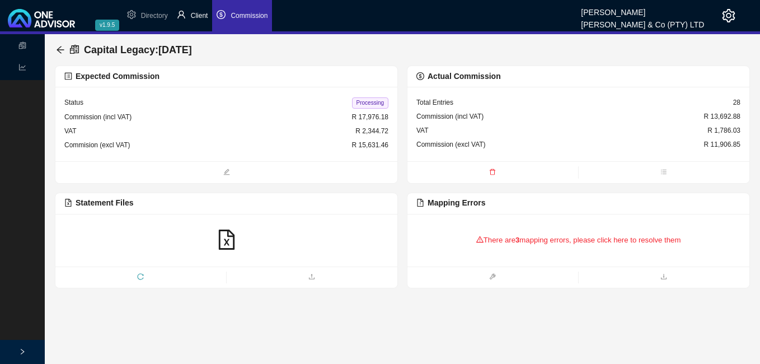
click at [198, 13] on span "Client" at bounding box center [199, 16] width 17 height 8
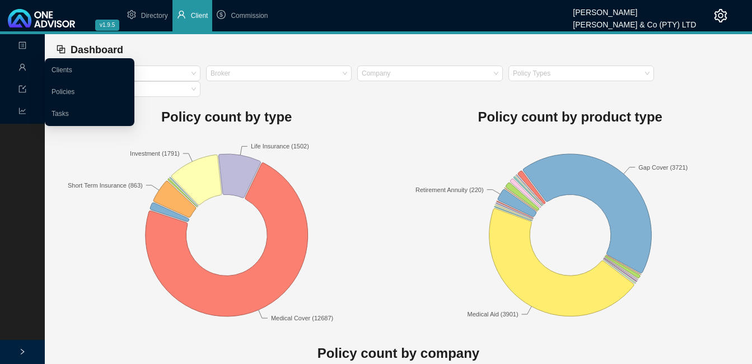
click at [15, 61] on div "Management" at bounding box center [22, 68] width 40 height 20
click at [72, 69] on link "Clients" at bounding box center [62, 70] width 21 height 8
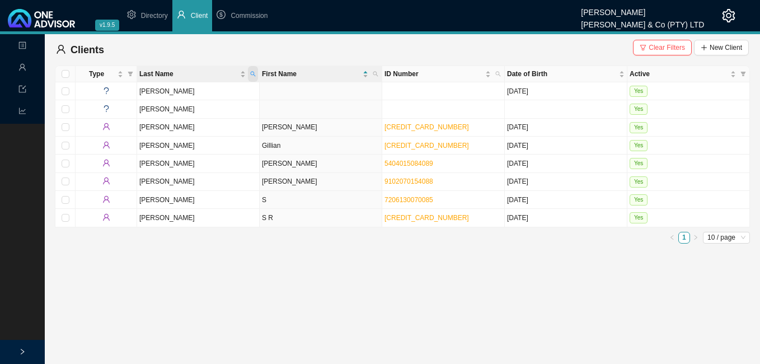
click at [251, 73] on icon "search" at bounding box center [253, 74] width 6 height 6
click at [668, 46] on span "Clear Filters" at bounding box center [667, 47] width 36 height 11
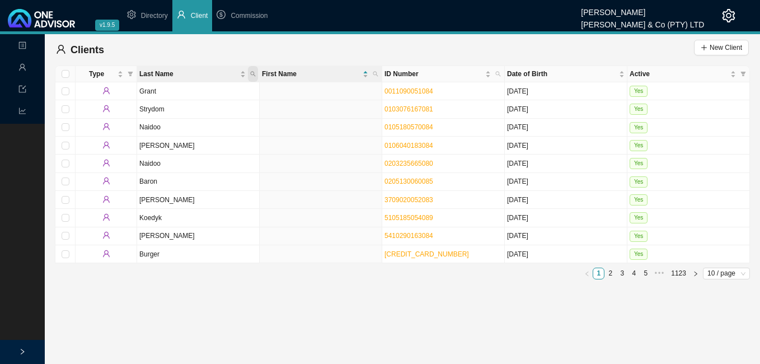
click at [254, 72] on icon "search" at bounding box center [253, 74] width 6 height 6
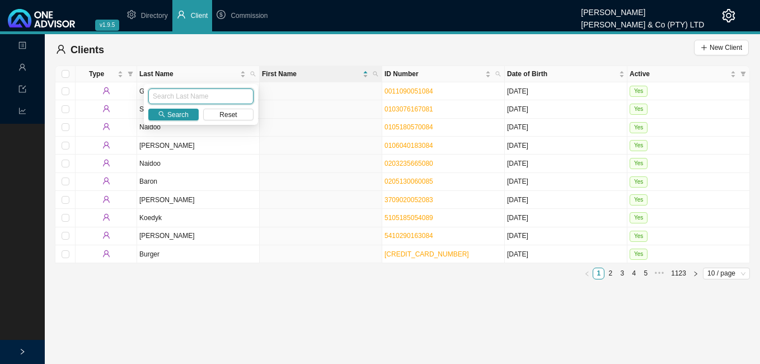
click at [218, 92] on input "text" at bounding box center [200, 96] width 105 height 16
type input "[PERSON_NAME]"
click at [169, 115] on span "Search" at bounding box center [177, 114] width 21 height 11
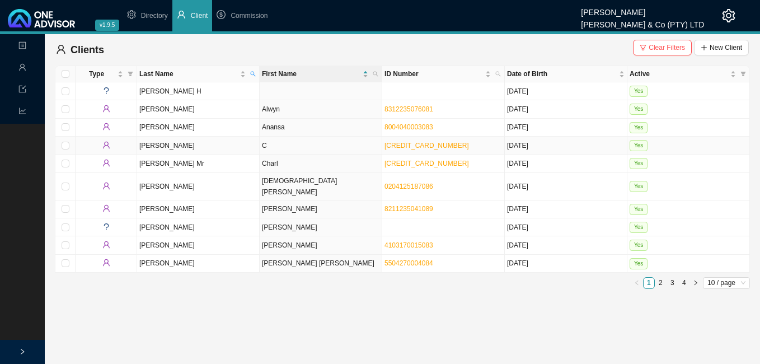
click at [265, 149] on td "C" at bounding box center [321, 146] width 123 height 18
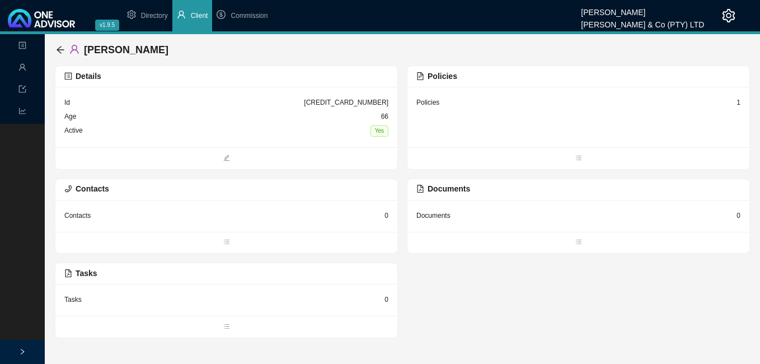
click at [741, 104] on div "Policies 1" at bounding box center [579, 117] width 342 height 60
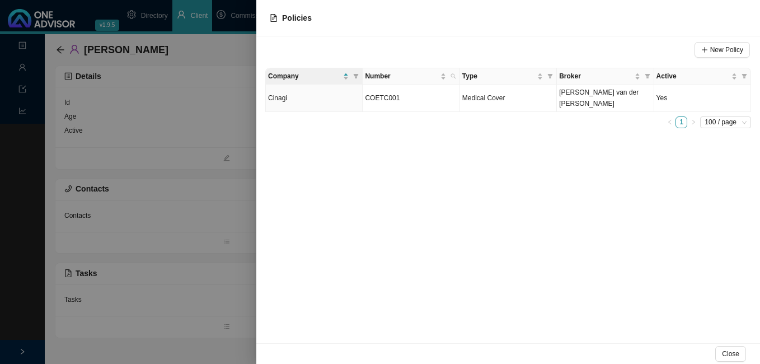
click at [227, 182] on div at bounding box center [380, 182] width 760 height 364
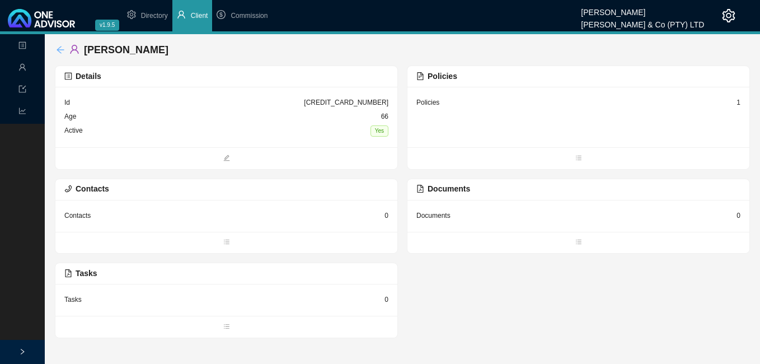
click at [61, 46] on icon "arrow-left" at bounding box center [60, 49] width 7 height 7
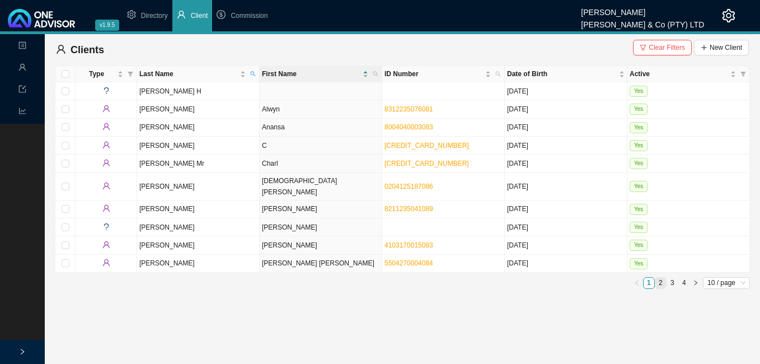
click at [661, 278] on link "2" at bounding box center [661, 283] width 11 height 11
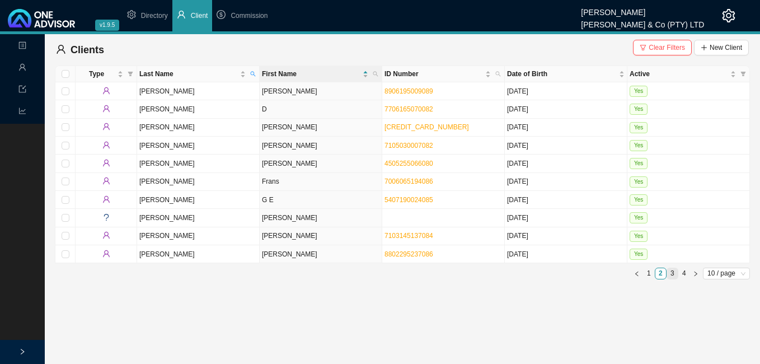
click at [672, 274] on link "3" at bounding box center [672, 273] width 11 height 11
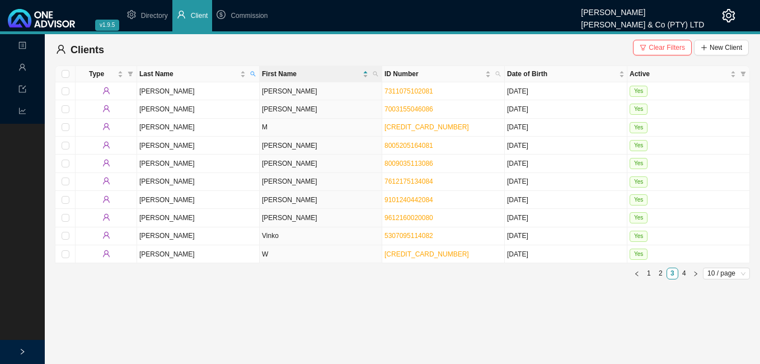
click at [312, 310] on main "Landing Management Data Reports Clients Clear Filters New Client Type Last Name…" at bounding box center [380, 199] width 760 height 330
click at [237, 18] on span "Commission" at bounding box center [249, 16] width 37 height 8
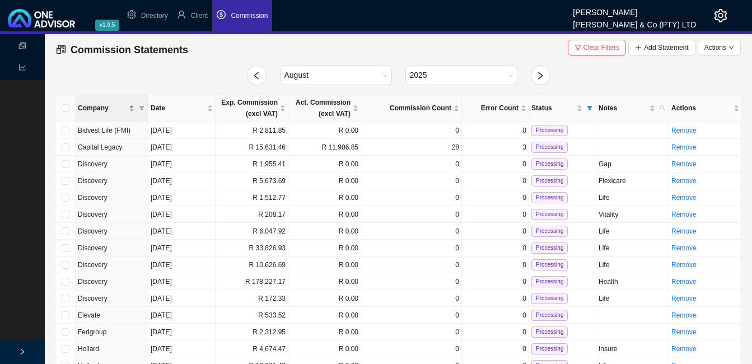
drag, startPoint x: 241, startPoint y: 29, endPoint x: 260, endPoint y: 148, distance: 120.8
click at [260, 148] on td "R 15,631.46" at bounding box center [252, 147] width 73 height 17
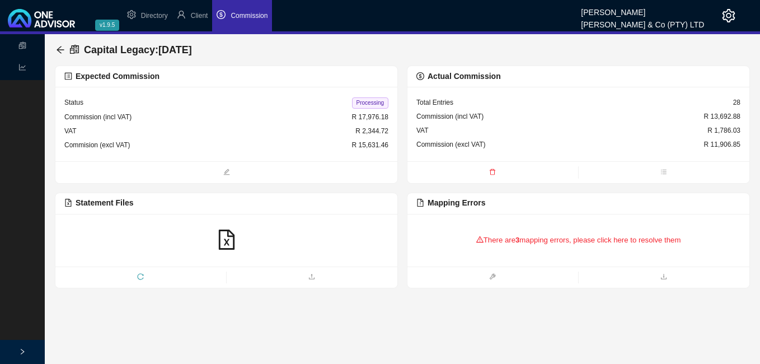
click at [540, 243] on div "There are 3 mapping errors, please click here to resolve them" at bounding box center [578, 240] width 324 height 35
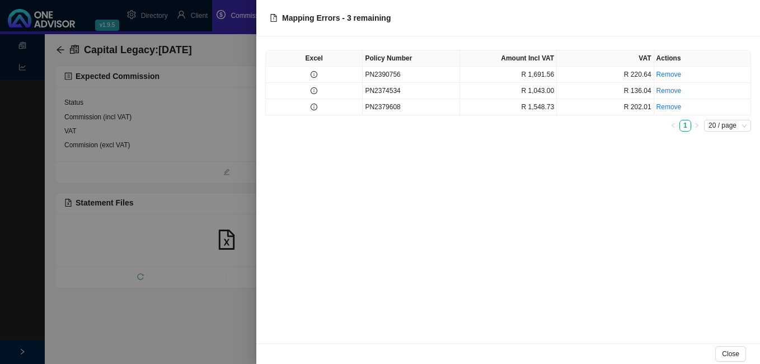
click at [197, 15] on div at bounding box center [380, 182] width 760 height 364
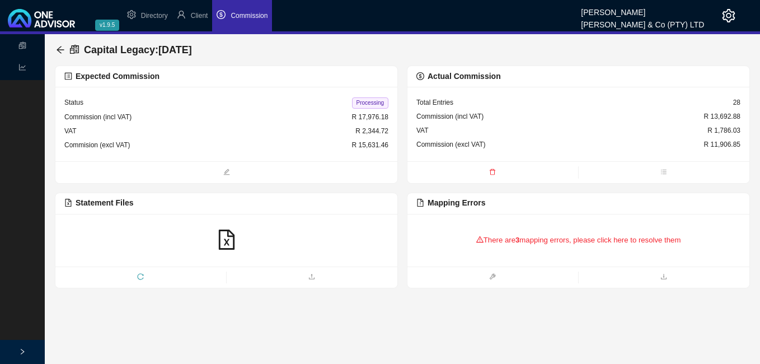
click at [197, 16] on span "Client" at bounding box center [199, 16] width 17 height 8
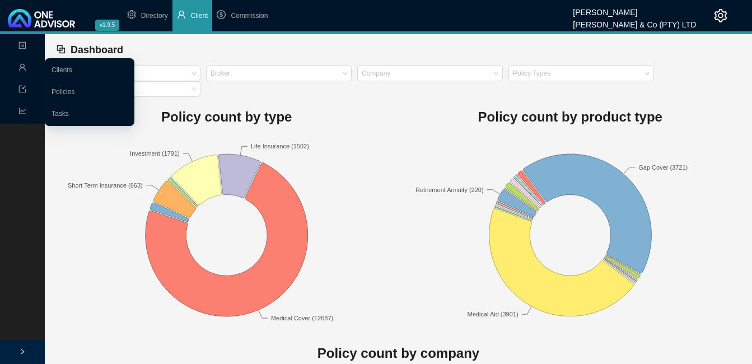
click at [20, 62] on span "user" at bounding box center [22, 69] width 8 height 20
drag, startPoint x: 59, startPoint y: 67, endPoint x: 70, endPoint y: 70, distance: 11.2
click at [59, 67] on link "Clients" at bounding box center [62, 70] width 21 height 8
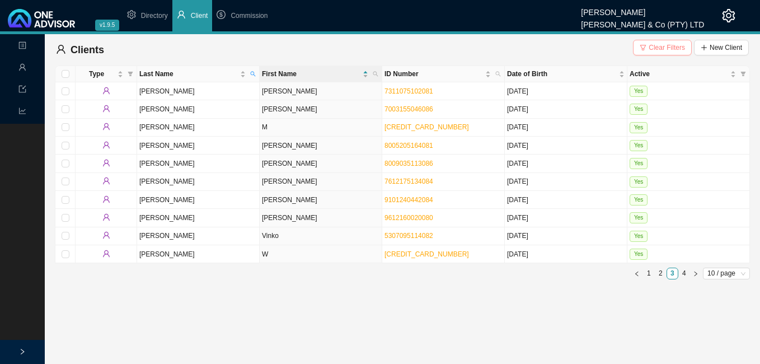
click at [658, 46] on span "Clear Filters" at bounding box center [667, 47] width 36 height 11
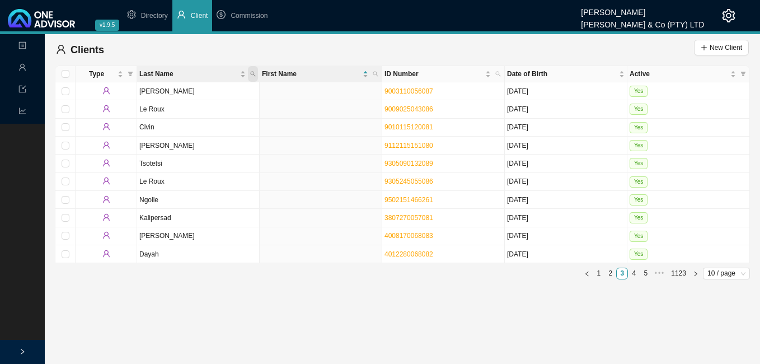
drag, startPoint x: 255, startPoint y: 76, endPoint x: 248, endPoint y: 76, distance: 6.7
click at [254, 76] on icon "search" at bounding box center [253, 74] width 6 height 6
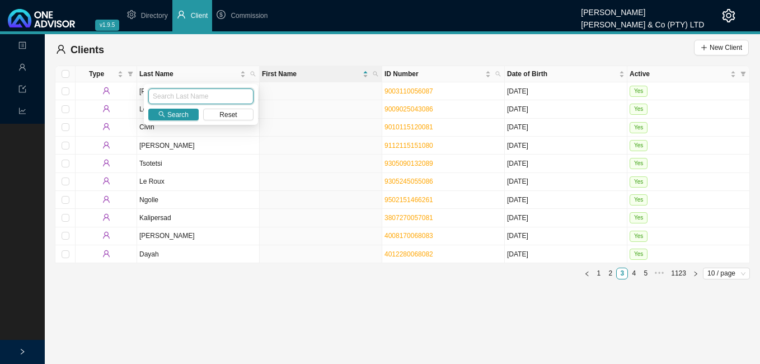
click at [216, 92] on input "text" at bounding box center [200, 96] width 105 height 16
type input "govender"
click at [175, 116] on span "Search" at bounding box center [177, 114] width 21 height 11
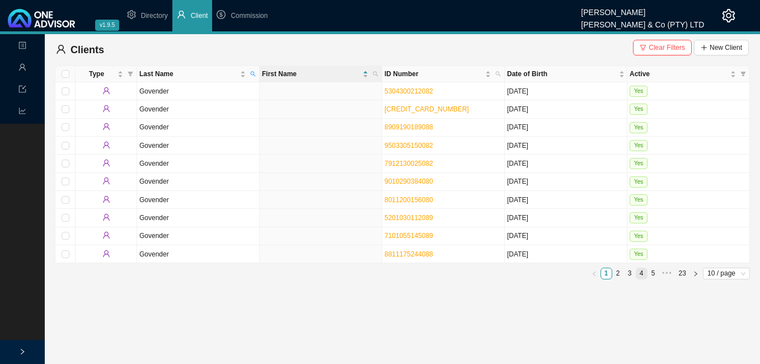
click at [643, 274] on link "4" at bounding box center [641, 273] width 11 height 11
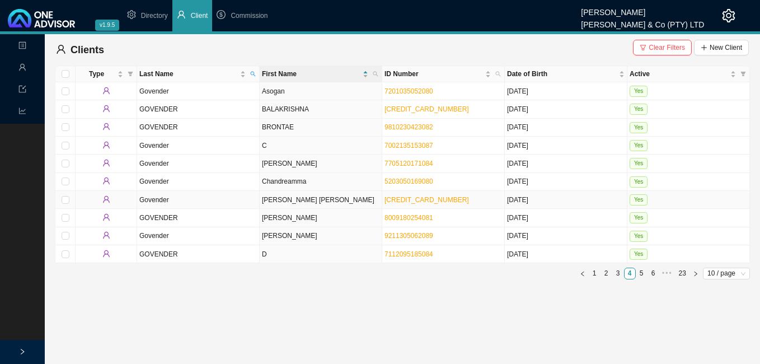
click at [308, 200] on td "[PERSON_NAME] [PERSON_NAME]" at bounding box center [321, 200] width 123 height 18
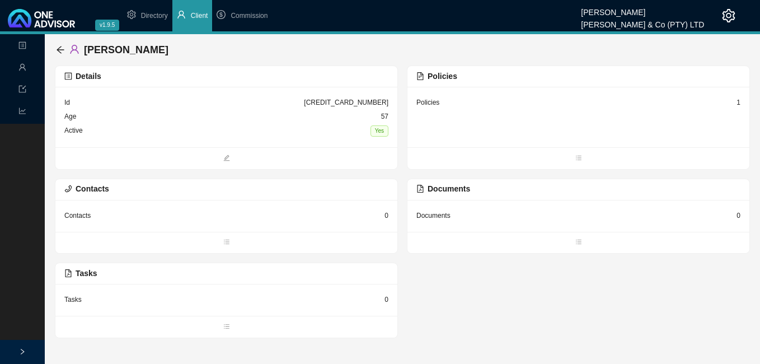
click at [738, 105] on div "1" at bounding box center [739, 102] width 4 height 11
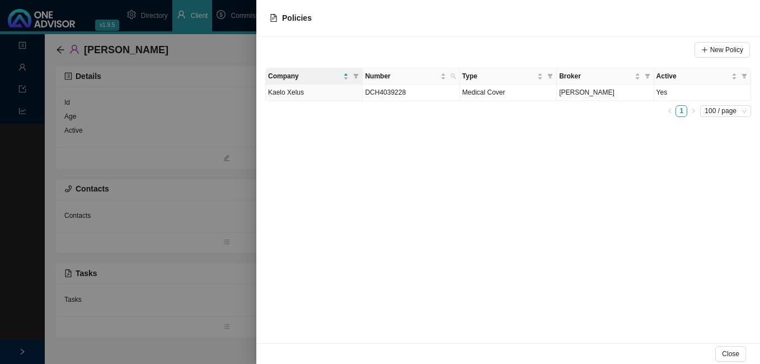
click at [204, 226] on div at bounding box center [380, 182] width 760 height 364
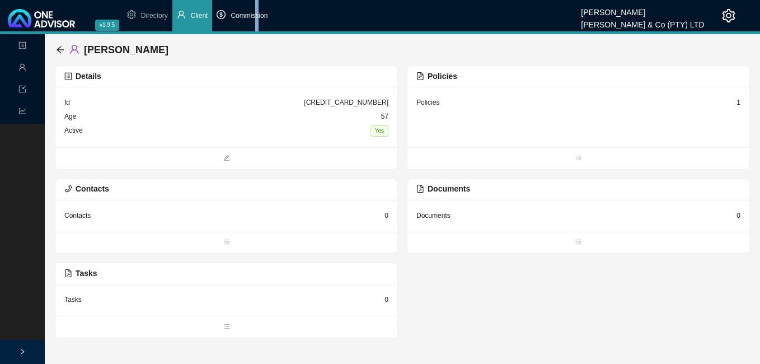
click at [256, 17] on span "Commission" at bounding box center [249, 16] width 37 height 8
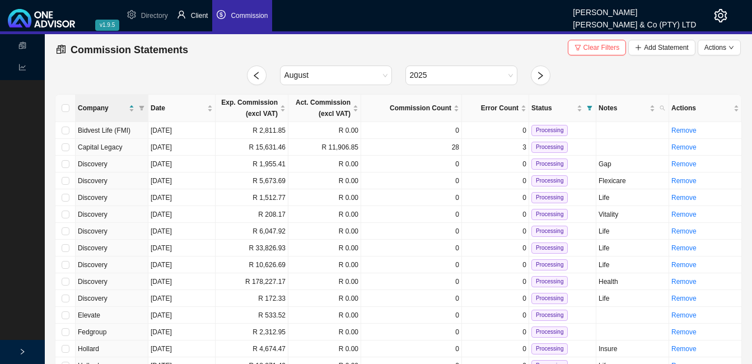
drag, startPoint x: 256, startPoint y: 17, endPoint x: 193, endPoint y: 15, distance: 63.3
click at [192, 15] on span "Client" at bounding box center [199, 16] width 17 height 8
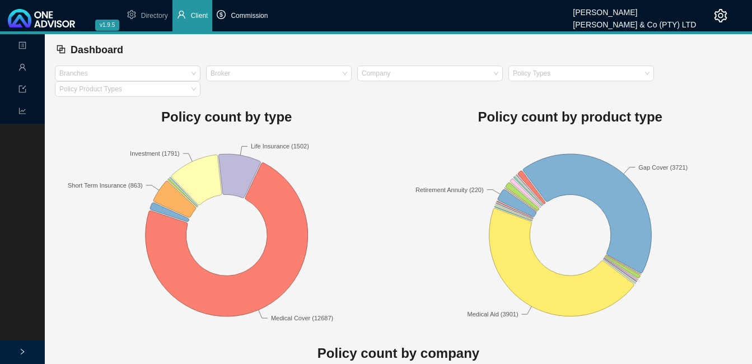
click at [245, 17] on span "Commission" at bounding box center [249, 16] width 37 height 8
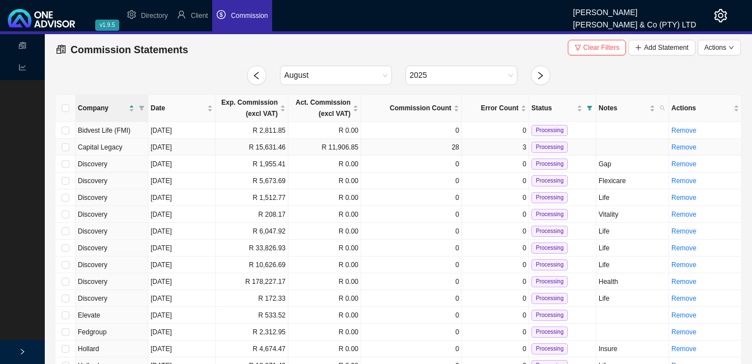
click at [278, 151] on td "R 15,631.46" at bounding box center [252, 147] width 73 height 17
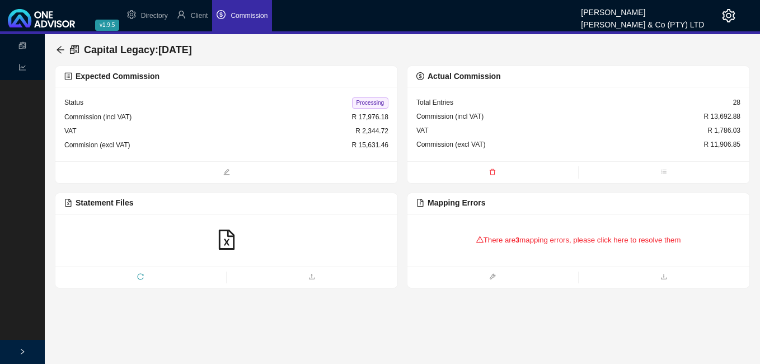
click at [505, 242] on div "There are 3 mapping errors, please click here to resolve them" at bounding box center [578, 240] width 324 height 35
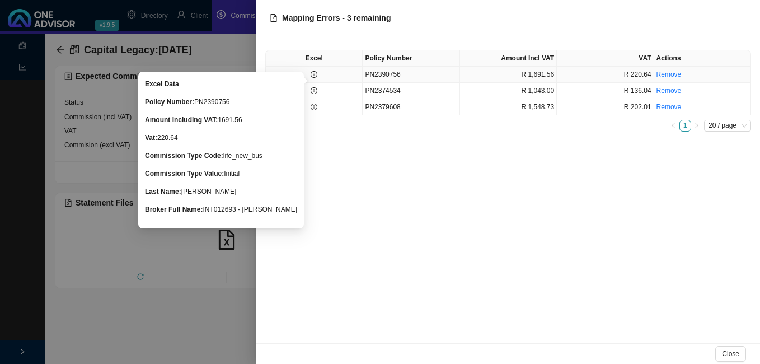
click at [315, 73] on icon "info-circle" at bounding box center [314, 74] width 7 height 7
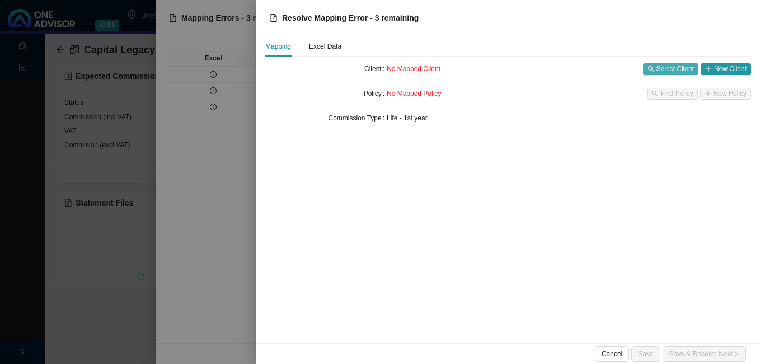
click at [683, 70] on span "Select Client" at bounding box center [676, 68] width 38 height 11
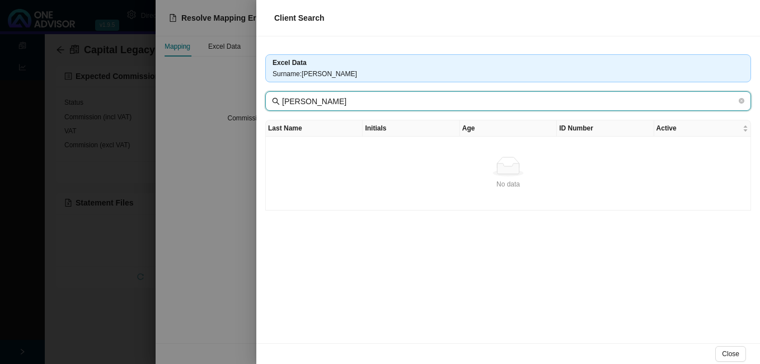
drag, startPoint x: 337, startPoint y: 100, endPoint x: 269, endPoint y: 95, distance: 67.9
click at [269, 95] on span "[PERSON_NAME]" at bounding box center [508, 101] width 486 height 20
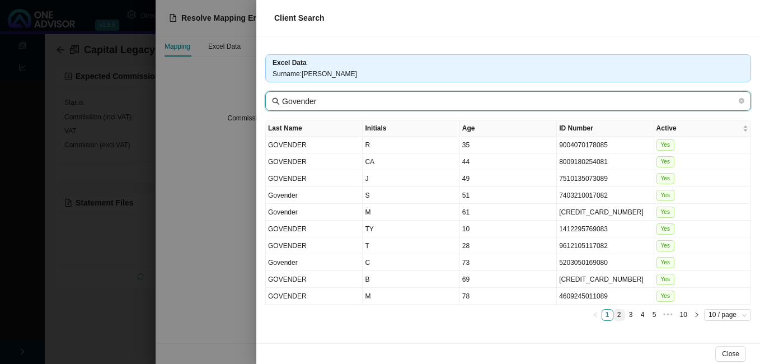
type input "Govender"
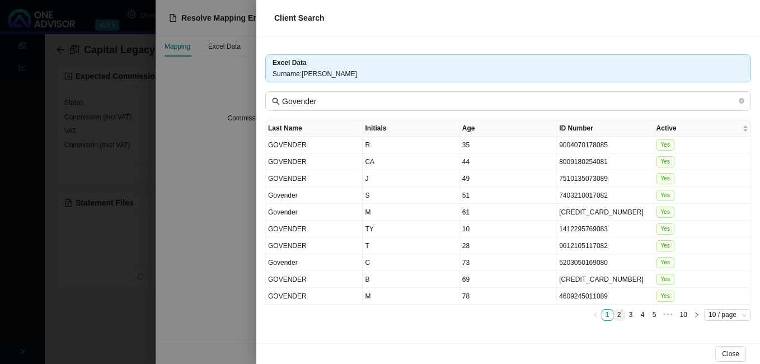
click at [617, 315] on link "2" at bounding box center [619, 315] width 11 height 11
click at [630, 314] on link "3" at bounding box center [631, 315] width 11 height 11
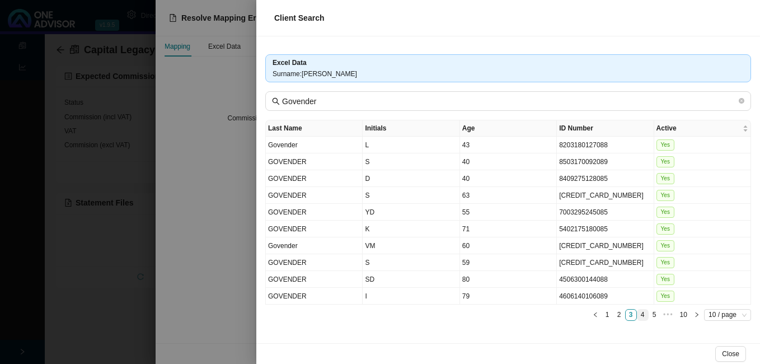
click at [642, 313] on link "4" at bounding box center [643, 315] width 11 height 11
click at [643, 317] on link "5" at bounding box center [643, 315] width 11 height 11
click at [643, 317] on link "6" at bounding box center [643, 315] width 11 height 11
click at [643, 312] on link "7" at bounding box center [643, 315] width 11 height 11
click at [658, 313] on link "8" at bounding box center [658, 315] width 11 height 11
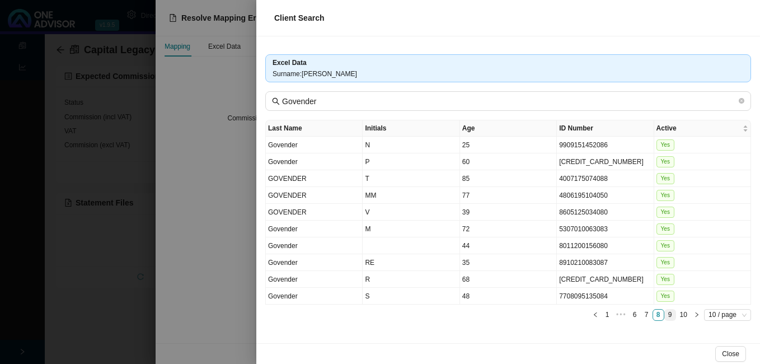
click at [670, 315] on link "9" at bounding box center [670, 315] width 11 height 11
click at [683, 314] on link "10" at bounding box center [684, 315] width 14 height 11
drag, startPoint x: 198, startPoint y: 282, endPoint x: 171, endPoint y: 280, distance: 26.9
click at [197, 282] on div at bounding box center [380, 182] width 760 height 364
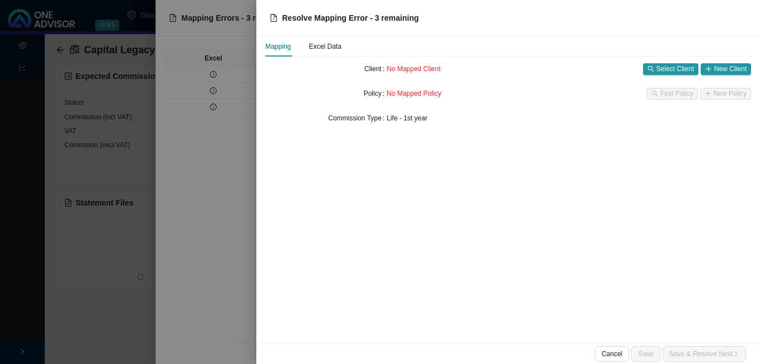
click at [153, 280] on div at bounding box center [380, 182] width 760 height 364
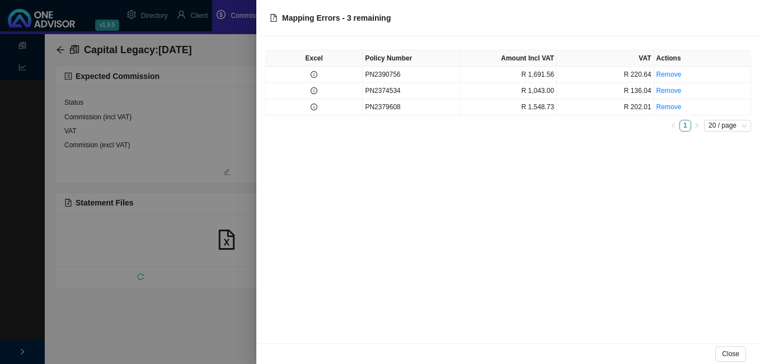
click at [196, 15] on div at bounding box center [380, 182] width 760 height 364
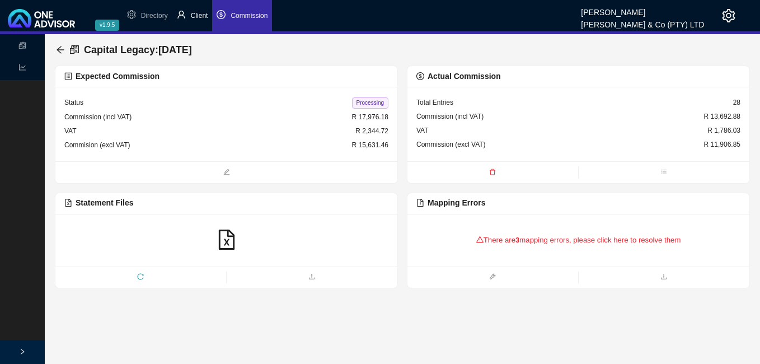
click at [198, 16] on span "Client" at bounding box center [199, 16] width 17 height 8
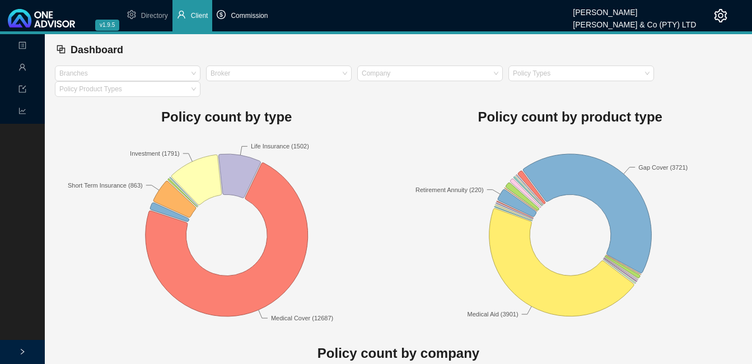
click at [255, 15] on span "Commission" at bounding box center [249, 16] width 37 height 8
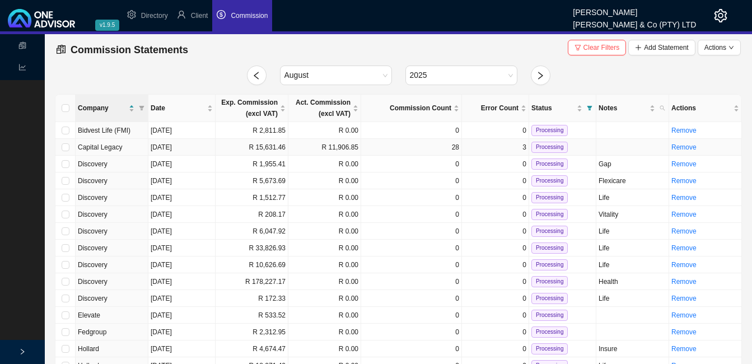
click at [281, 148] on td "R 15,631.46" at bounding box center [252, 147] width 73 height 17
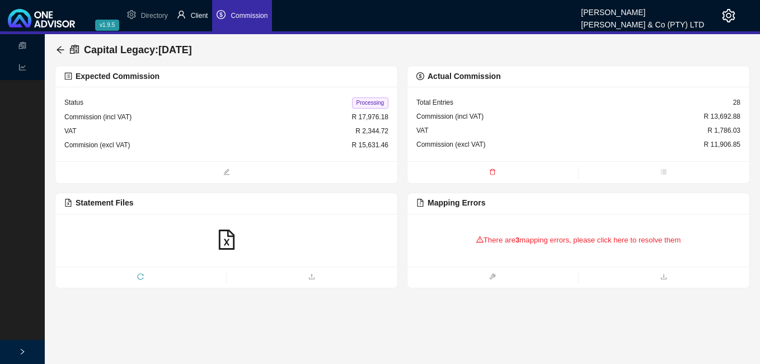
click at [198, 15] on span "Client" at bounding box center [199, 16] width 17 height 8
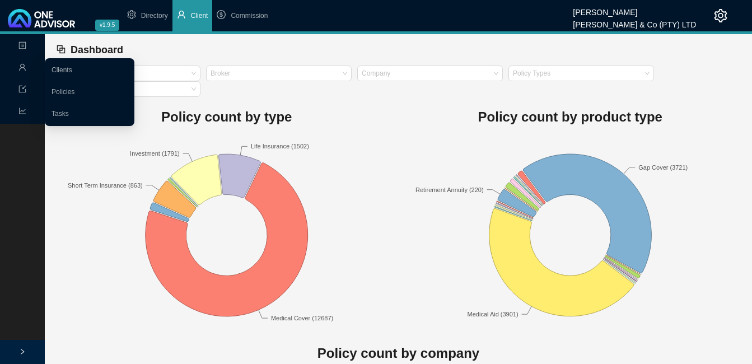
click at [27, 63] on div "Management" at bounding box center [22, 68] width 40 height 20
click at [68, 66] on link "Clients" at bounding box center [62, 70] width 21 height 8
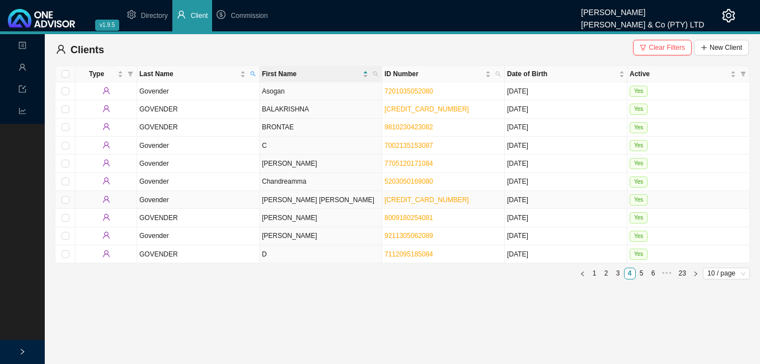
click at [335, 199] on td "[PERSON_NAME] [PERSON_NAME]" at bounding box center [321, 200] width 123 height 18
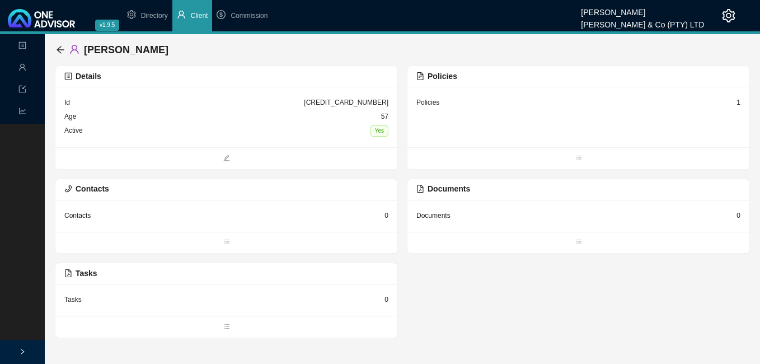
click at [740, 102] on div "Policies 1" at bounding box center [579, 117] width 342 height 60
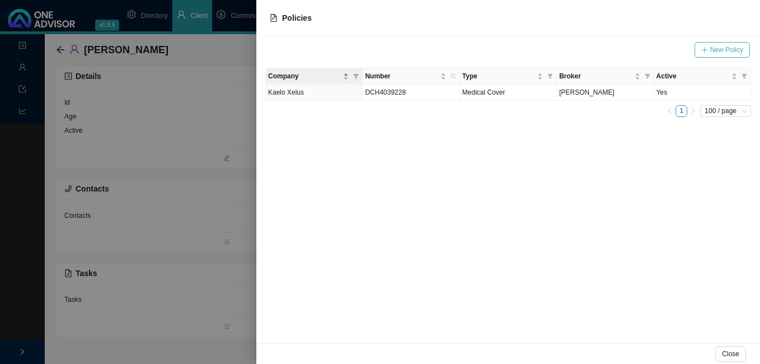
click at [710, 46] on button "New Policy" at bounding box center [722, 50] width 55 height 16
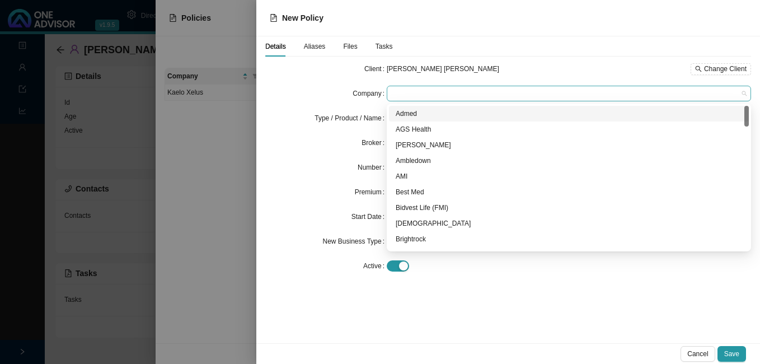
click at [434, 89] on span at bounding box center [568, 93] width 355 height 15
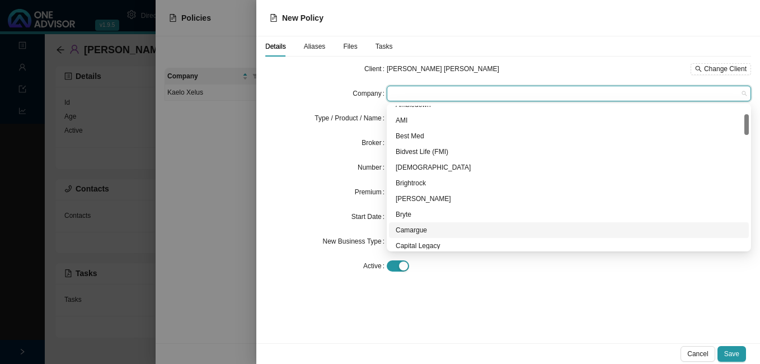
scroll to position [112, 0]
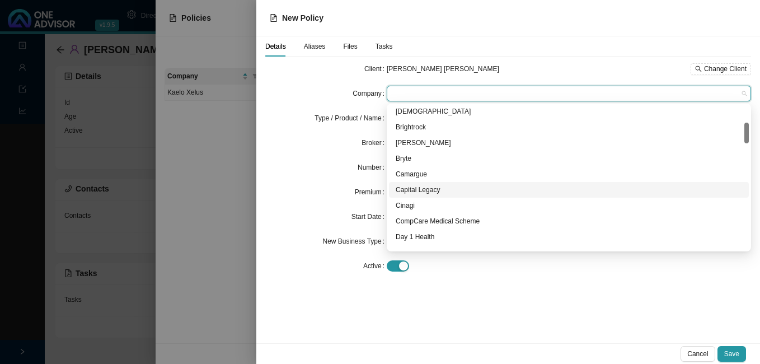
click at [431, 190] on div "Capital Legacy" at bounding box center [569, 189] width 347 height 11
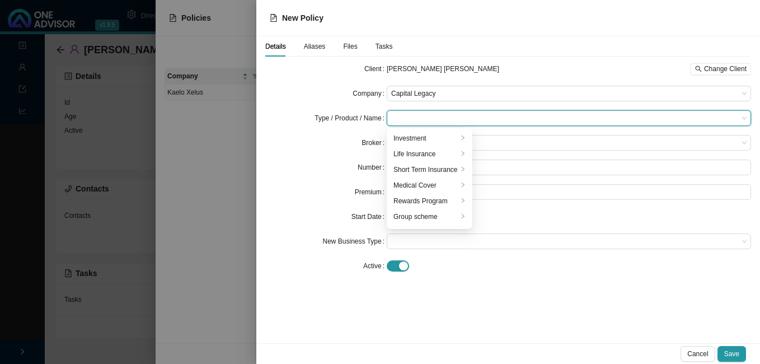
click at [395, 114] on input "search" at bounding box center [564, 118] width 347 height 15
click at [398, 156] on div "Life Insurance" at bounding box center [426, 153] width 64 height 11
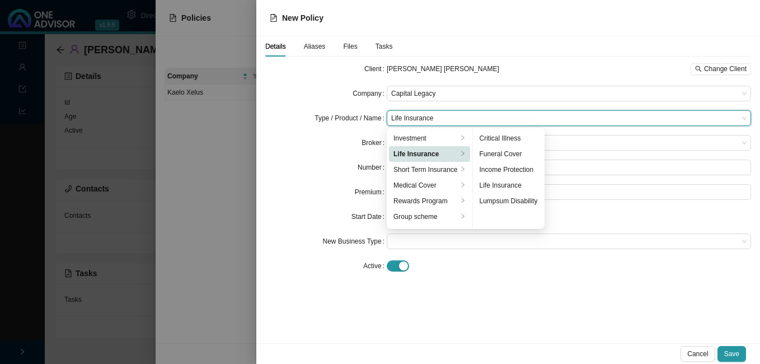
click at [322, 150] on div "Broker" at bounding box center [325, 143] width 121 height 16
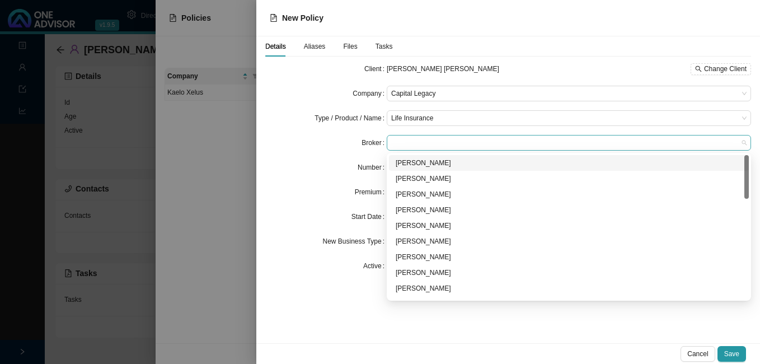
click at [392, 144] on span at bounding box center [568, 142] width 355 height 15
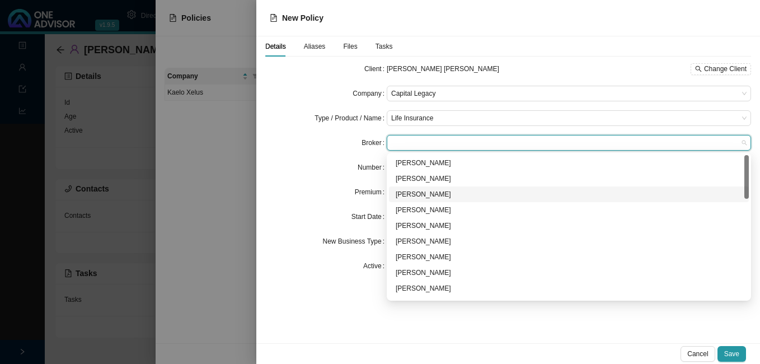
click at [409, 193] on div "[PERSON_NAME]" at bounding box center [569, 194] width 347 height 11
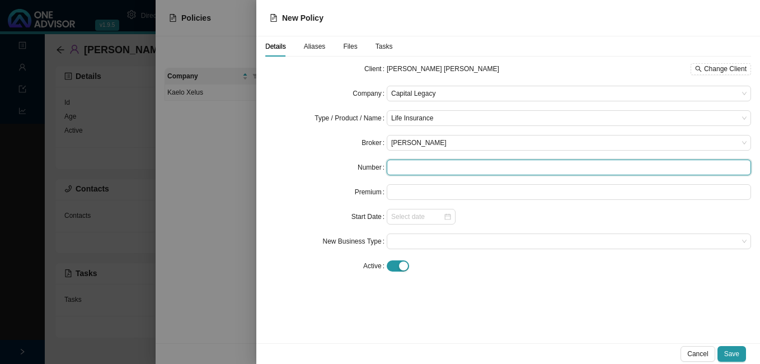
click at [402, 167] on input "text" at bounding box center [569, 168] width 364 height 16
paste input "PN2390756"
type input "PN2390756"
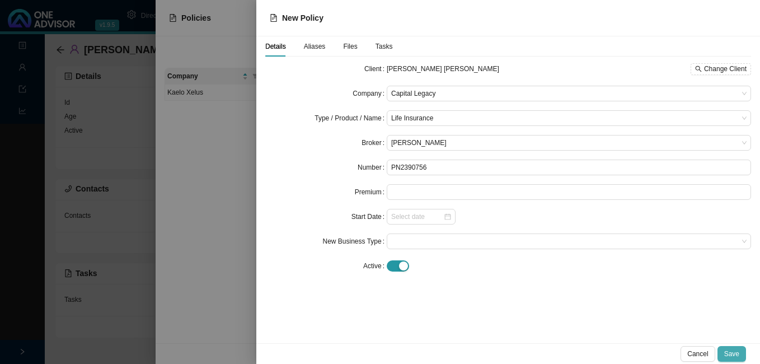
click at [735, 352] on span "Save" at bounding box center [731, 353] width 15 height 11
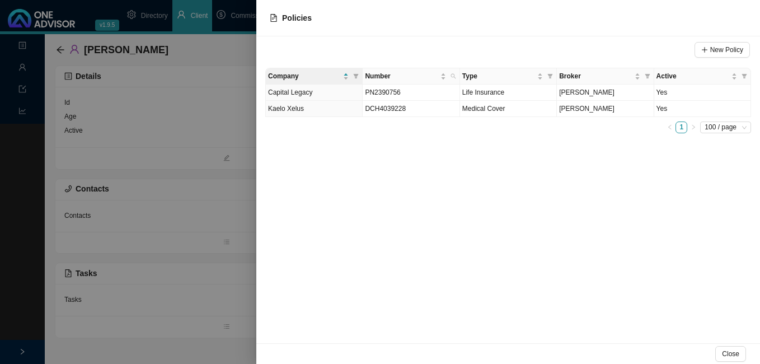
click at [196, 199] on div at bounding box center [380, 182] width 760 height 364
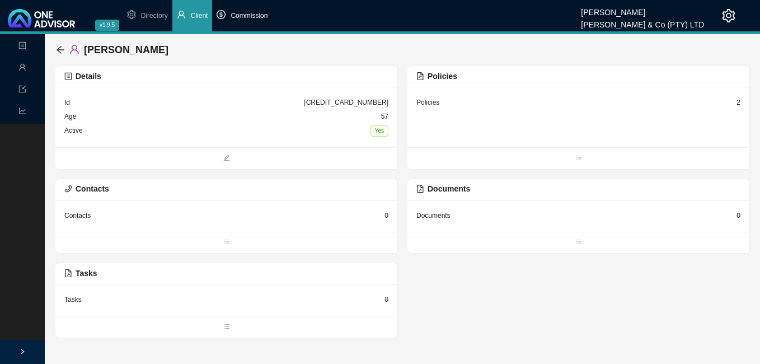
click at [246, 16] on span "Commission" at bounding box center [249, 16] width 37 height 8
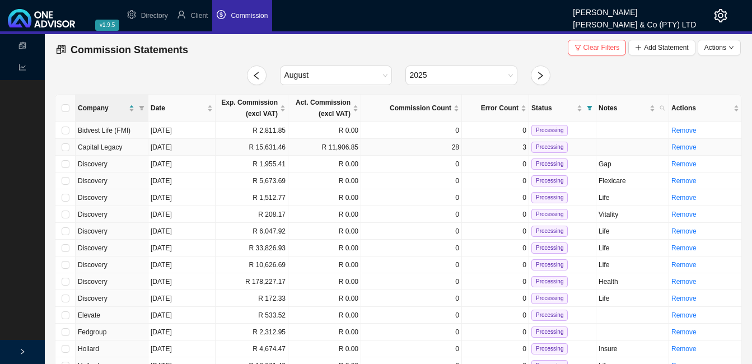
click at [275, 151] on td "R 15,631.46" at bounding box center [252, 147] width 73 height 17
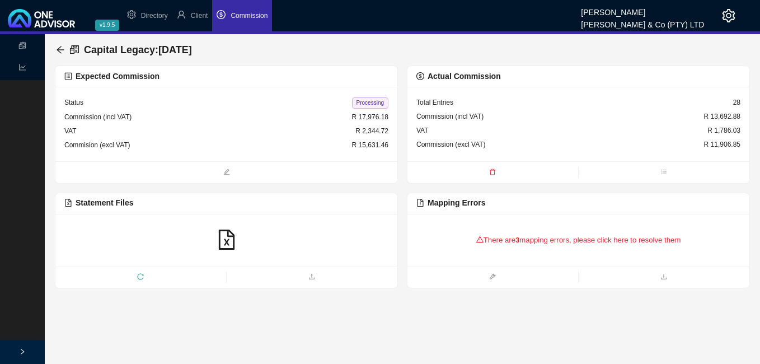
click at [143, 274] on icon "reload" at bounding box center [140, 276] width 7 height 7
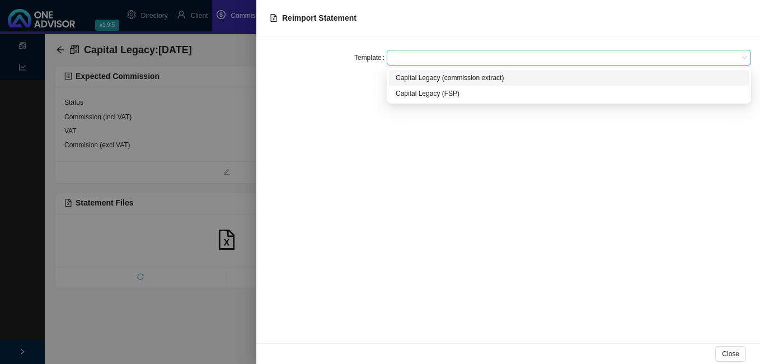
click at [421, 57] on span at bounding box center [568, 57] width 355 height 15
click at [411, 82] on div "Capital Legacy (commission extract)" at bounding box center [569, 77] width 347 height 11
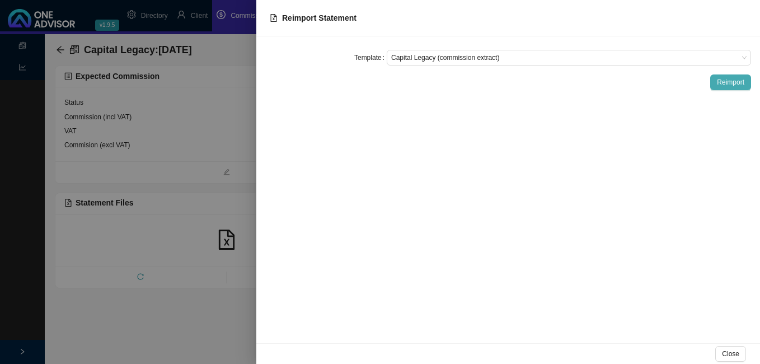
click at [728, 79] on span "Reimport" at bounding box center [730, 82] width 27 height 11
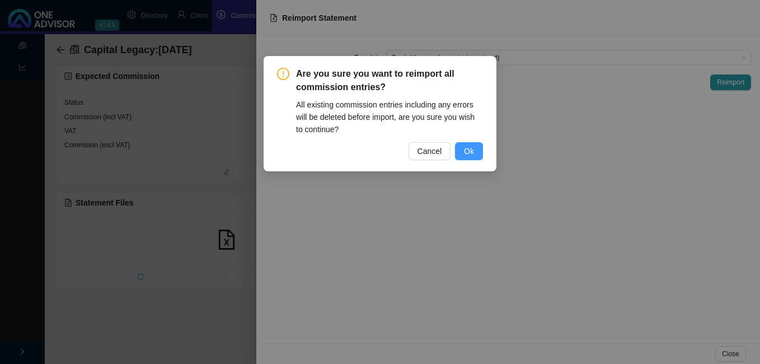
click at [466, 150] on span "Ok" at bounding box center [469, 151] width 10 height 12
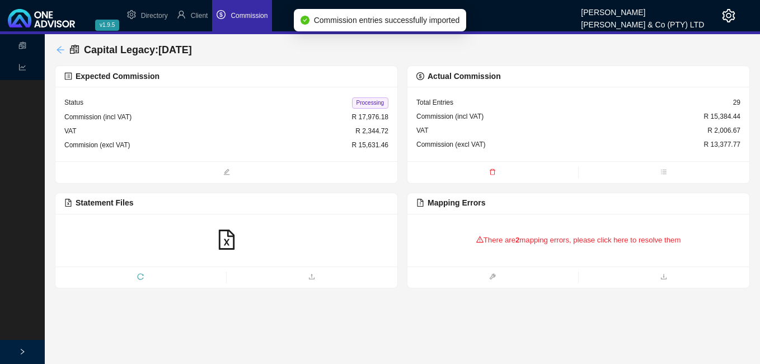
click at [59, 49] on icon "arrow-left" at bounding box center [60, 49] width 9 height 9
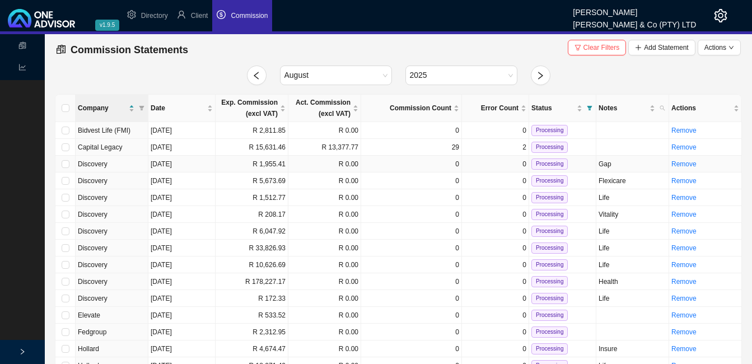
click at [270, 168] on td "R 1,955.41" at bounding box center [252, 164] width 73 height 17
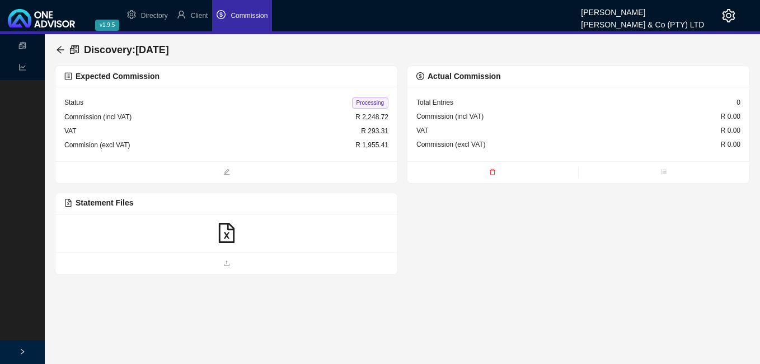
click at [234, 234] on icon "file-excel" at bounding box center [226, 233] width 16 height 20
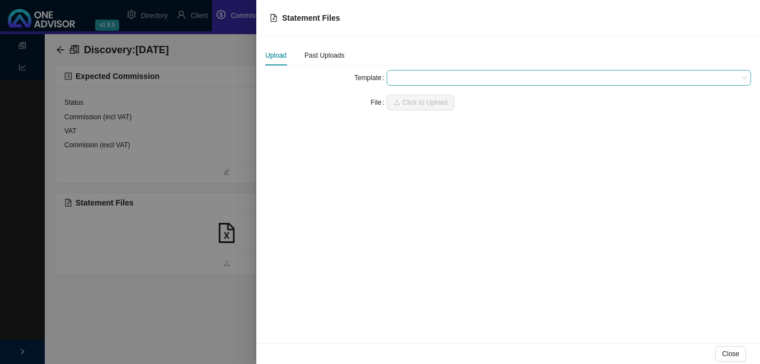
click at [404, 79] on span at bounding box center [568, 78] width 355 height 15
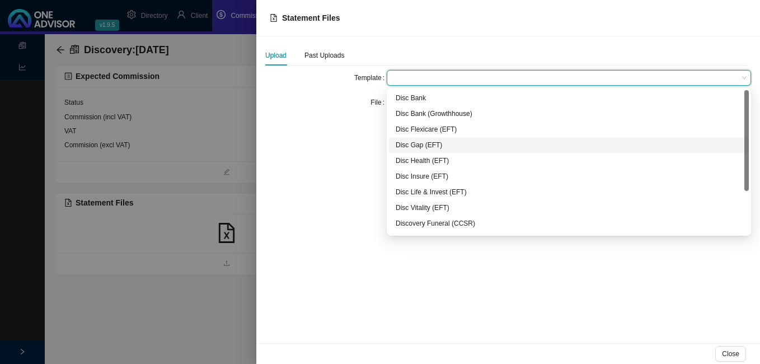
click at [420, 146] on div "Disc Gap (EFT)" at bounding box center [569, 144] width 347 height 11
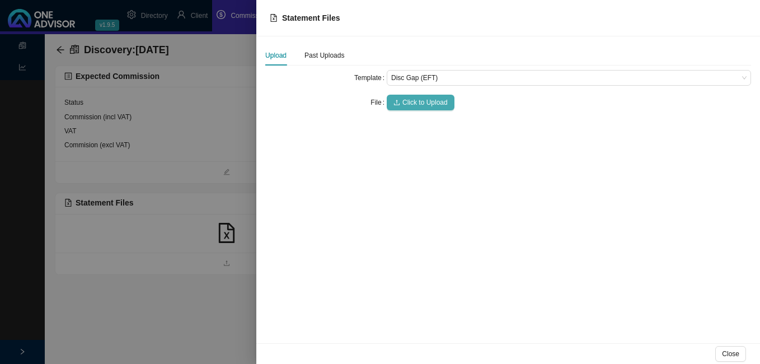
click at [416, 101] on span "Click to Upload" at bounding box center [424, 102] width 45 height 11
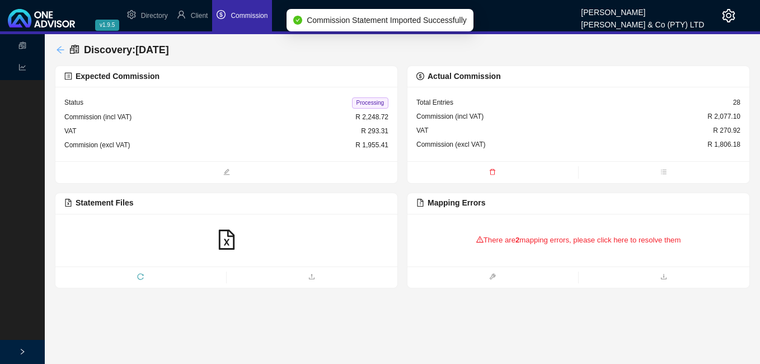
click at [58, 48] on icon "arrow-left" at bounding box center [60, 49] width 9 height 9
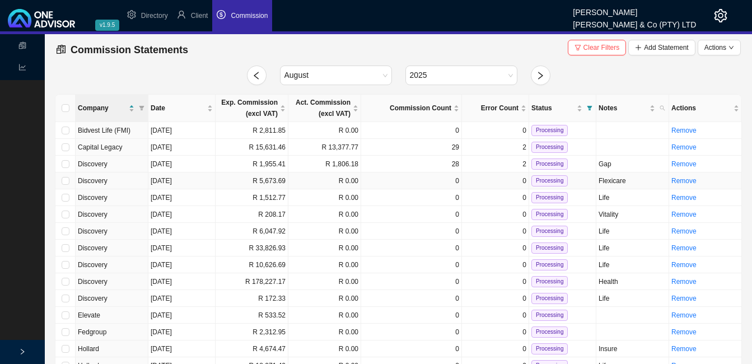
click at [274, 180] on td "R 5,673.69" at bounding box center [252, 180] width 73 height 17
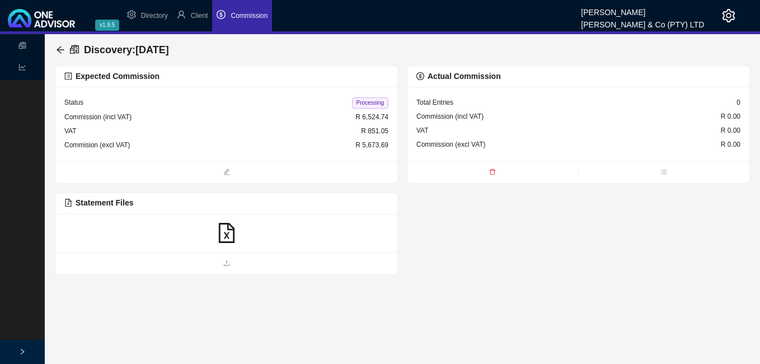
click at [230, 230] on icon "file-excel" at bounding box center [226, 233] width 16 height 20
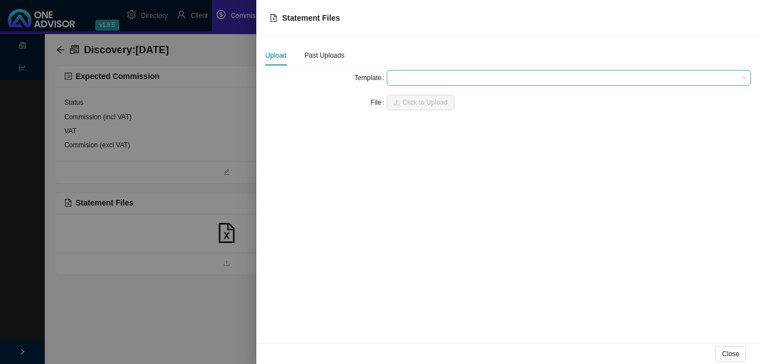
click at [409, 84] on span at bounding box center [568, 78] width 355 height 15
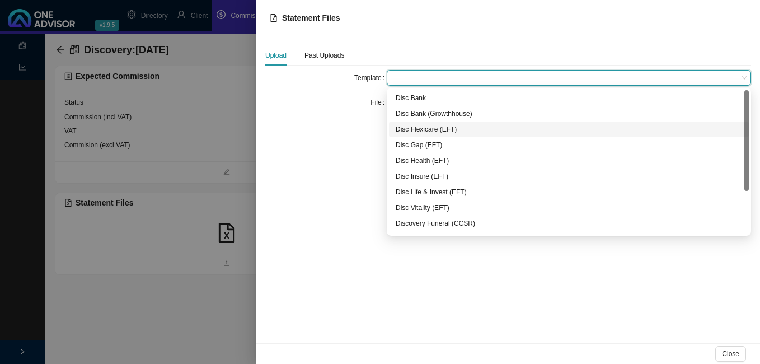
click at [417, 129] on div "Disc Flexicare (EFT)" at bounding box center [569, 129] width 347 height 11
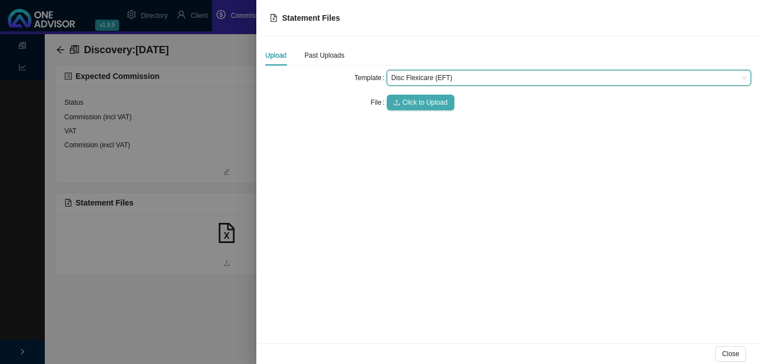
click at [420, 102] on span "Click to Upload" at bounding box center [424, 102] width 45 height 11
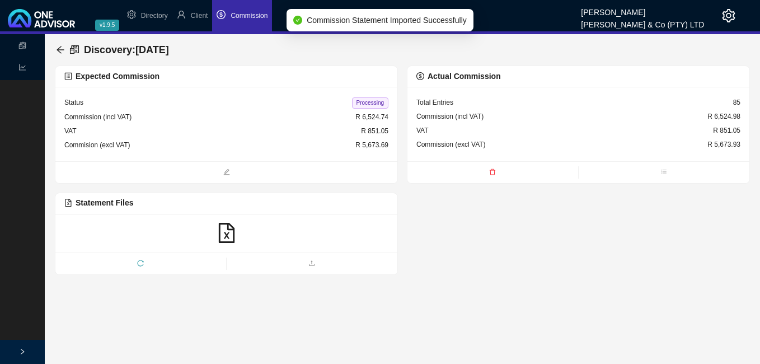
click at [368, 103] on span "Processing" at bounding box center [370, 102] width 36 height 11
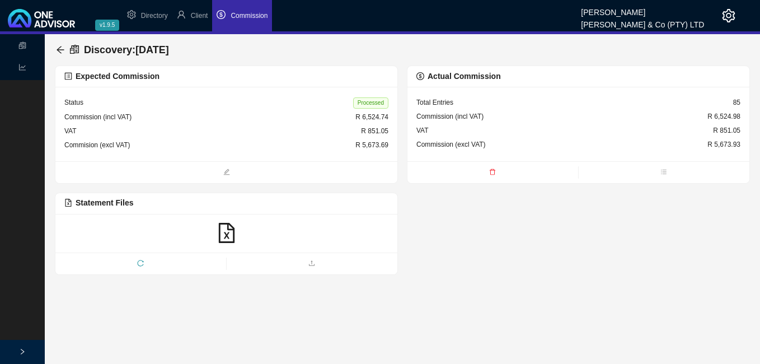
drag, startPoint x: 60, startPoint y: 46, endPoint x: 92, endPoint y: 86, distance: 50.2
click at [60, 47] on icon "arrow-left" at bounding box center [60, 49] width 9 height 9
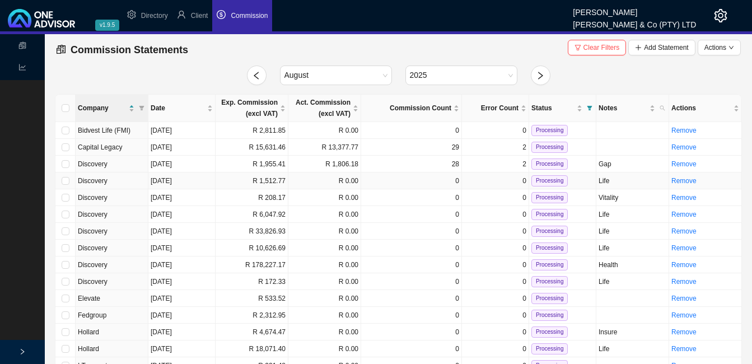
click at [311, 182] on td "R 0.00" at bounding box center [324, 180] width 73 height 17
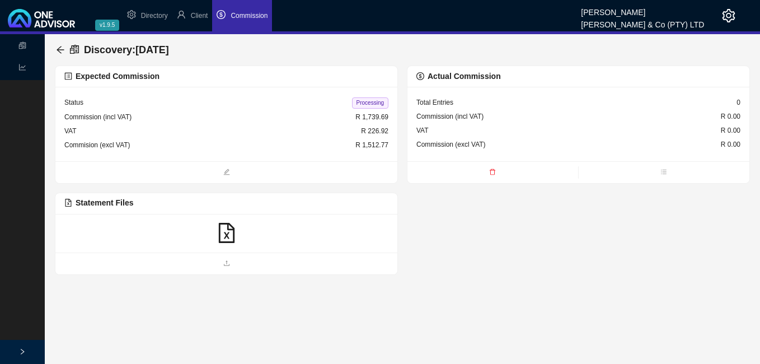
click at [232, 236] on icon "file-excel" at bounding box center [227, 233] width 20 height 20
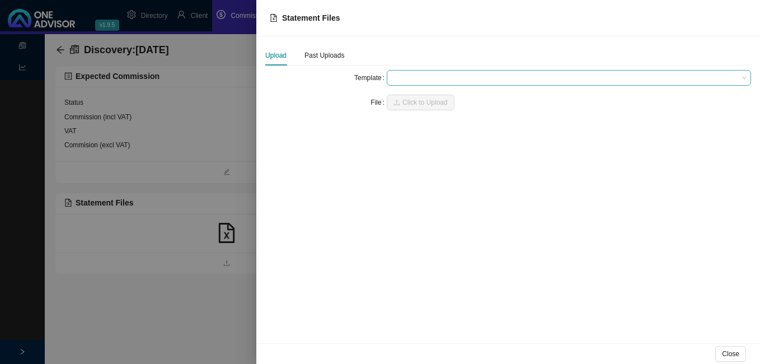
click at [409, 76] on span at bounding box center [568, 78] width 355 height 15
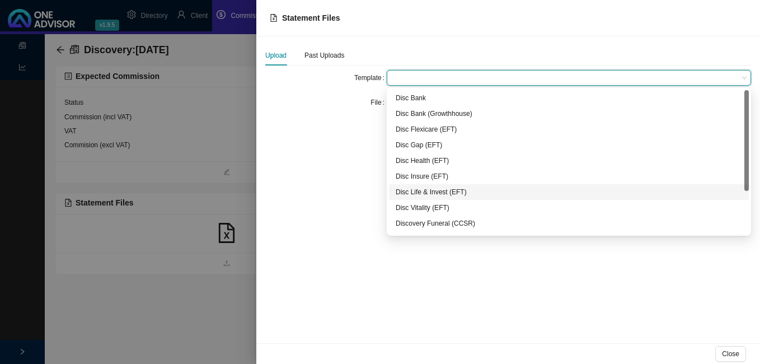
click at [434, 193] on div "Disc Life & Invest (EFT)" at bounding box center [569, 191] width 347 height 11
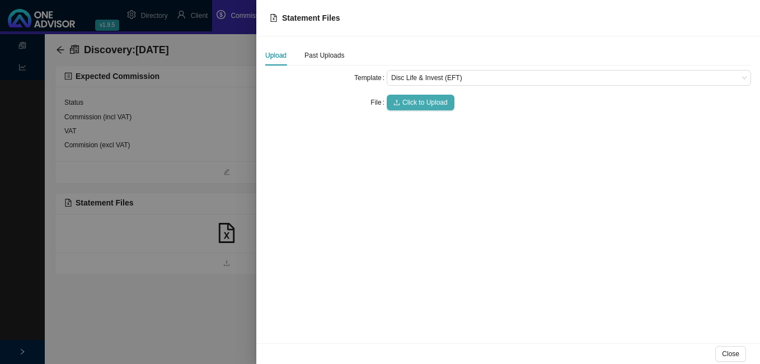
click at [423, 103] on span "Click to Upload" at bounding box center [424, 102] width 45 height 11
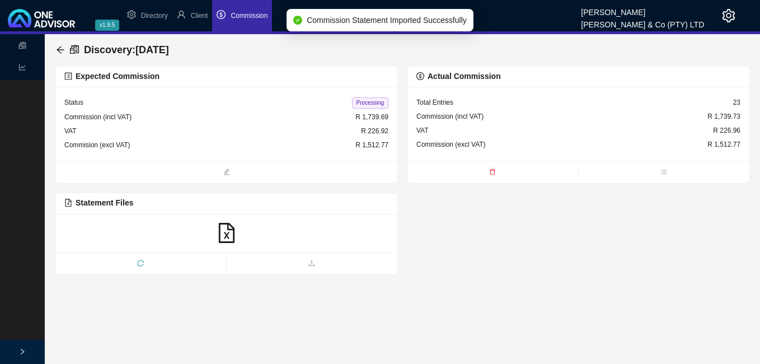
click at [363, 99] on span "Processing" at bounding box center [370, 102] width 36 height 11
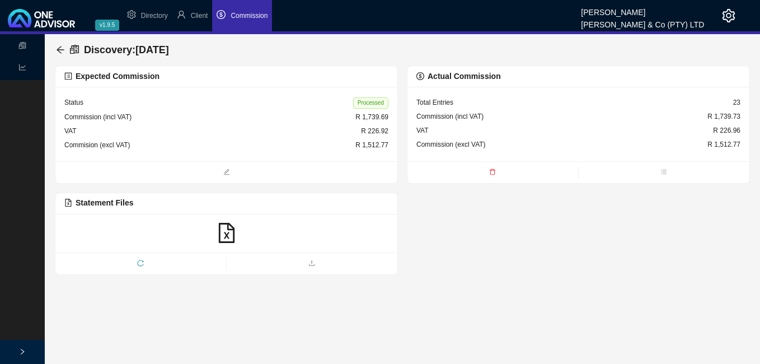
click at [65, 48] on div "Discovery : [DATE]" at bounding box center [115, 50] width 118 height 20
click at [61, 49] on icon "arrow-left" at bounding box center [60, 49] width 9 height 9
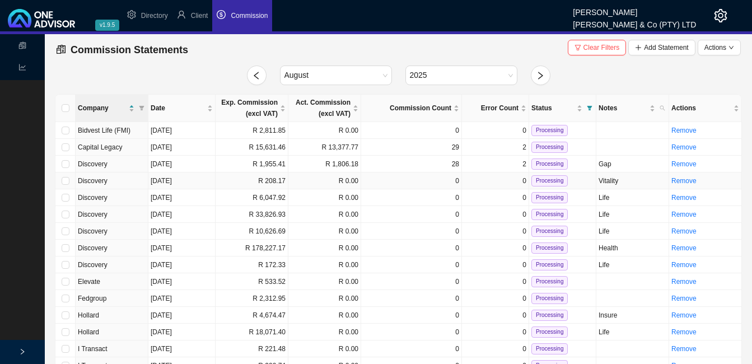
click at [279, 181] on td "R 208.17" at bounding box center [252, 180] width 73 height 17
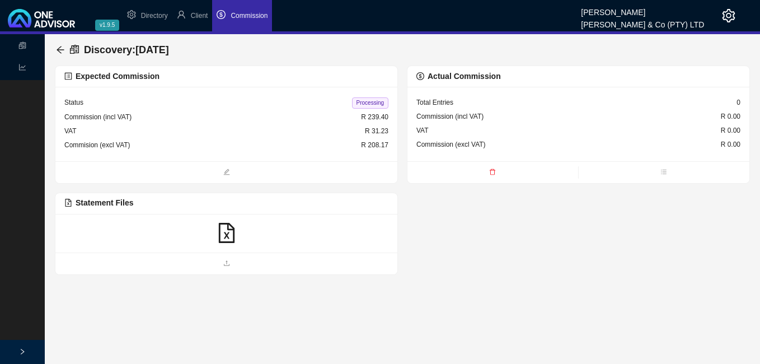
click at [226, 232] on icon "file-excel" at bounding box center [227, 233] width 20 height 20
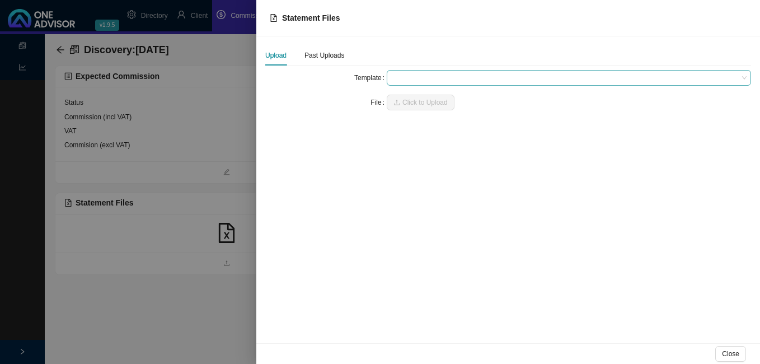
click at [411, 80] on span at bounding box center [568, 78] width 355 height 15
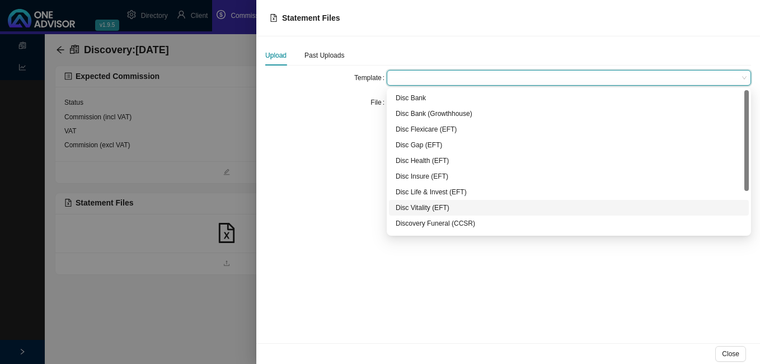
click at [418, 208] on div "Disc Vitality (EFT)" at bounding box center [569, 207] width 347 height 11
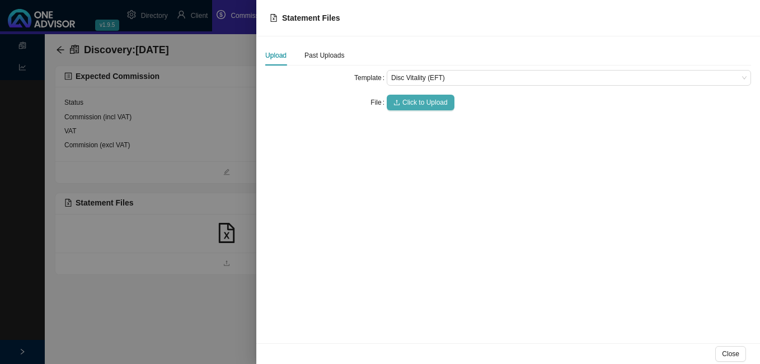
click at [414, 102] on span "Click to Upload" at bounding box center [424, 102] width 45 height 11
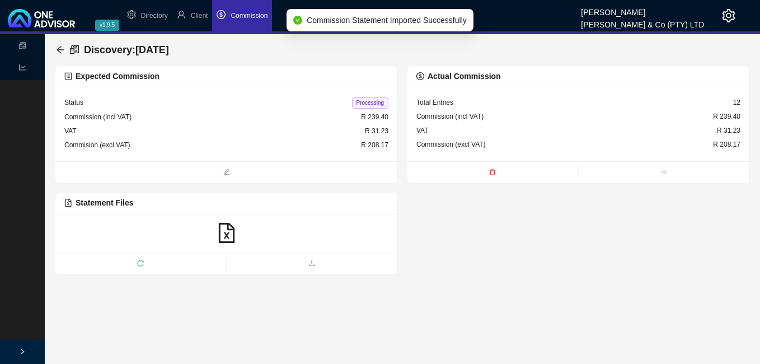
click at [371, 99] on span "Processing" at bounding box center [370, 102] width 36 height 11
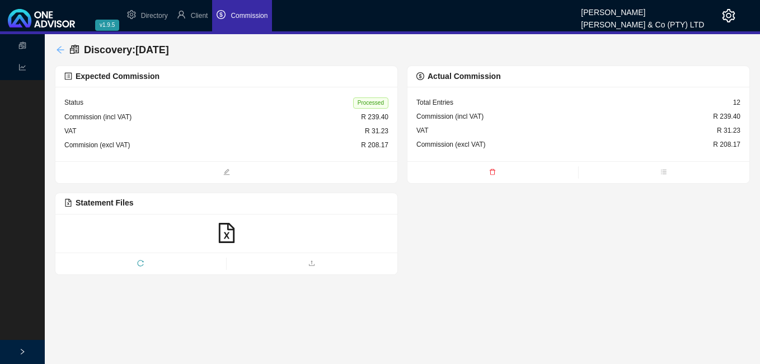
click at [59, 48] on icon "arrow-left" at bounding box center [60, 49] width 7 height 7
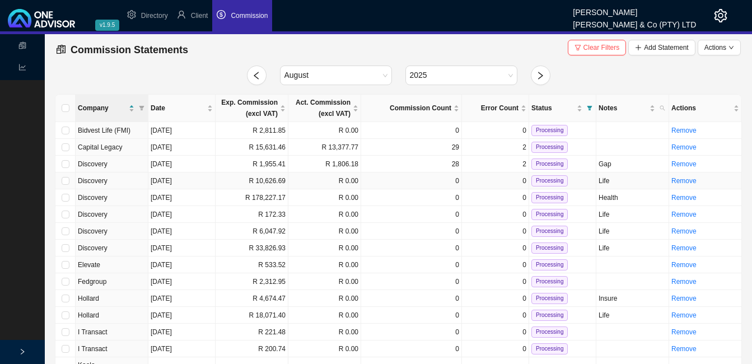
click at [269, 178] on td "R 10,626.69" at bounding box center [252, 180] width 73 height 17
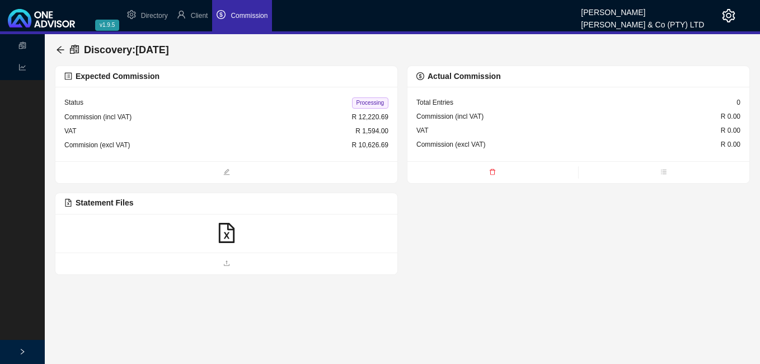
click at [226, 236] on icon "file-excel" at bounding box center [226, 233] width 16 height 20
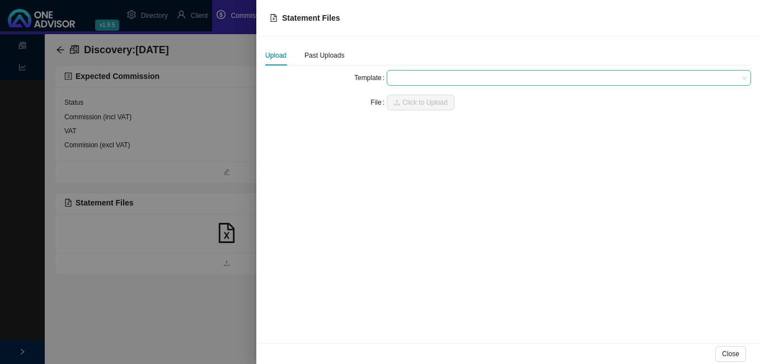
click at [397, 77] on span at bounding box center [568, 78] width 355 height 15
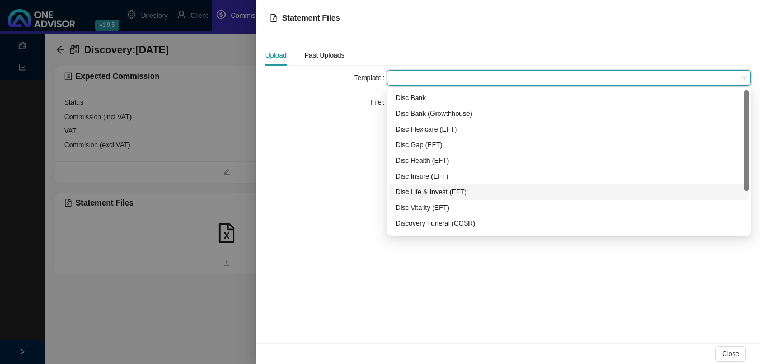
click at [414, 193] on div "Disc Life & Invest (EFT)" at bounding box center [569, 191] width 347 height 11
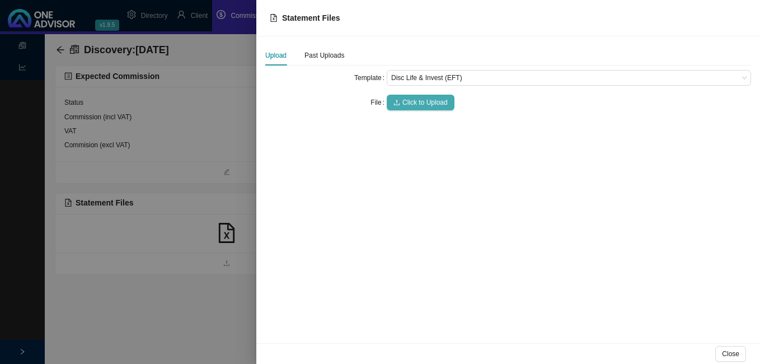
click at [423, 102] on span "Click to Upload" at bounding box center [424, 102] width 45 height 11
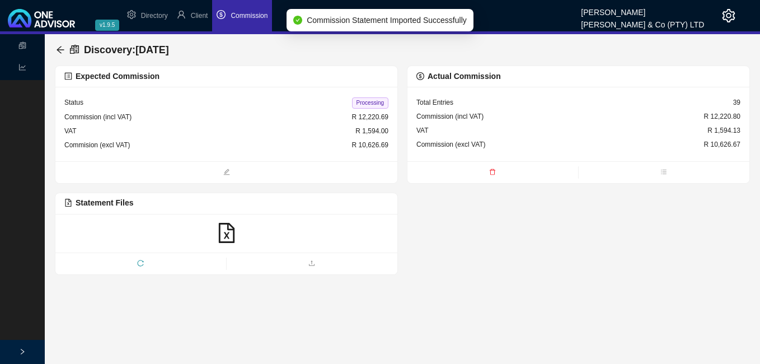
click at [372, 103] on span "Processing" at bounding box center [370, 102] width 36 height 11
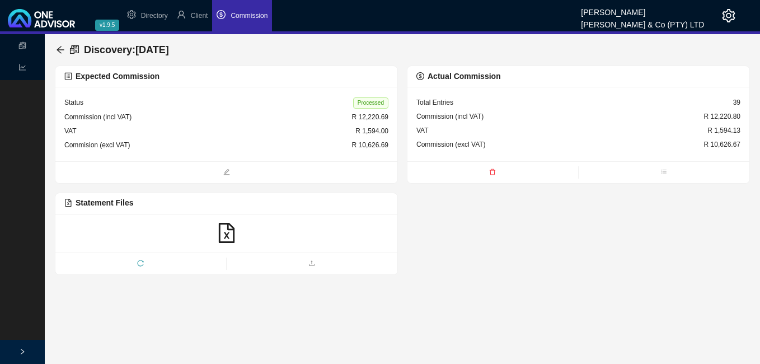
click at [57, 44] on div "Discovery : [DATE]" at bounding box center [115, 50] width 118 height 20
click at [57, 50] on icon "arrow-left" at bounding box center [60, 49] width 9 height 9
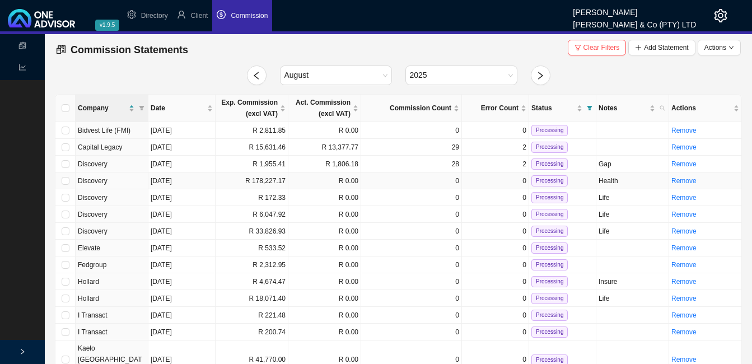
click at [271, 181] on td "R 178,227.17" at bounding box center [252, 180] width 73 height 17
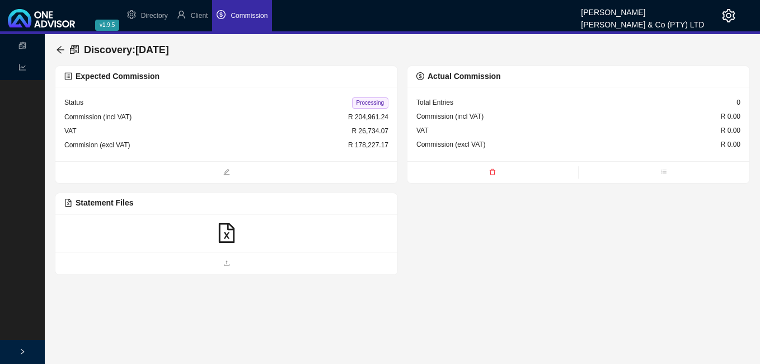
click at [223, 231] on icon "file-excel" at bounding box center [227, 233] width 20 height 20
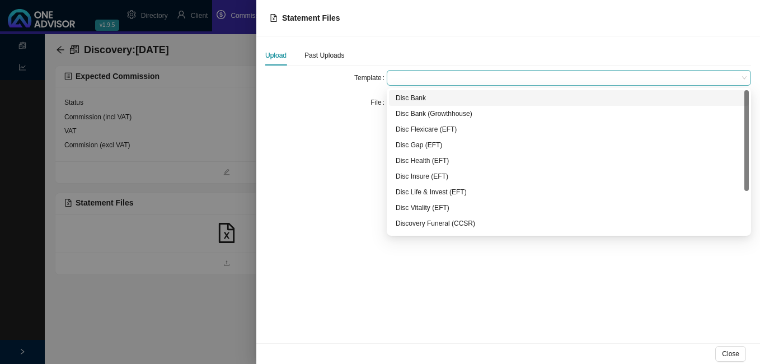
click at [401, 79] on span at bounding box center [568, 78] width 355 height 15
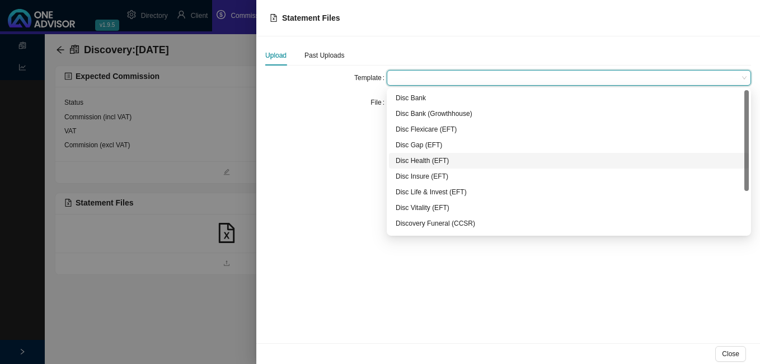
click at [423, 162] on div "Disc Health (EFT)" at bounding box center [569, 160] width 347 height 11
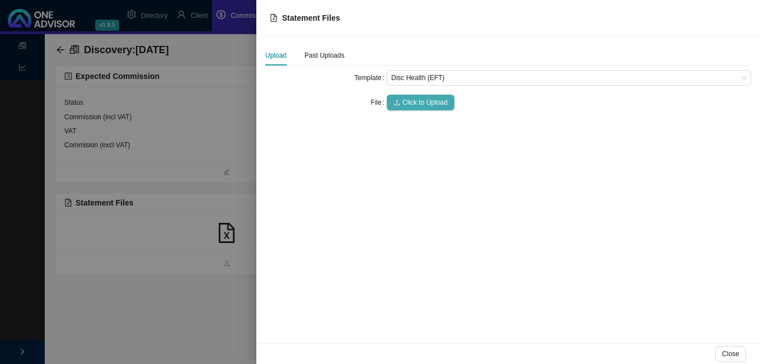
click at [425, 101] on span "Click to Upload" at bounding box center [424, 102] width 45 height 11
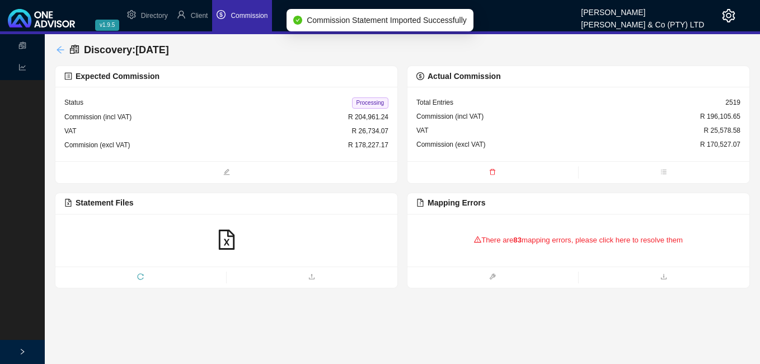
click at [59, 47] on div "Discovery : [DATE]" at bounding box center [115, 50] width 118 height 20
click at [58, 50] on icon "arrow-left" at bounding box center [60, 49] width 7 height 7
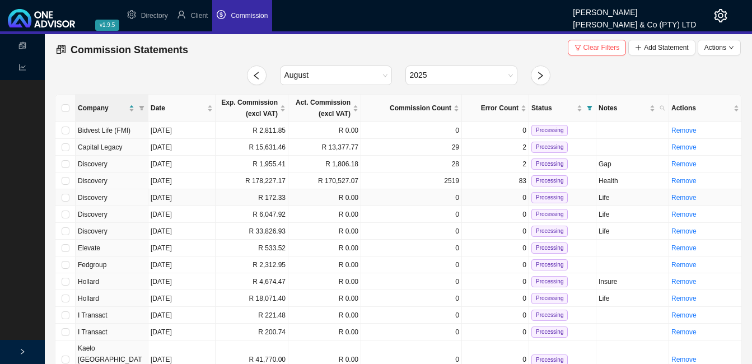
click at [284, 201] on td "R 172.33" at bounding box center [252, 197] width 73 height 17
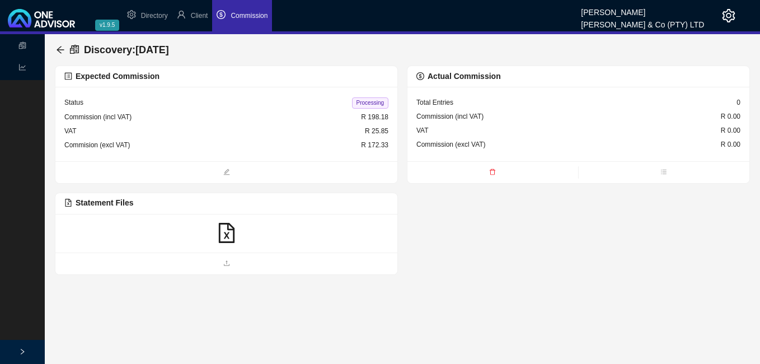
click at [231, 233] on icon "file-excel" at bounding box center [227, 233] width 20 height 20
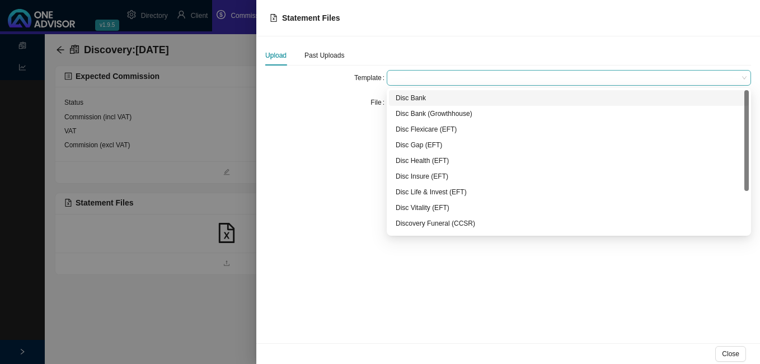
click at [432, 79] on span at bounding box center [568, 78] width 355 height 15
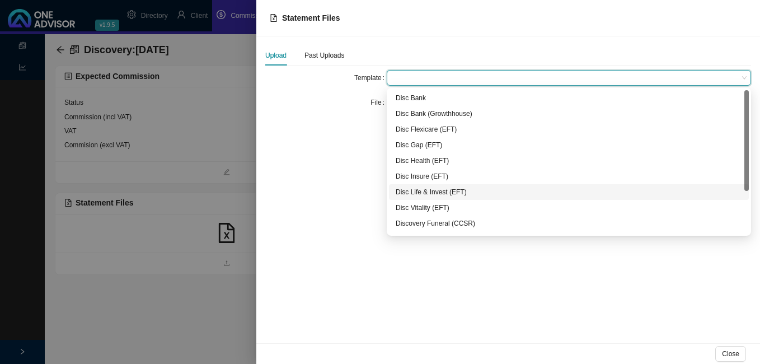
click at [423, 190] on div "Disc Life & Invest (EFT)" at bounding box center [569, 191] width 347 height 11
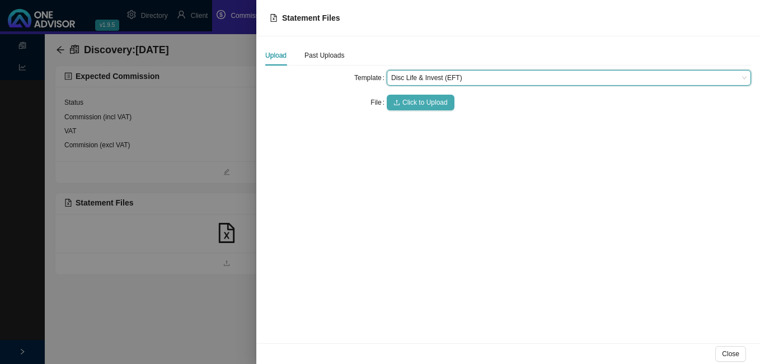
click at [424, 106] on span "Click to Upload" at bounding box center [424, 102] width 45 height 11
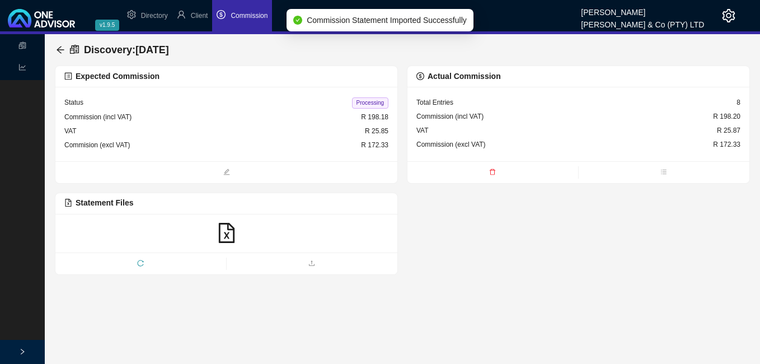
click at [360, 101] on span "Processing" at bounding box center [370, 102] width 36 height 11
click at [60, 48] on icon "arrow-left" at bounding box center [60, 49] width 9 height 9
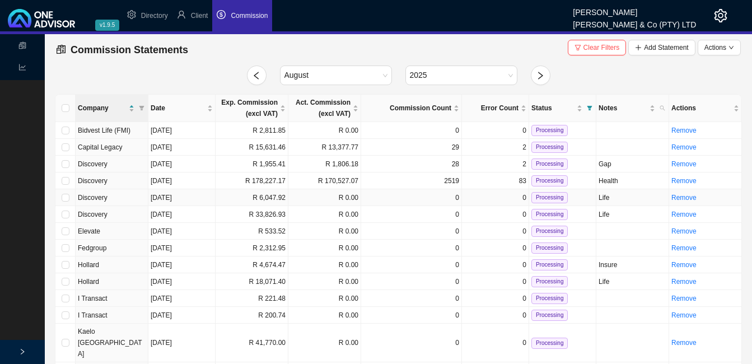
click at [269, 200] on td "R 6,047.92" at bounding box center [252, 197] width 73 height 17
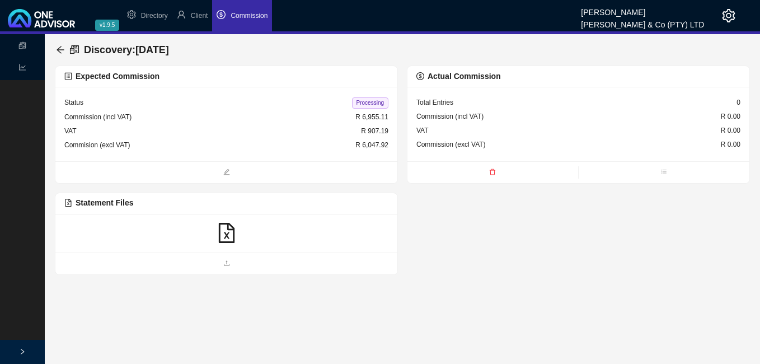
click at [233, 237] on icon "file-excel" at bounding box center [226, 233] width 16 height 20
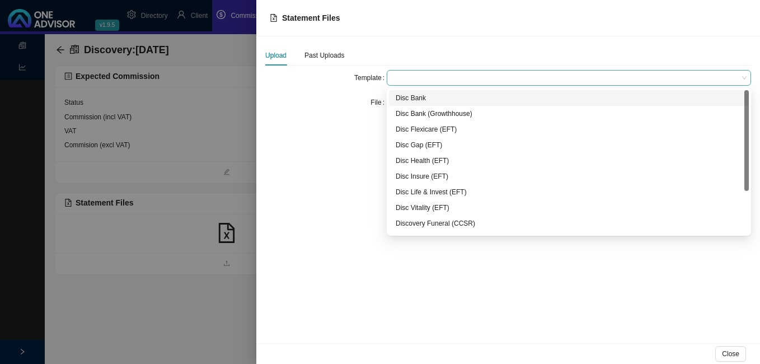
click at [405, 80] on span at bounding box center [568, 78] width 355 height 15
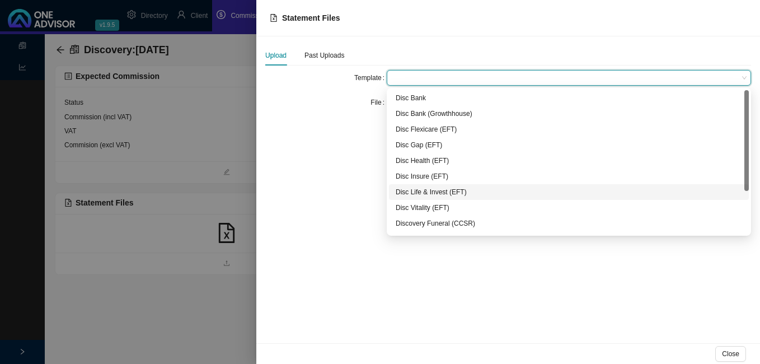
click at [416, 194] on div "Disc Life & Invest (EFT)" at bounding box center [569, 191] width 347 height 11
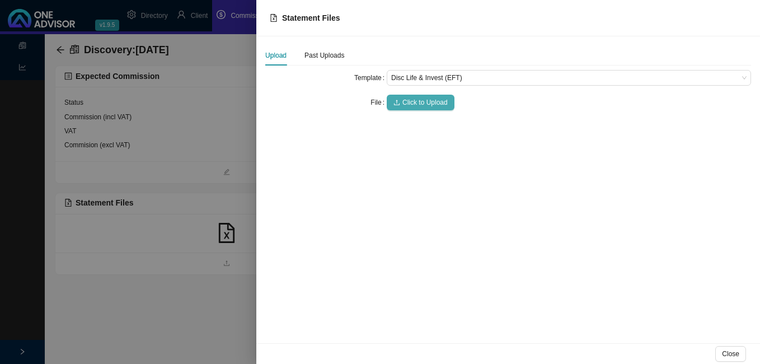
click at [412, 104] on span "Click to Upload" at bounding box center [424, 102] width 45 height 11
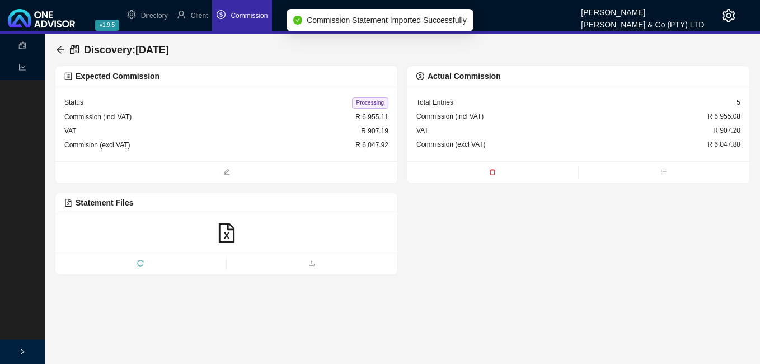
drag, startPoint x: 372, startPoint y: 102, endPoint x: 353, endPoint y: 109, distance: 19.5
click at [370, 103] on span "Processing" at bounding box center [370, 102] width 36 height 11
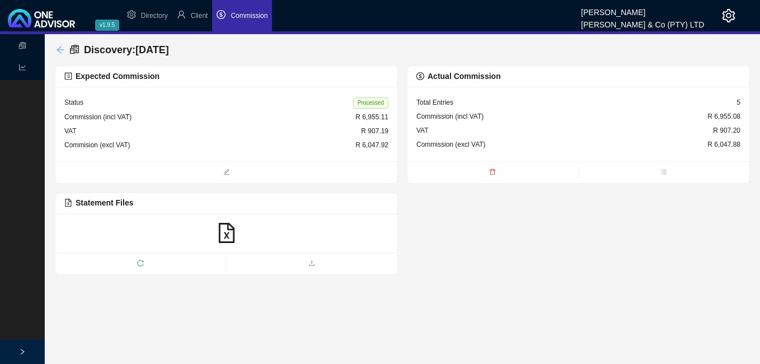
click at [61, 48] on icon "arrow-left" at bounding box center [60, 49] width 9 height 9
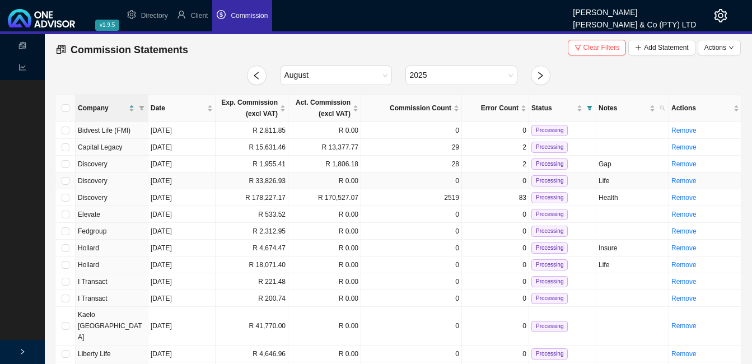
click at [248, 179] on td "R 33,826.93" at bounding box center [252, 180] width 73 height 17
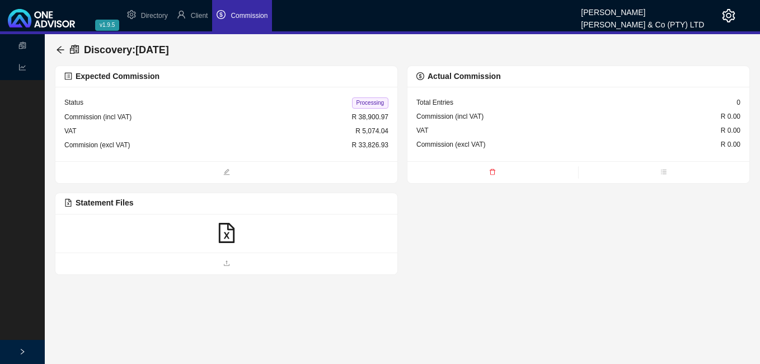
click at [226, 236] on icon "file-excel" at bounding box center [226, 233] width 16 height 20
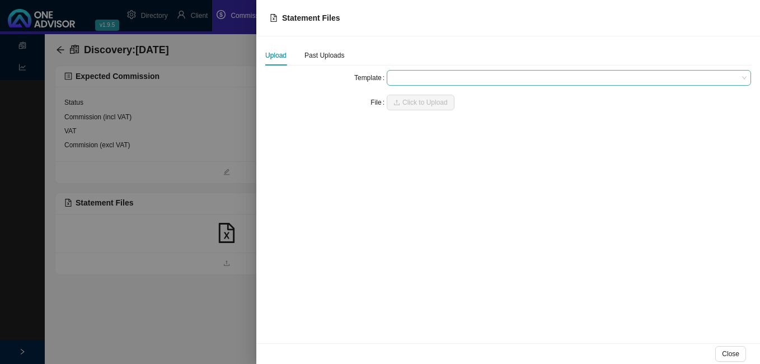
click at [406, 78] on span at bounding box center [568, 78] width 355 height 15
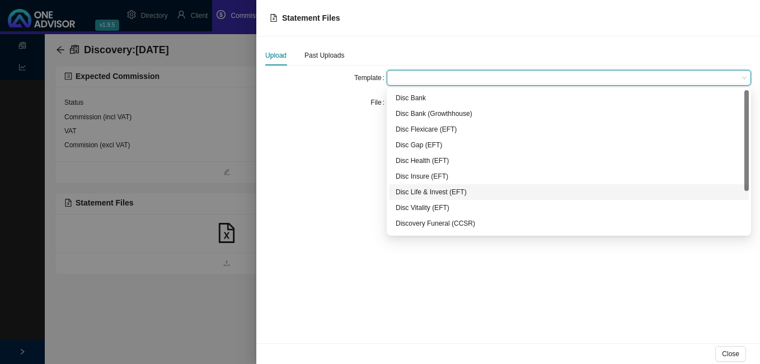
click at [413, 192] on div "Disc Life & Invest (EFT)" at bounding box center [569, 191] width 347 height 11
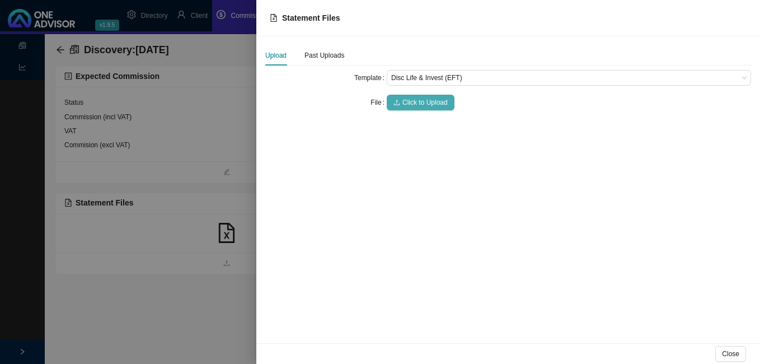
click at [408, 106] on span "Click to Upload" at bounding box center [424, 102] width 45 height 11
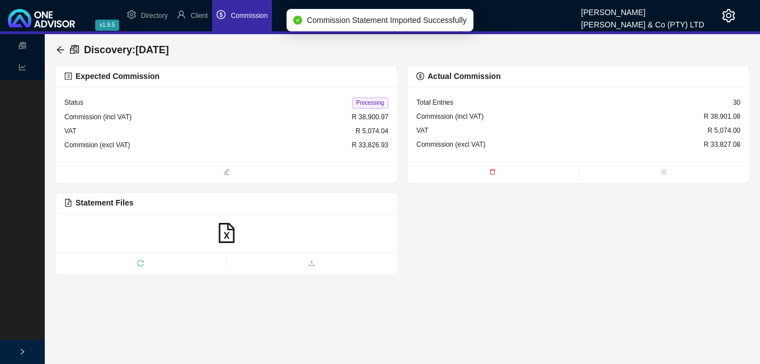
click at [373, 104] on span "Processing" at bounding box center [370, 102] width 36 height 11
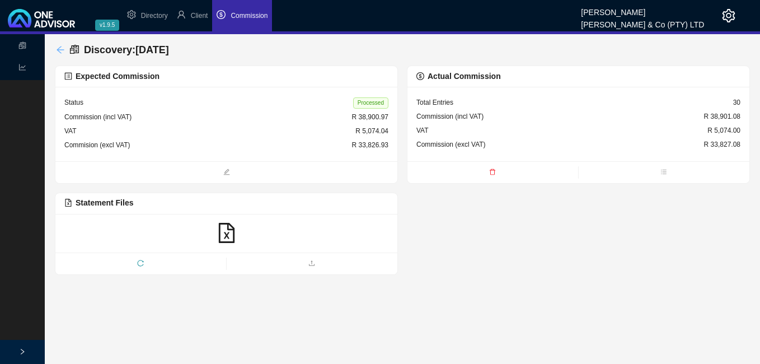
click at [57, 47] on icon "arrow-left" at bounding box center [60, 49] width 9 height 9
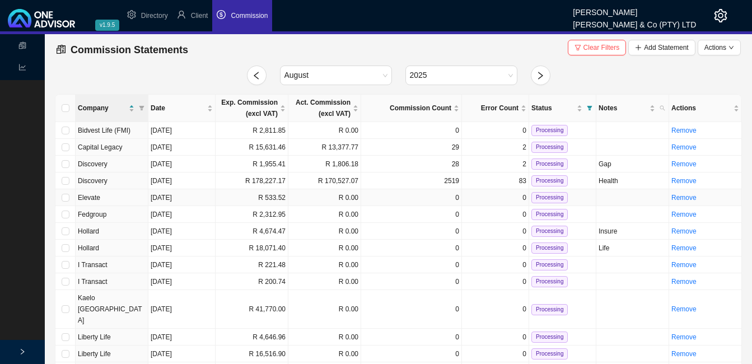
click at [274, 196] on td "R 533.52" at bounding box center [252, 197] width 73 height 17
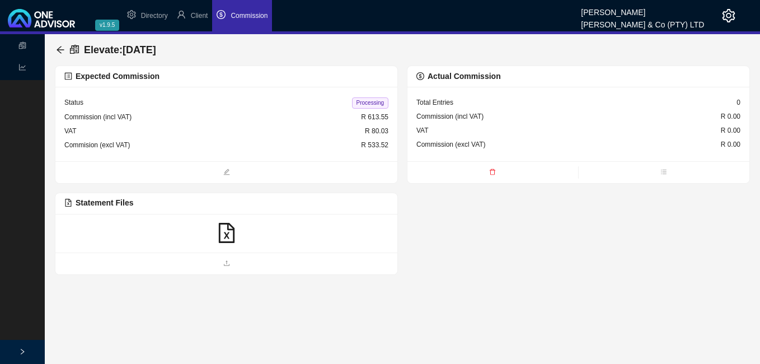
click at [223, 233] on icon "file-excel" at bounding box center [227, 233] width 20 height 20
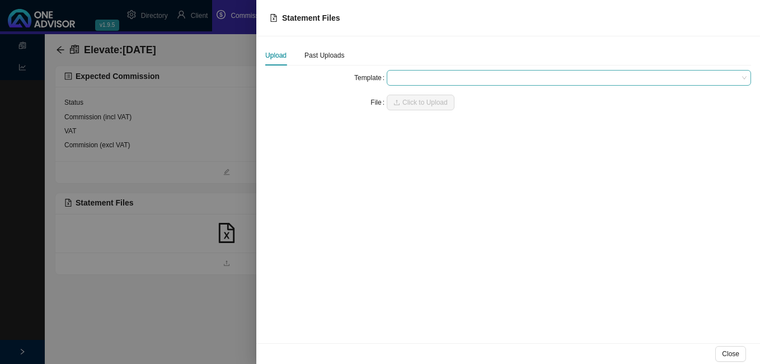
drag, startPoint x: 411, startPoint y: 74, endPoint x: 411, endPoint y: 80, distance: 6.2
click at [411, 78] on span at bounding box center [568, 78] width 355 height 15
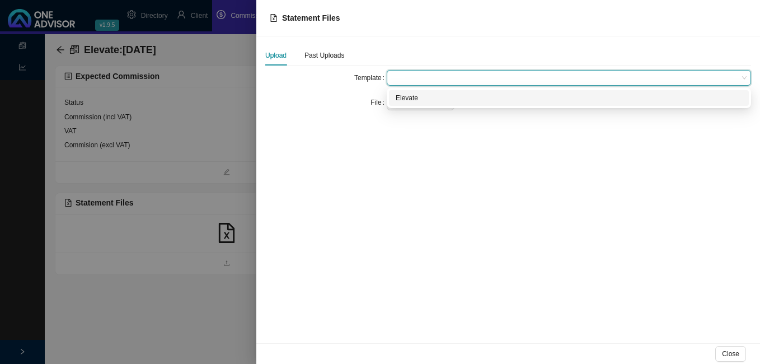
click at [415, 95] on div "Elevate" at bounding box center [569, 97] width 347 height 11
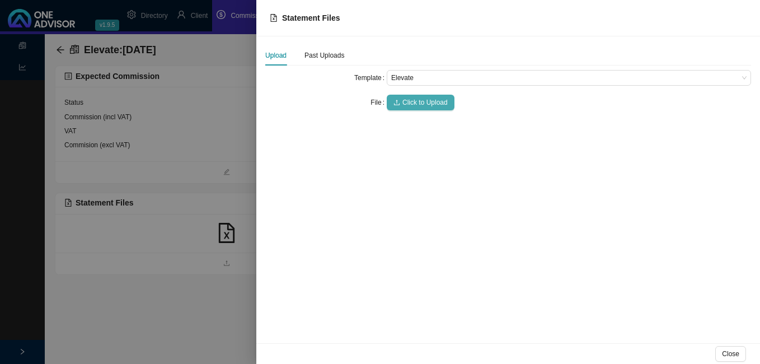
click at [415, 101] on span "Click to Upload" at bounding box center [424, 102] width 45 height 11
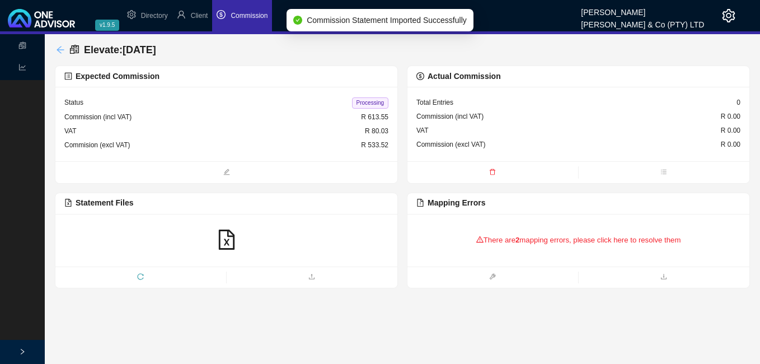
click at [62, 50] on icon "arrow-left" at bounding box center [60, 49] width 7 height 7
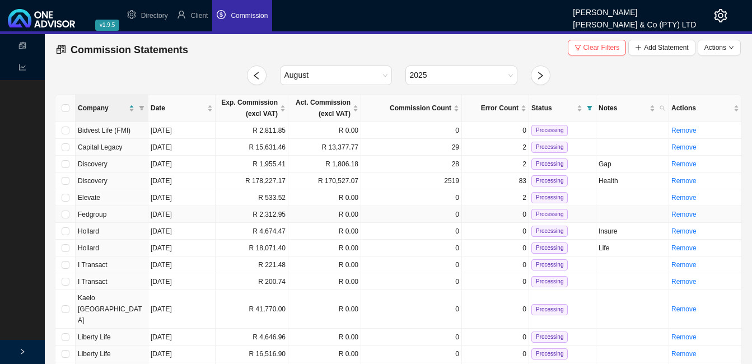
click at [278, 216] on td "R 2,312.95" at bounding box center [252, 214] width 73 height 17
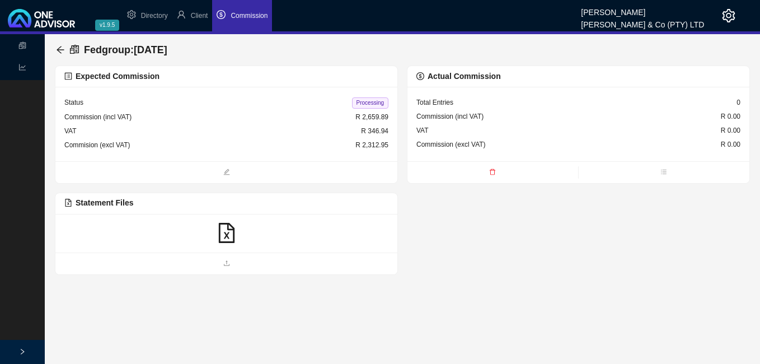
click at [228, 232] on icon "file-excel" at bounding box center [226, 233] width 16 height 20
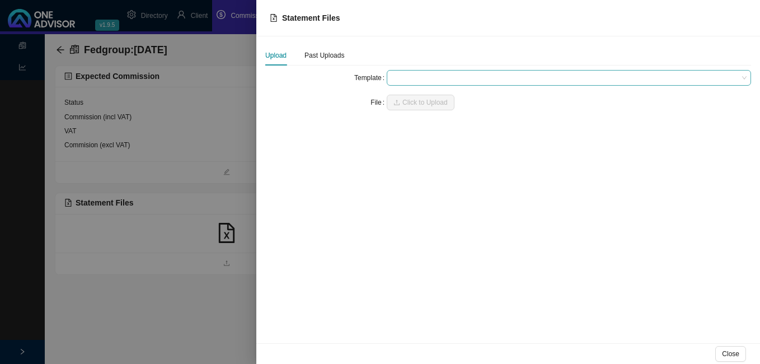
click at [395, 78] on span at bounding box center [568, 78] width 355 height 15
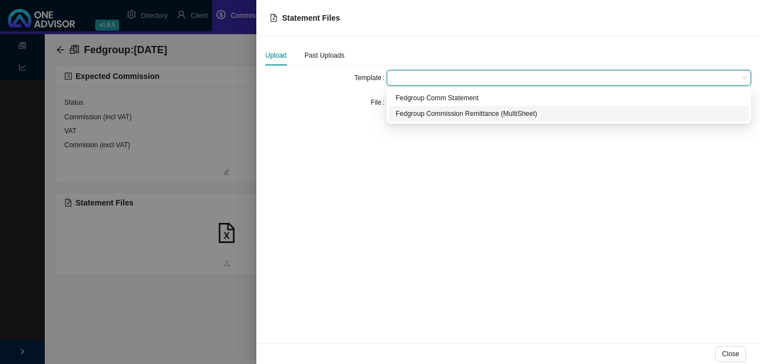
click at [409, 115] on div "Fedgroup Commission Remittance (MultiSheet)" at bounding box center [569, 113] width 347 height 11
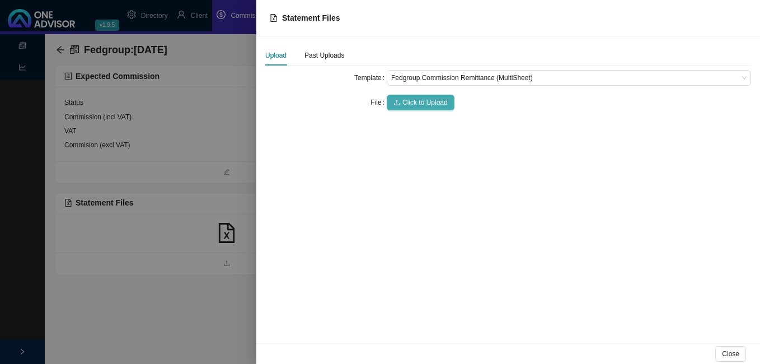
click at [414, 104] on span "Click to Upload" at bounding box center [424, 102] width 45 height 11
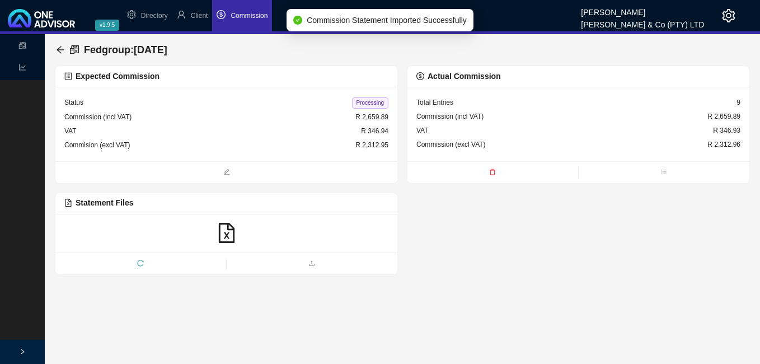
click at [367, 102] on span "Processing" at bounding box center [370, 102] width 36 height 11
click at [59, 46] on icon "arrow-left" at bounding box center [60, 49] width 9 height 9
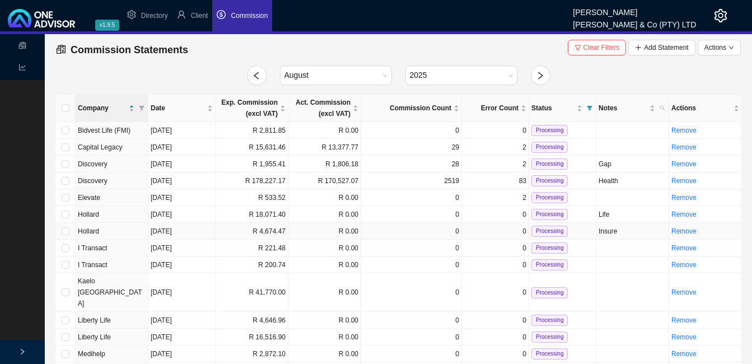
click at [262, 232] on td "R 4,674.47" at bounding box center [252, 231] width 73 height 17
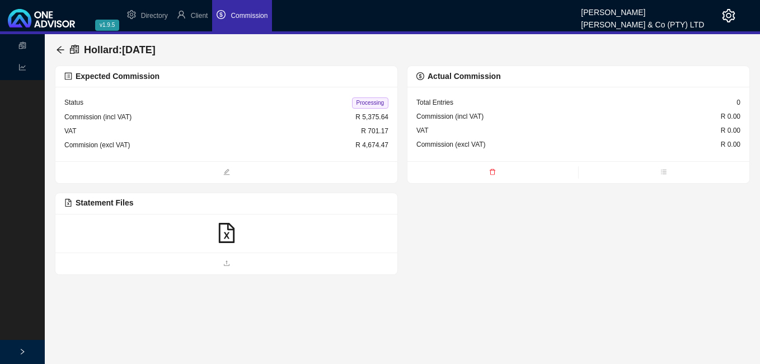
click at [222, 235] on icon "file-excel" at bounding box center [227, 233] width 20 height 20
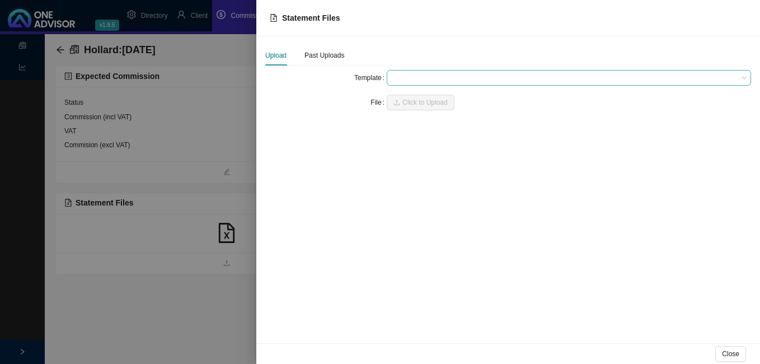
click at [398, 74] on span at bounding box center [568, 78] width 355 height 15
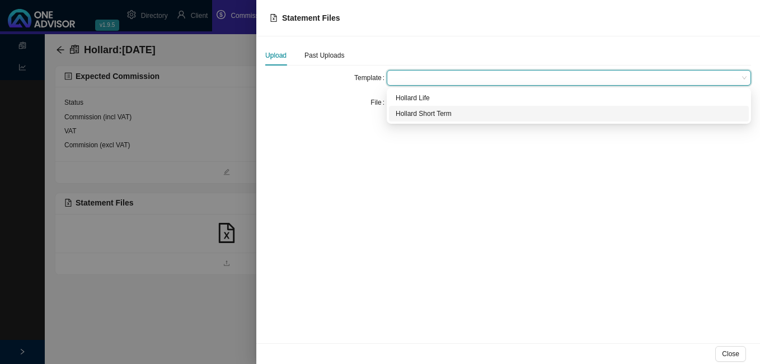
click at [405, 114] on div "Hollard Short Term" at bounding box center [569, 113] width 347 height 11
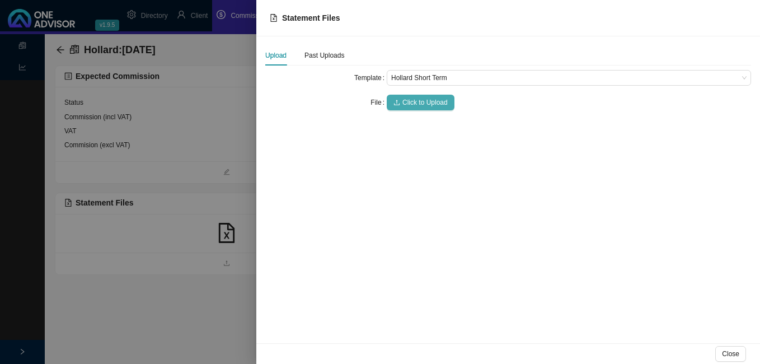
click at [405, 102] on span "Click to Upload" at bounding box center [424, 102] width 45 height 11
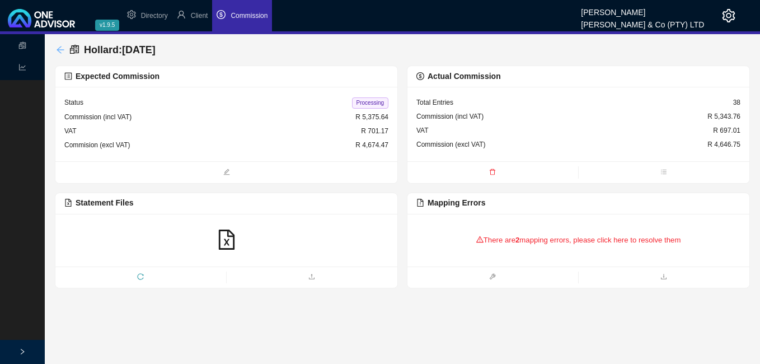
click at [60, 48] on icon "arrow-left" at bounding box center [60, 49] width 9 height 9
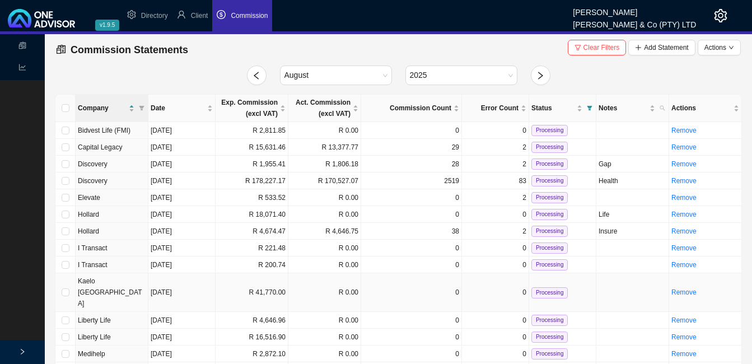
click at [268, 282] on td "R 41,770.00" at bounding box center [252, 292] width 73 height 39
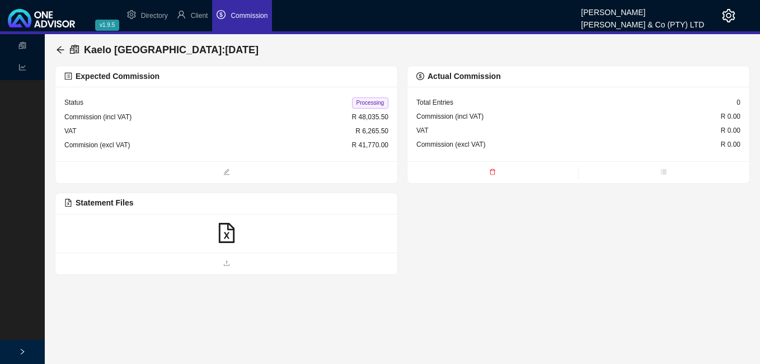
click at [230, 233] on icon "file-excel" at bounding box center [227, 233] width 20 height 20
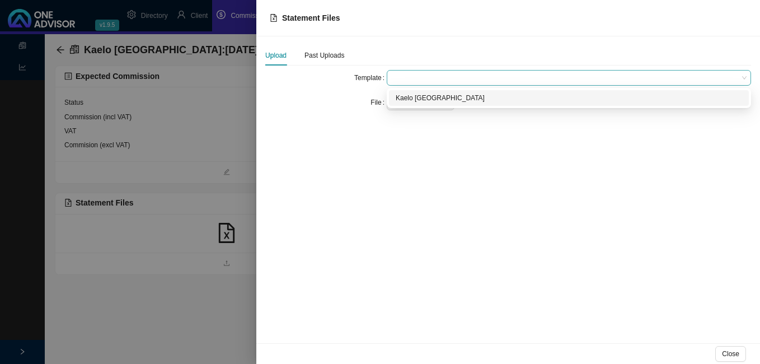
click at [394, 77] on span at bounding box center [568, 78] width 355 height 15
click at [408, 98] on div "Kaelo [GEOGRAPHIC_DATA]" at bounding box center [569, 97] width 347 height 11
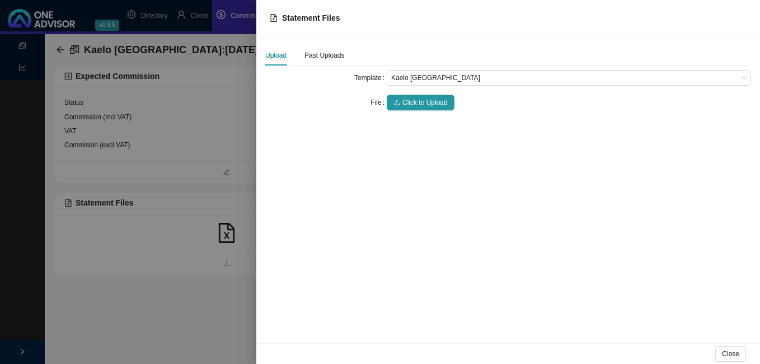
click at [408, 98] on span "Click to Upload" at bounding box center [424, 102] width 45 height 11
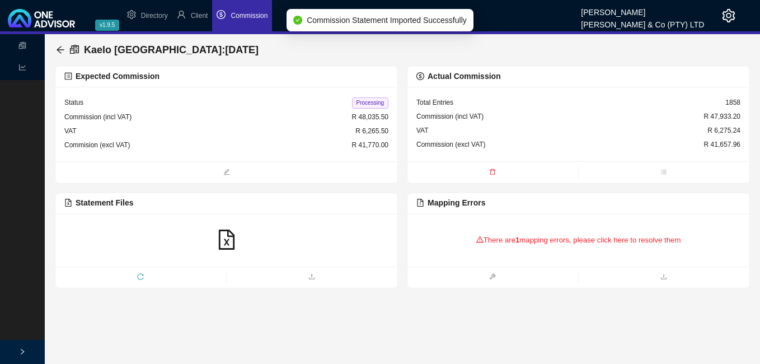
click at [503, 241] on div "There are 1 mapping errors, please click here to resolve them" at bounding box center [578, 240] width 324 height 35
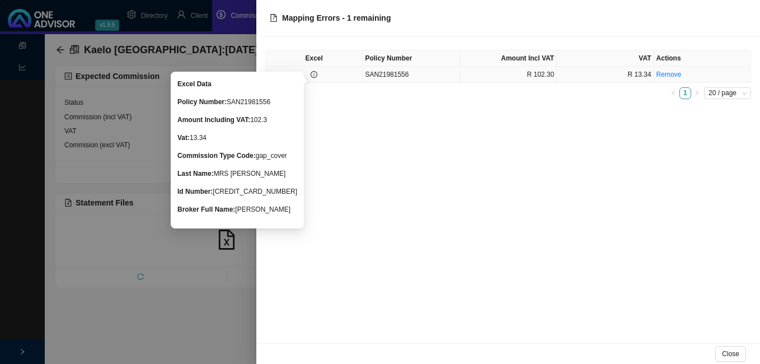
click at [317, 75] on icon "info-circle" at bounding box center [314, 74] width 7 height 7
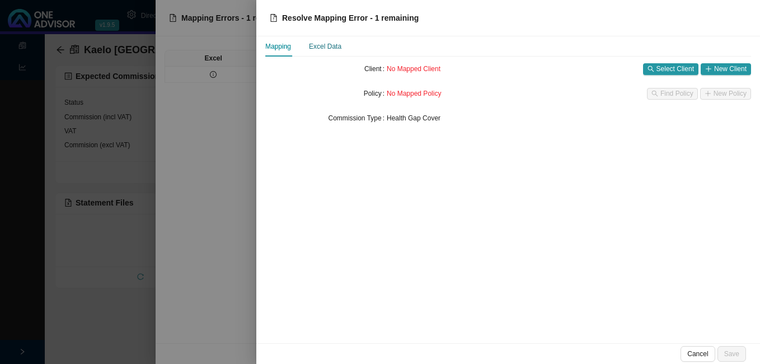
click at [323, 44] on div "Excel Data" at bounding box center [325, 46] width 32 height 11
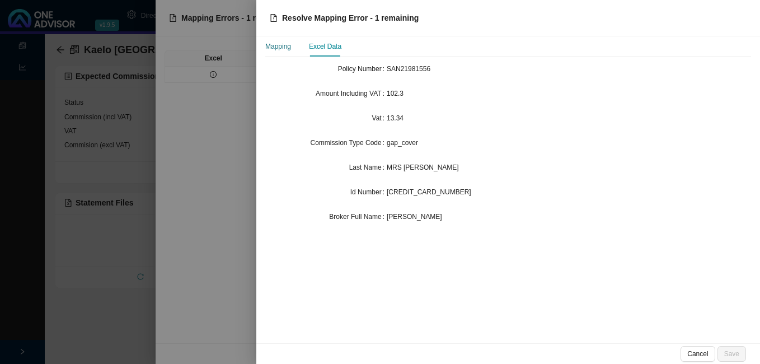
click at [280, 45] on div "Mapping" at bounding box center [278, 46] width 26 height 11
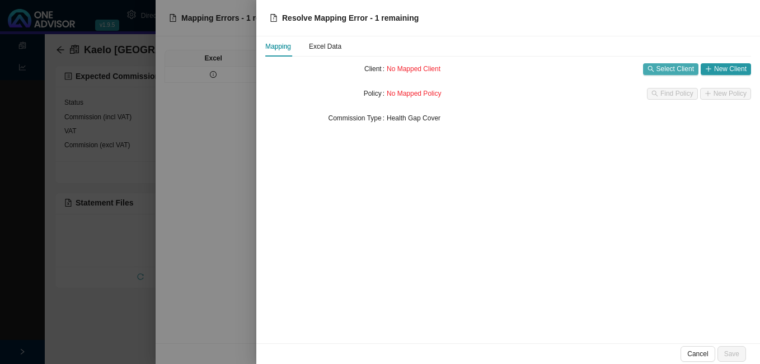
click at [670, 67] on span "Select Client" at bounding box center [676, 68] width 38 height 11
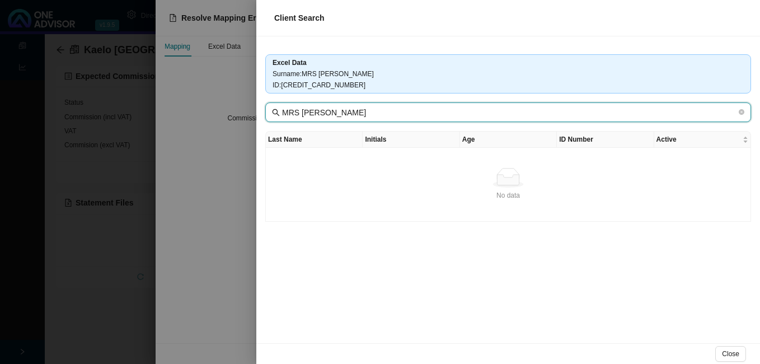
drag, startPoint x: 305, startPoint y: 111, endPoint x: 241, endPoint y: 97, distance: 65.3
click at [246, 104] on div "Client Search Excel Data Surname : MRS [PERSON_NAME] ID : [CREDIT_CARD_NUMBER] …" at bounding box center [380, 182] width 760 height 364
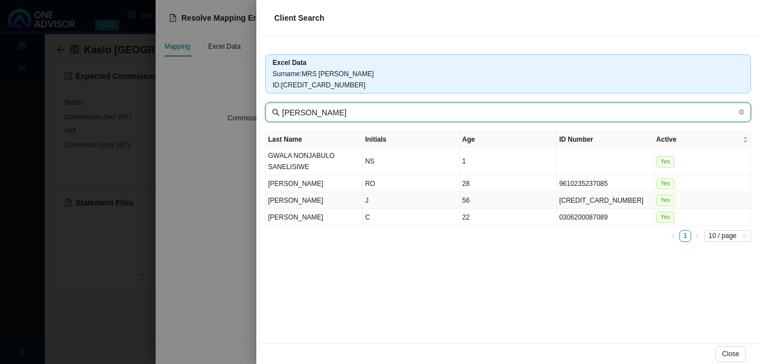
type input "[PERSON_NAME]"
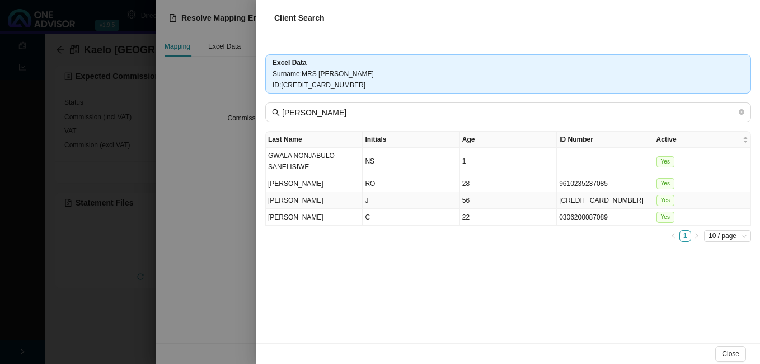
click at [581, 203] on td "[CREDIT_CARD_NUMBER]" at bounding box center [605, 200] width 97 height 17
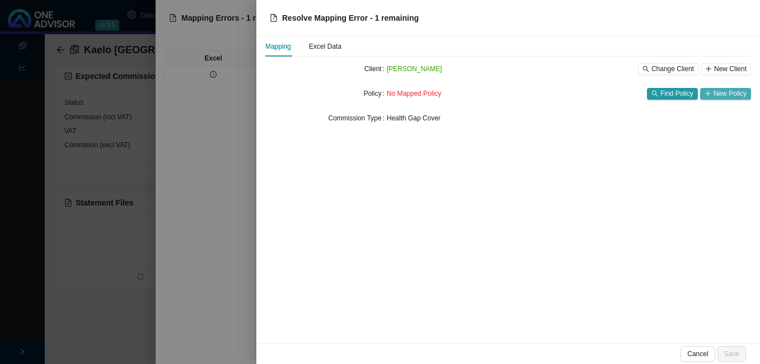
click at [724, 94] on span "New Policy" at bounding box center [730, 93] width 33 height 11
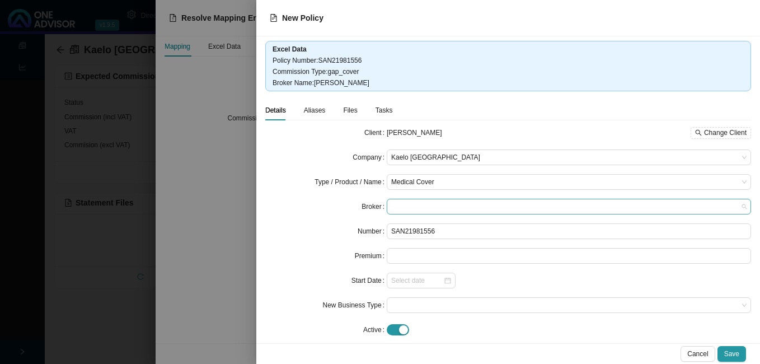
click at [443, 202] on span at bounding box center [568, 206] width 355 height 15
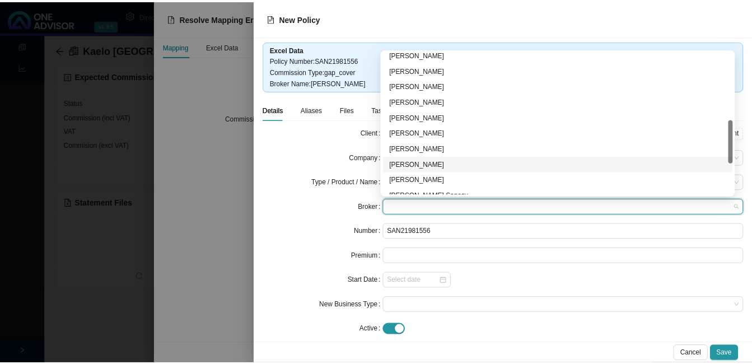
scroll to position [168, 0]
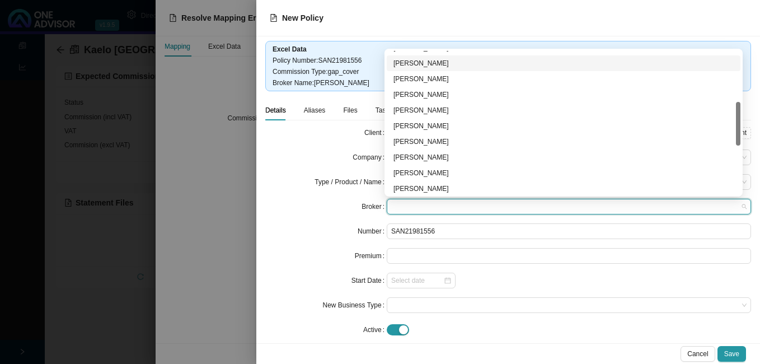
click at [434, 64] on div "[PERSON_NAME]" at bounding box center [564, 63] width 340 height 11
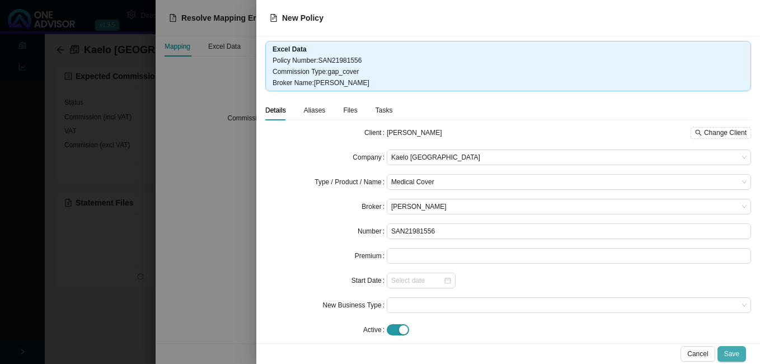
click at [736, 353] on span "Save" at bounding box center [731, 353] width 15 height 11
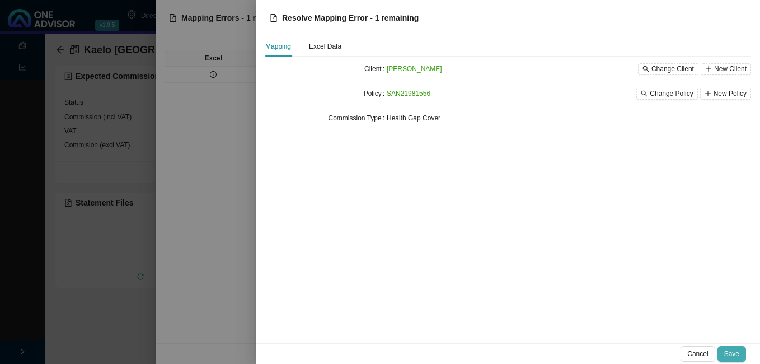
click at [732, 348] on span "Save" at bounding box center [731, 353] width 15 height 11
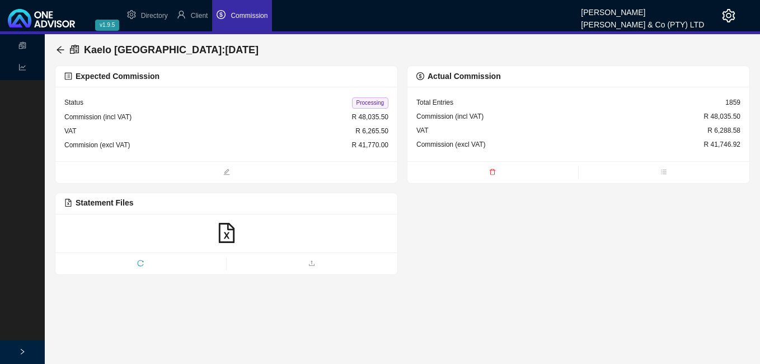
click at [363, 102] on span "Processing" at bounding box center [370, 102] width 36 height 11
click at [60, 49] on icon "arrow-left" at bounding box center [60, 49] width 9 height 9
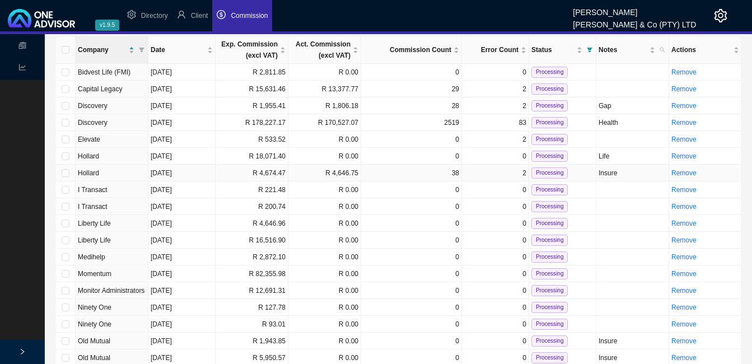
scroll to position [112, 0]
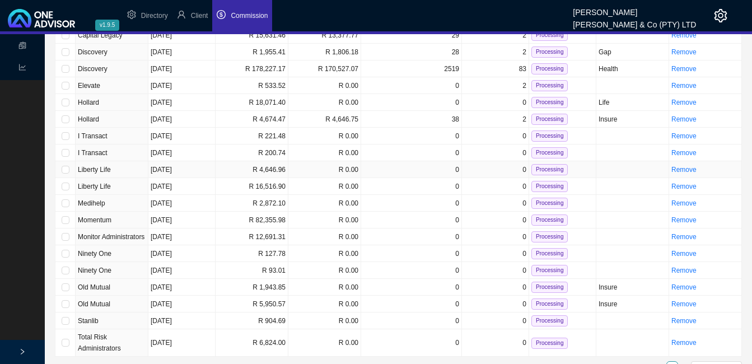
click at [259, 164] on td "R 4,646.96" at bounding box center [252, 169] width 73 height 17
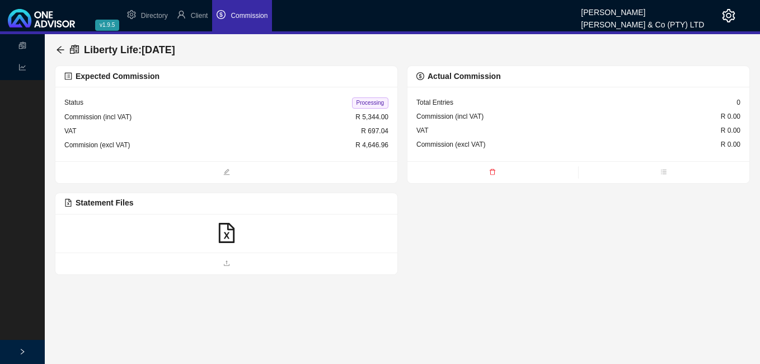
click at [228, 235] on icon "file-excel" at bounding box center [227, 233] width 20 height 20
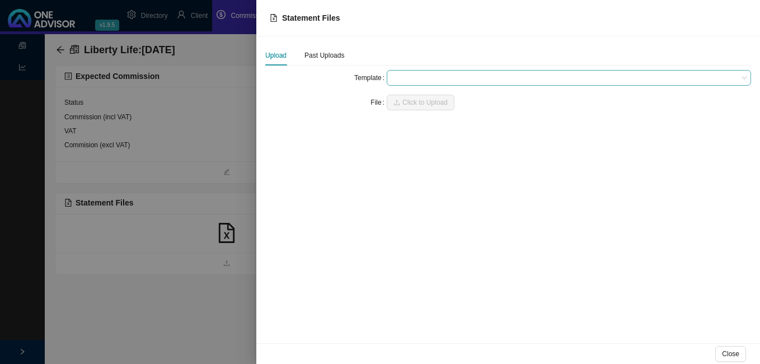
click at [415, 78] on span at bounding box center [568, 78] width 355 height 15
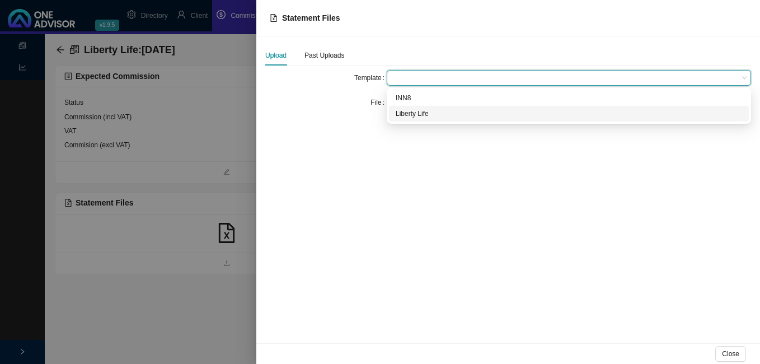
click at [420, 112] on div "Liberty Life" at bounding box center [569, 113] width 347 height 11
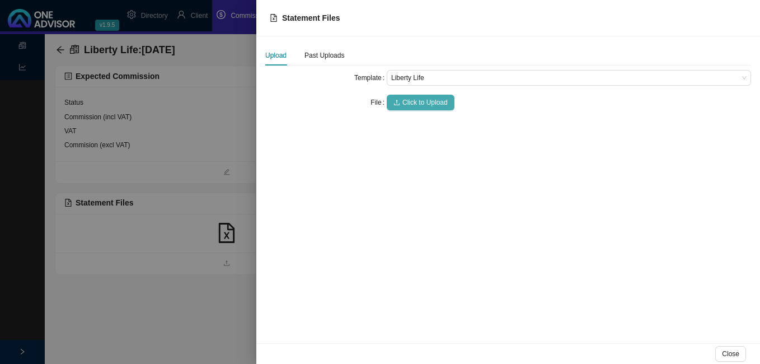
click at [416, 99] on span "Click to Upload" at bounding box center [424, 102] width 45 height 11
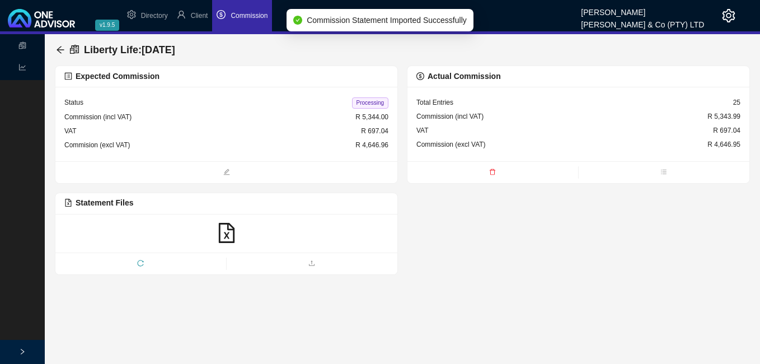
click at [378, 102] on span "Processing" at bounding box center [370, 102] width 36 height 11
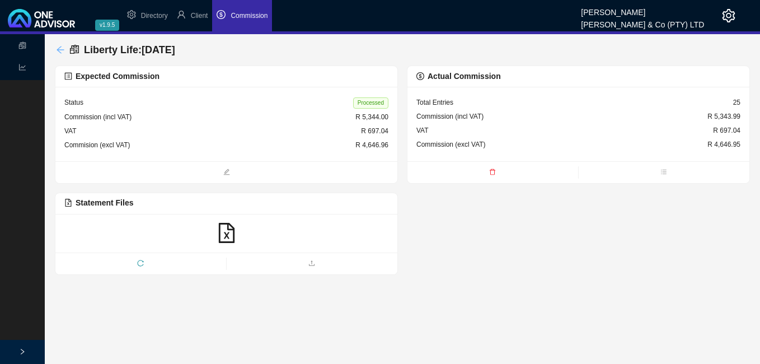
click at [59, 49] on icon "arrow-left" at bounding box center [60, 49] width 9 height 9
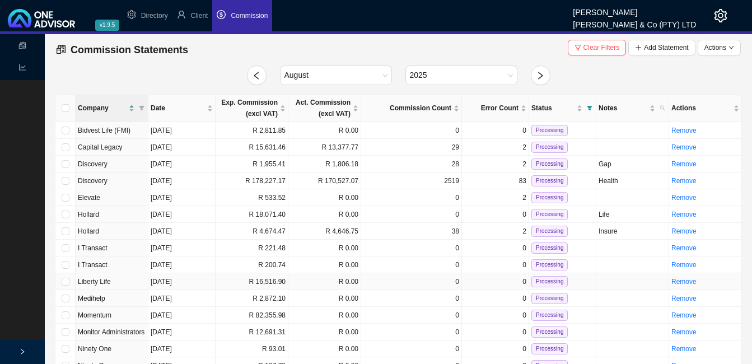
click at [255, 277] on td "R 16,516.90" at bounding box center [252, 281] width 73 height 17
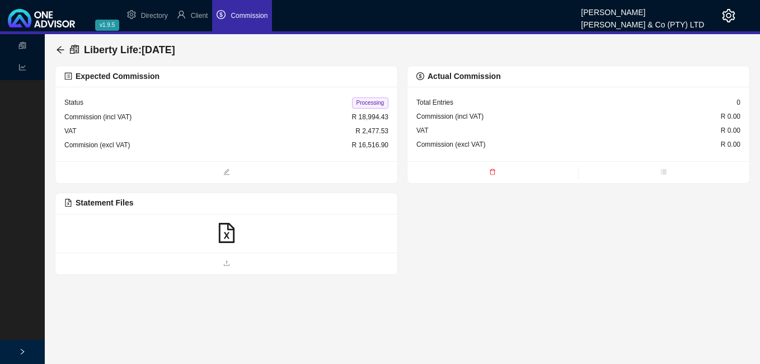
click at [226, 227] on icon "file-excel" at bounding box center [227, 233] width 20 height 20
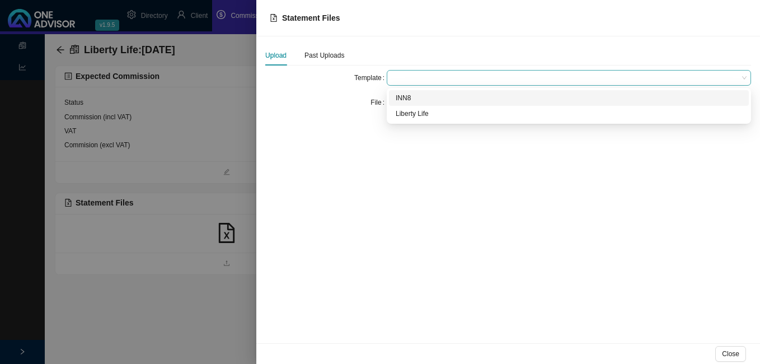
click at [409, 77] on span at bounding box center [568, 78] width 355 height 15
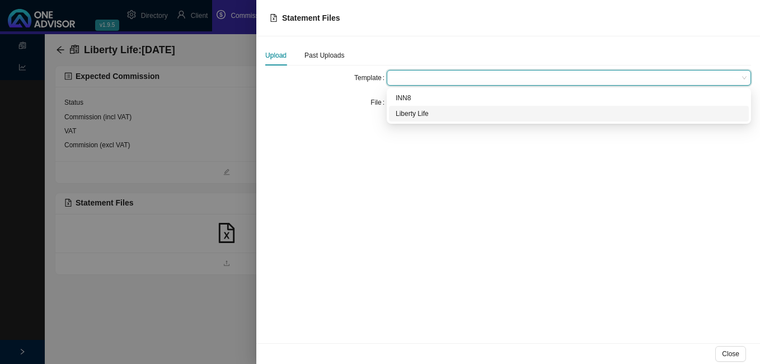
drag, startPoint x: 403, startPoint y: 118, endPoint x: 405, endPoint y: 108, distance: 9.8
click at [403, 117] on div "Liberty Life" at bounding box center [569, 113] width 347 height 11
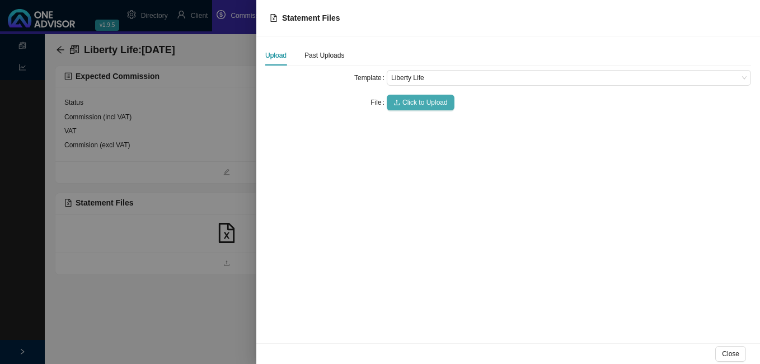
click at [407, 104] on span "Click to Upload" at bounding box center [424, 102] width 45 height 11
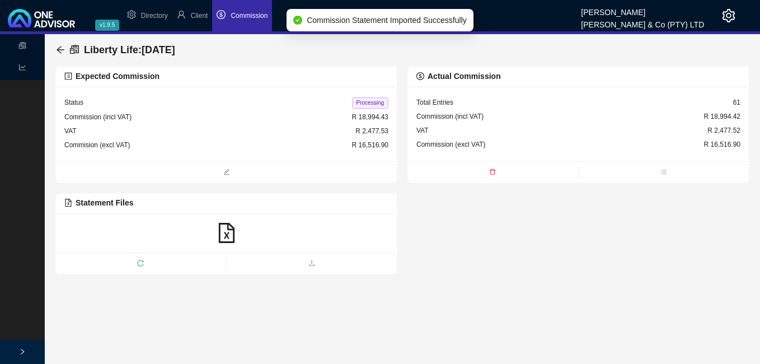
click at [370, 102] on span "Processing" at bounding box center [370, 102] width 36 height 11
click at [58, 46] on icon "arrow-left" at bounding box center [60, 49] width 9 height 9
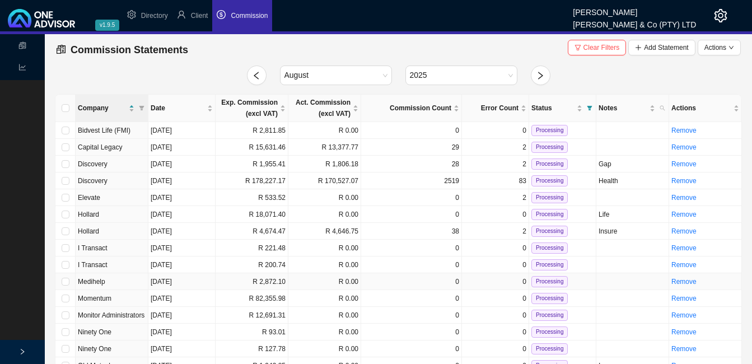
click at [272, 282] on td "R 2,872.10" at bounding box center [252, 281] width 73 height 17
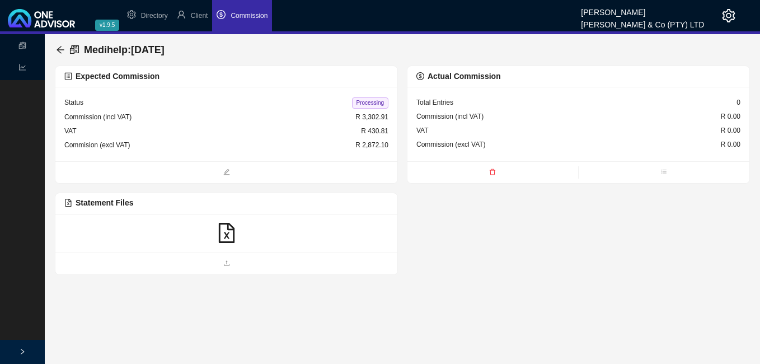
click at [223, 232] on icon "file-excel" at bounding box center [227, 233] width 20 height 20
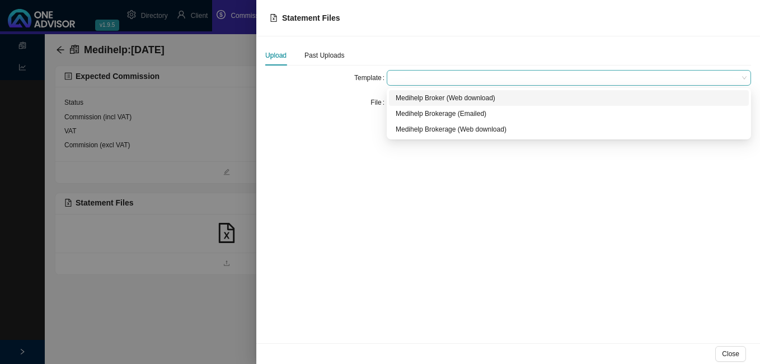
click at [418, 76] on span at bounding box center [568, 78] width 355 height 15
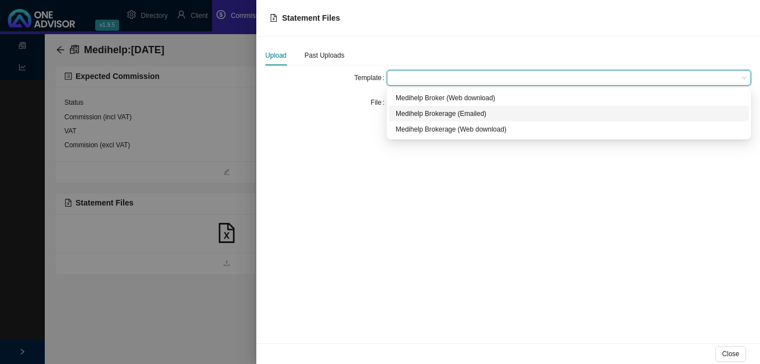
click at [414, 113] on div "Medihelp Brokerage (Emailed)" at bounding box center [569, 113] width 347 height 11
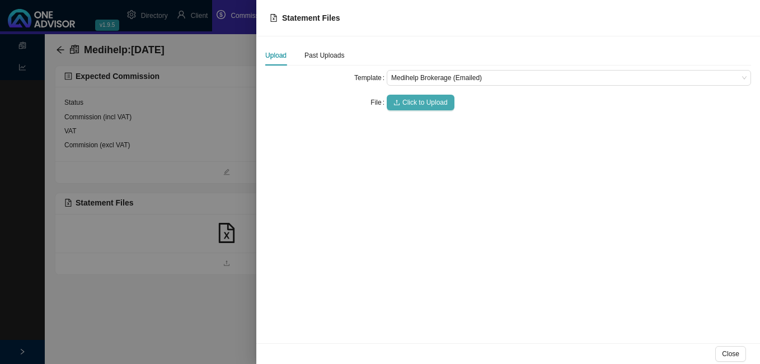
click at [418, 102] on span "Click to Upload" at bounding box center [424, 102] width 45 height 11
